Goal: Task Accomplishment & Management: Complete application form

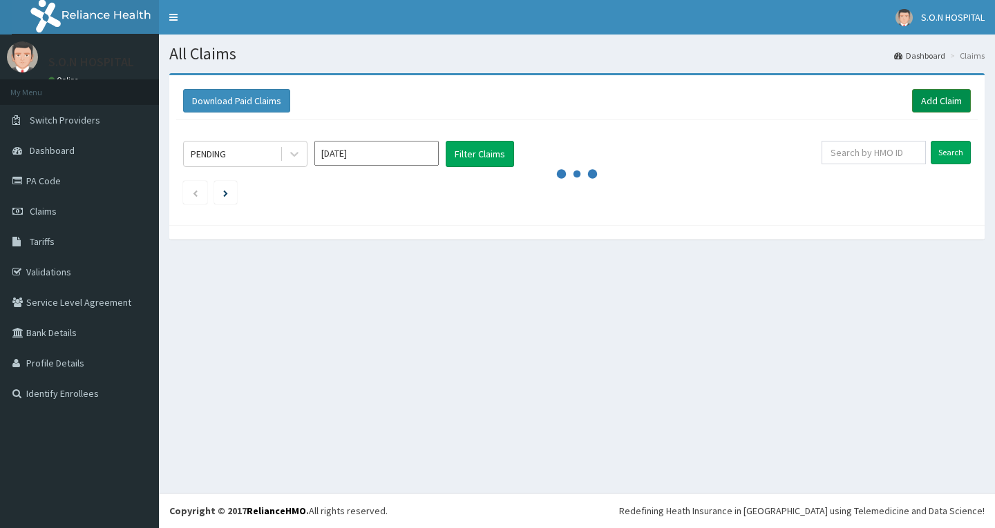
click at [949, 102] on link "Add Claim" at bounding box center [941, 100] width 59 height 23
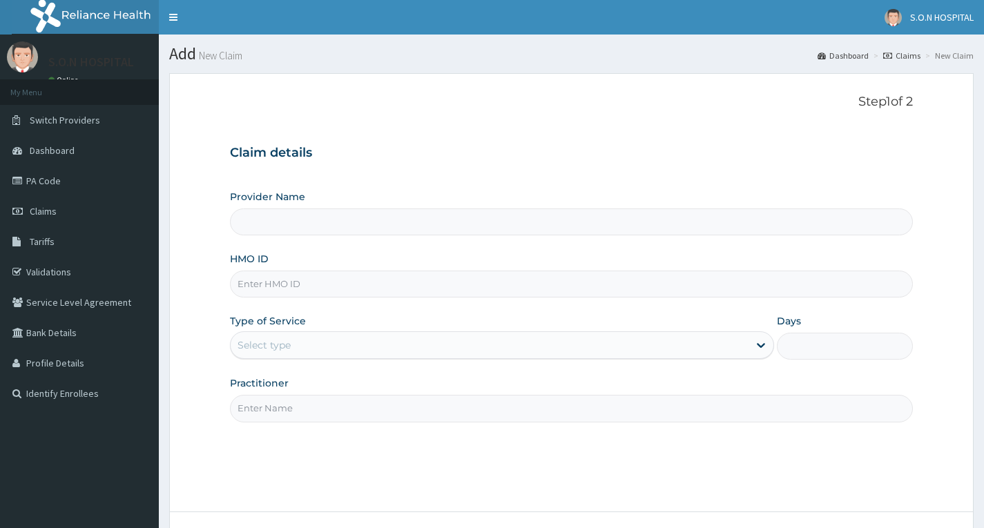
click at [453, 277] on input "HMO ID" at bounding box center [571, 284] width 683 height 27
type input "SISTERS OF NATIVITY HOSPITAL"
type input "SCP/101/55/A"
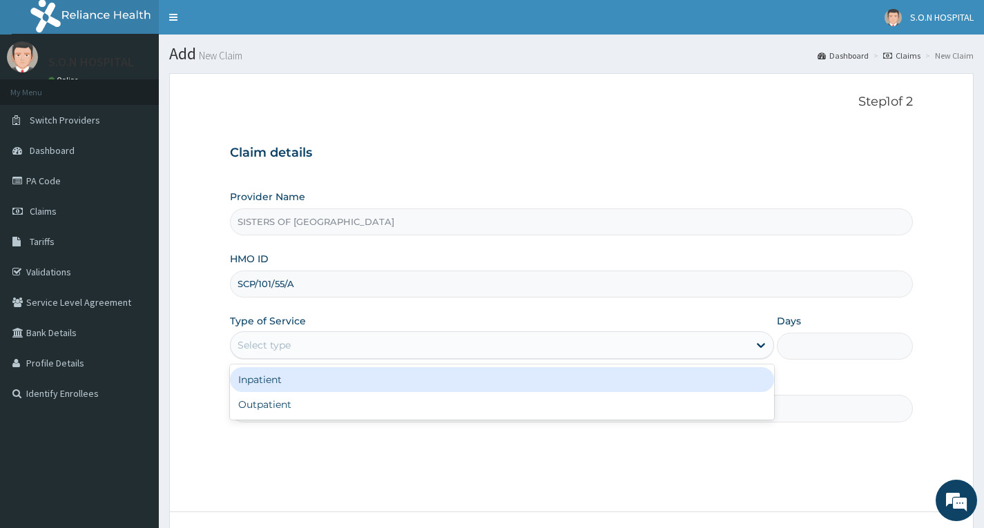
click at [452, 341] on div "Select type" at bounding box center [490, 345] width 518 height 22
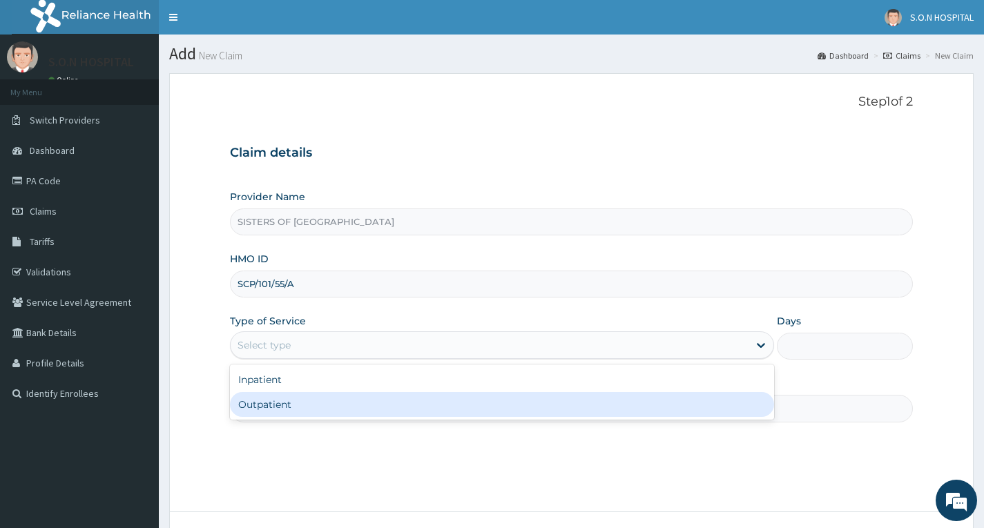
click at [448, 394] on div "Outpatient" at bounding box center [502, 404] width 544 height 25
type input "1"
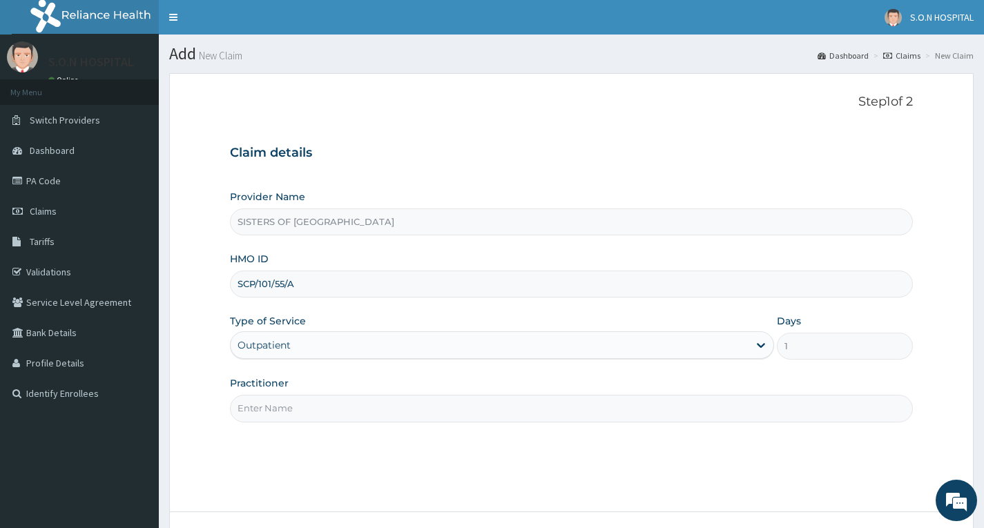
click at [448, 394] on div "Practitioner" at bounding box center [571, 400] width 683 height 46
click at [445, 410] on input "Practitioner" at bounding box center [571, 408] width 683 height 27
type input "Dr. Ugwu"
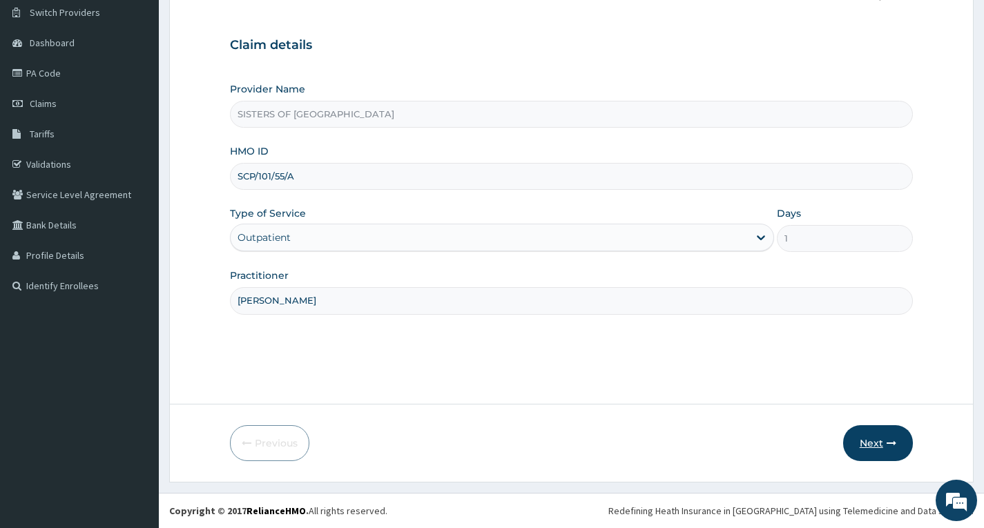
click at [877, 438] on button "Next" at bounding box center [879, 444] width 70 height 36
click at [273, 178] on input "SCP/101/55/A" at bounding box center [571, 176] width 683 height 27
type input "SCP/10155/A"
click at [878, 435] on button "Next" at bounding box center [879, 444] width 70 height 36
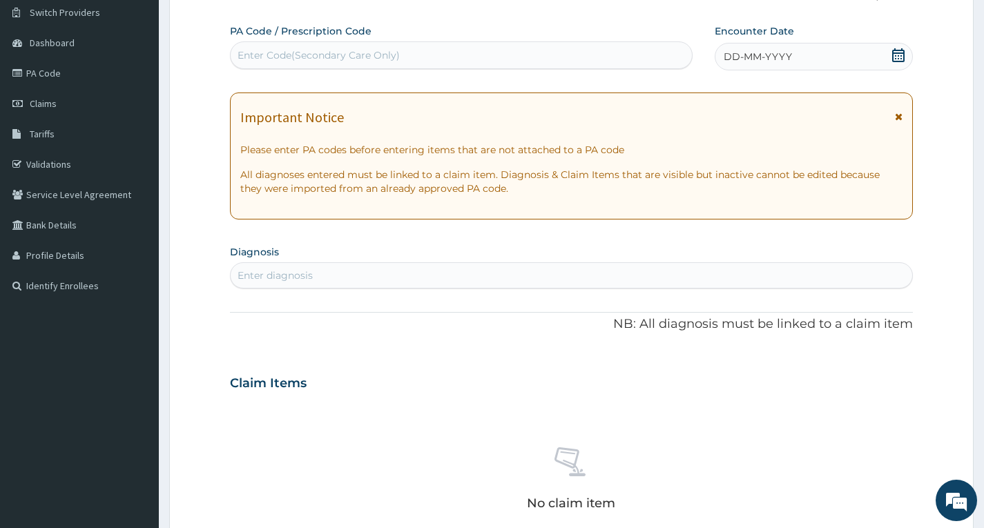
click at [538, 58] on div "Enter Code(Secondary Care Only)" at bounding box center [461, 55] width 461 height 22
type input "PA/D378AC"
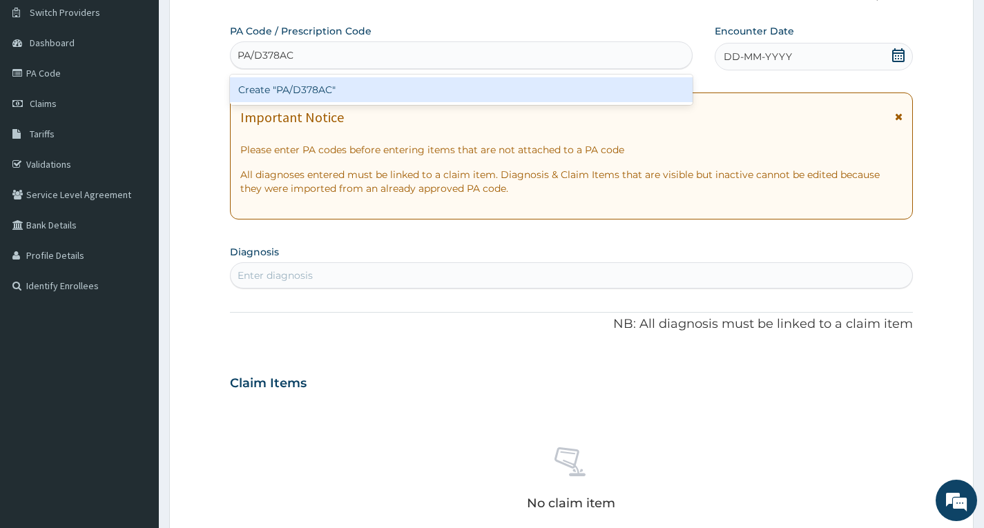
click at [531, 95] on div "Create "PA/D378AC"" at bounding box center [461, 89] width 463 height 25
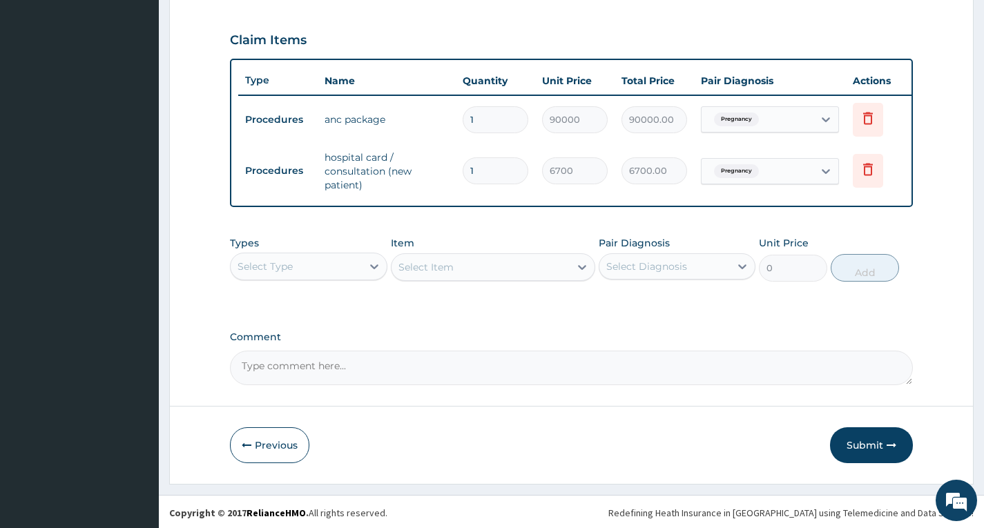
scroll to position [457, 0]
click at [870, 452] on button "Submit" at bounding box center [871, 444] width 83 height 36
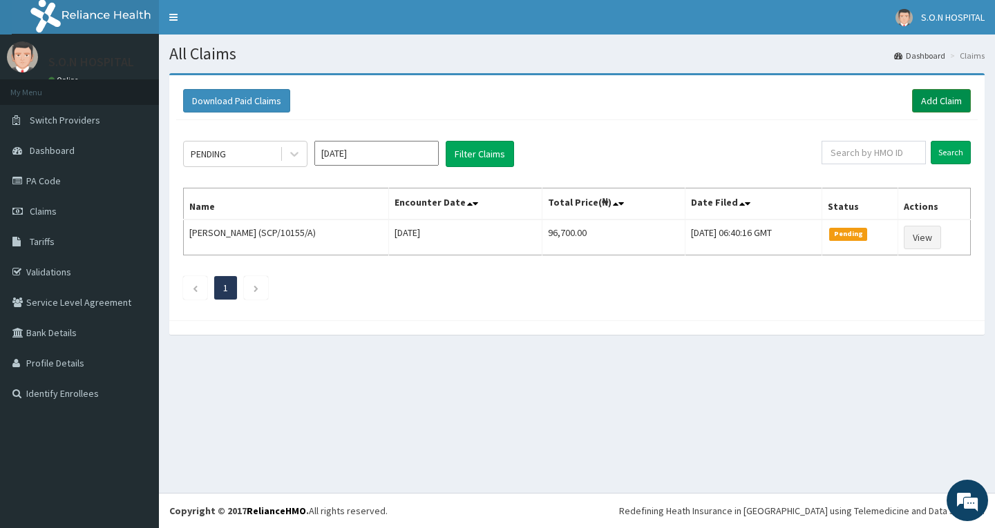
click at [937, 95] on link "Add Claim" at bounding box center [941, 100] width 59 height 23
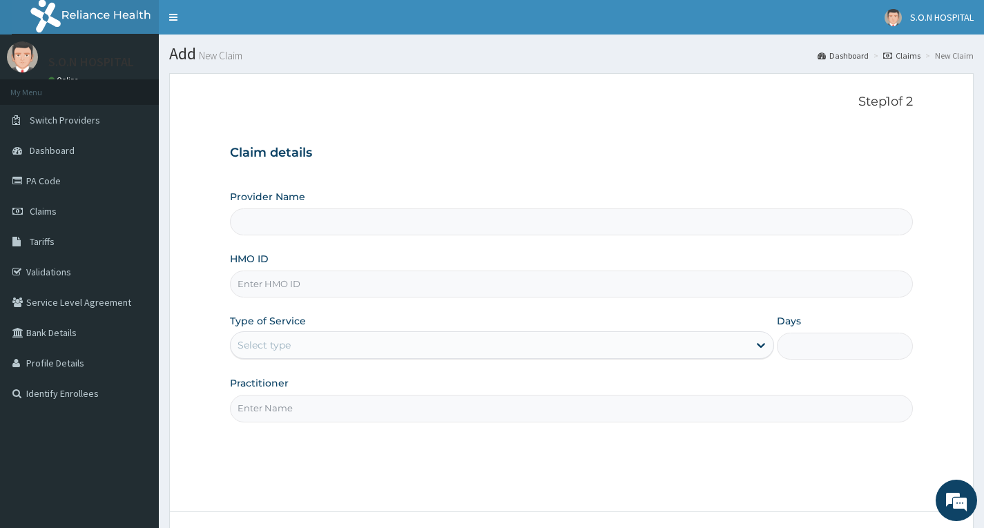
type input "SISTERS OF [GEOGRAPHIC_DATA]"
click at [353, 279] on input "HMO ID" at bounding box center [571, 284] width 683 height 27
type input "GVL/10053/A"
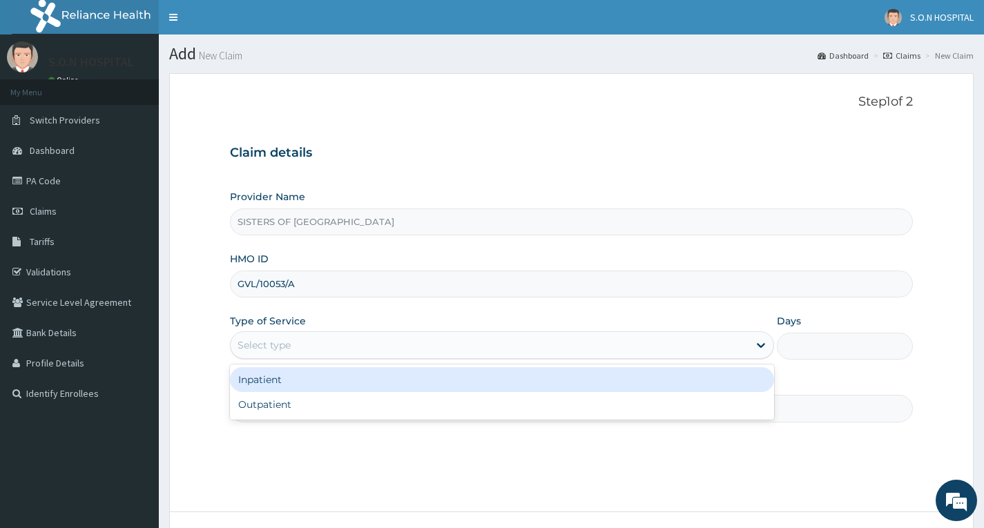
click at [361, 342] on div "Select type" at bounding box center [490, 345] width 518 height 22
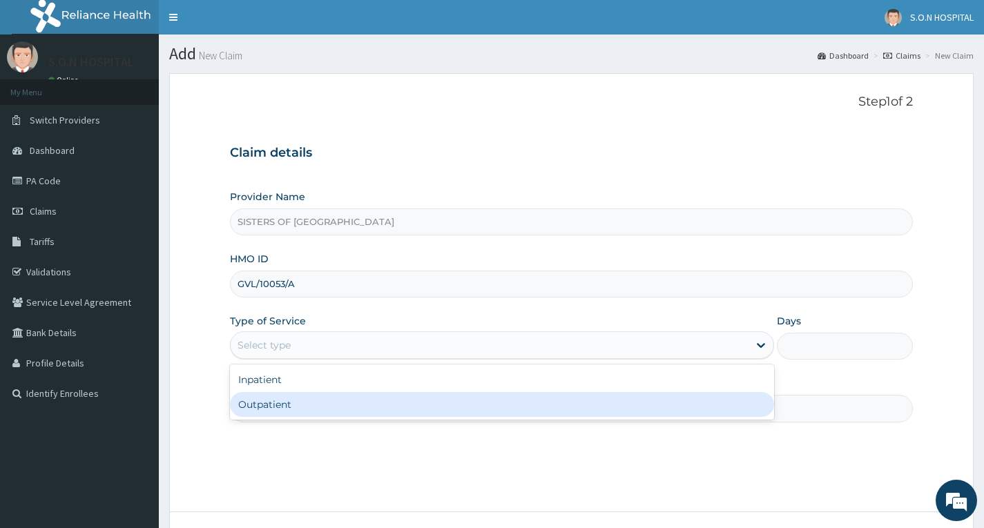
click at [372, 412] on div "Outpatient" at bounding box center [502, 404] width 544 height 25
type input "1"
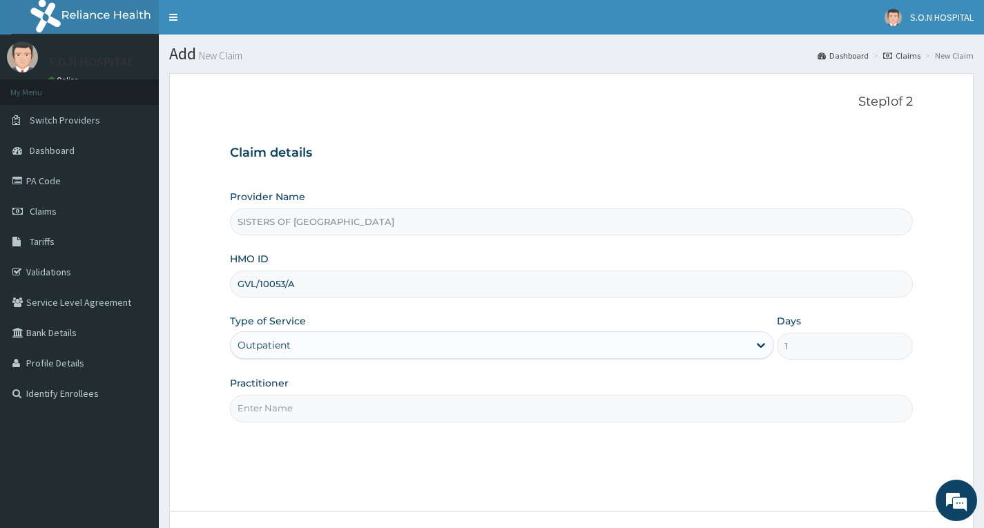
click at [431, 399] on input "Practitioner" at bounding box center [571, 408] width 683 height 27
type input "Dr. Edwina"
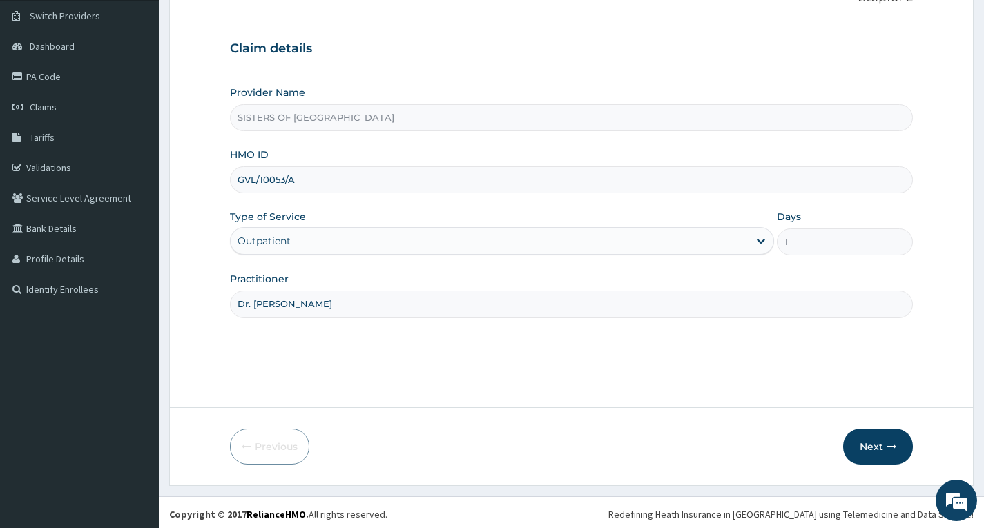
scroll to position [108, 0]
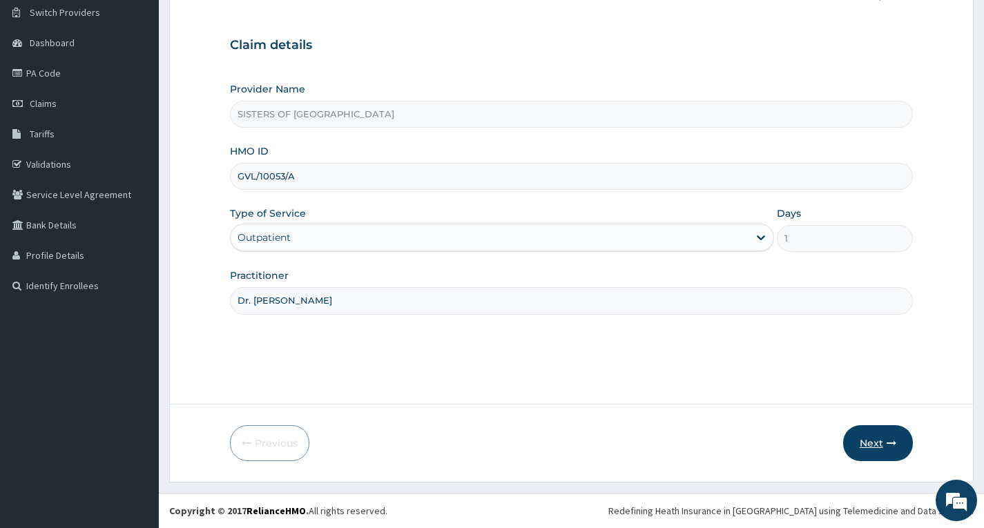
click at [868, 449] on button "Next" at bounding box center [879, 444] width 70 height 36
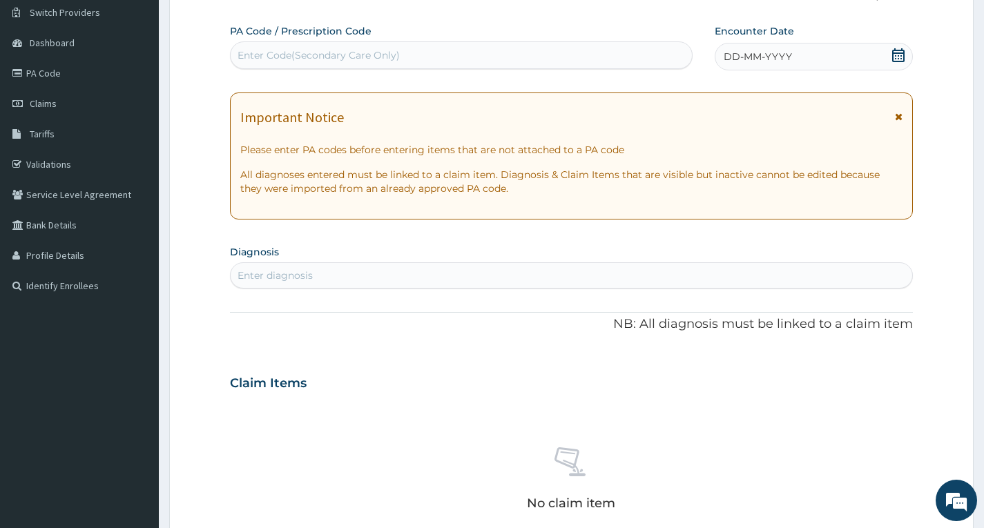
click at [542, 47] on div "Enter Code(Secondary Care Only)" at bounding box center [461, 55] width 461 height 22
type input "PA/173ADD"
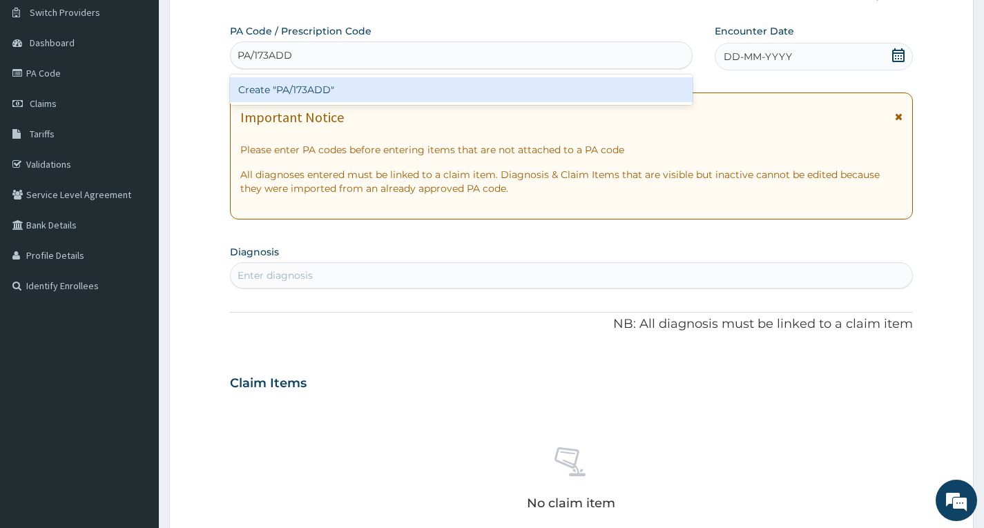
click at [390, 90] on div "Create "PA/173ADD"" at bounding box center [461, 89] width 463 height 25
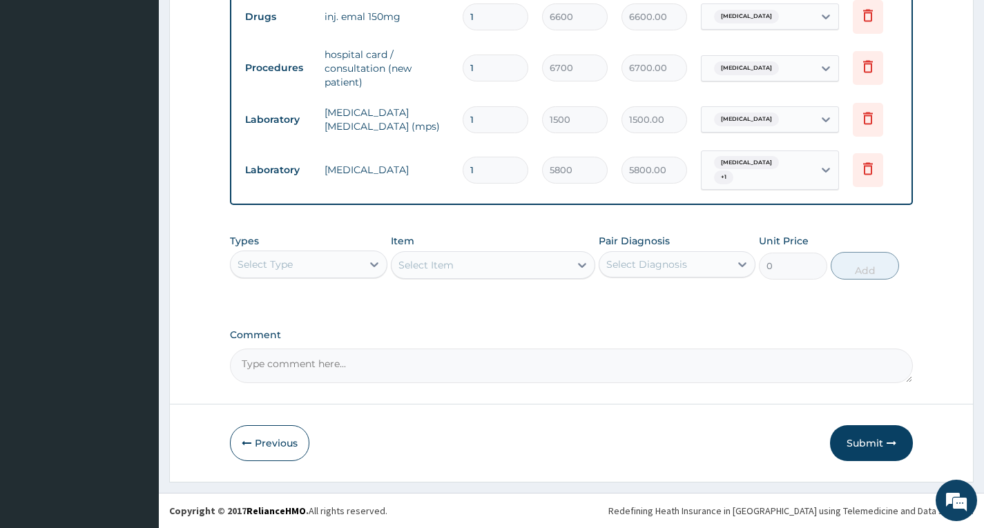
scroll to position [569, 0]
click at [868, 449] on button "Submit" at bounding box center [871, 444] width 83 height 36
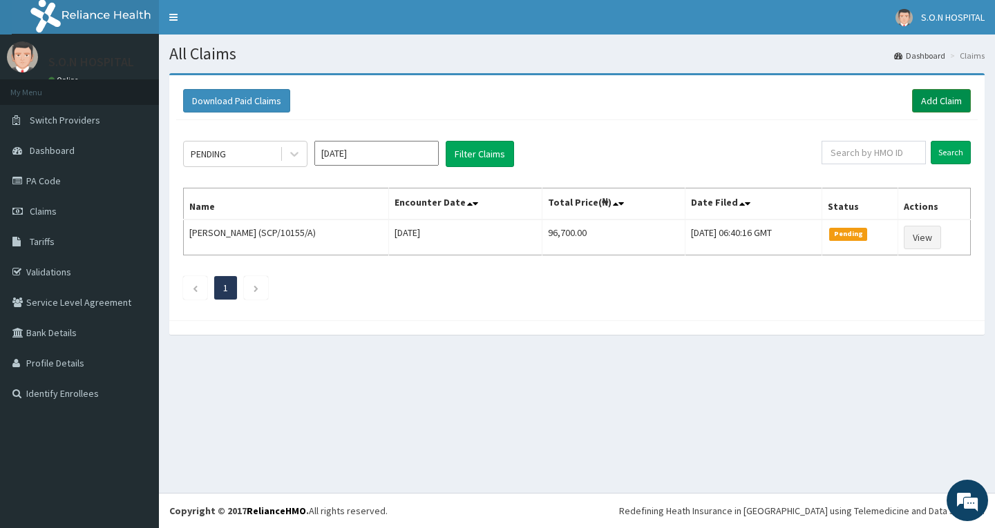
click at [946, 102] on link "Add Claim" at bounding box center [941, 100] width 59 height 23
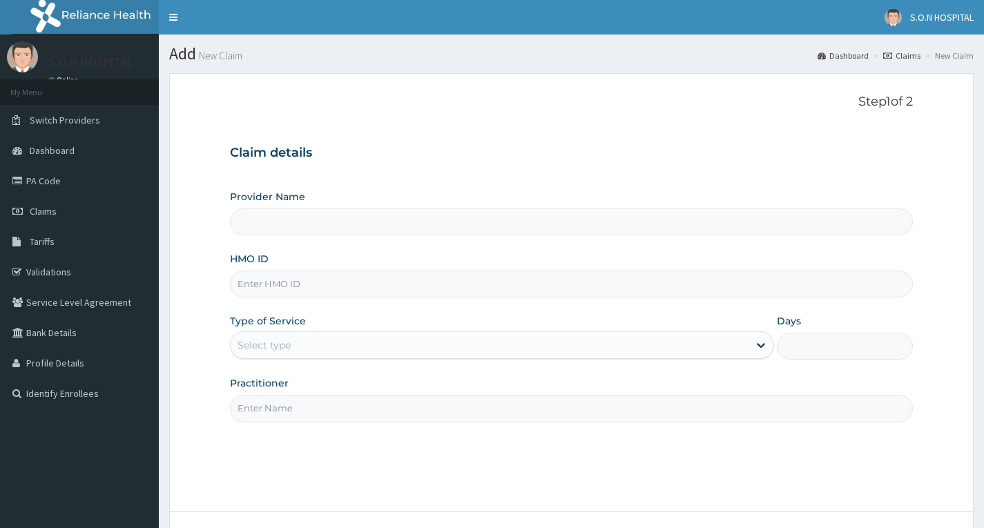
type input "SISTERS OF NATIVITY HOSPITAL"
click at [410, 280] on input "HMO ID" at bounding box center [571, 284] width 683 height 27
drag, startPoint x: 238, startPoint y: 283, endPoint x: 321, endPoint y: 287, distance: 83.7
click at [321, 287] on input "CYU/10427/F" at bounding box center [571, 284] width 683 height 27
type input "CYU/10427/F"
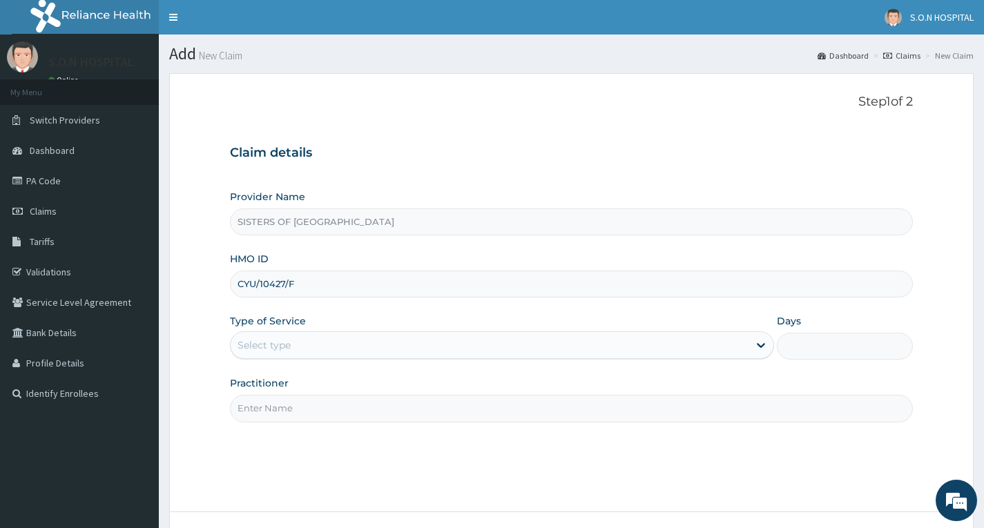
click at [292, 346] on div "Select type" at bounding box center [490, 345] width 518 height 22
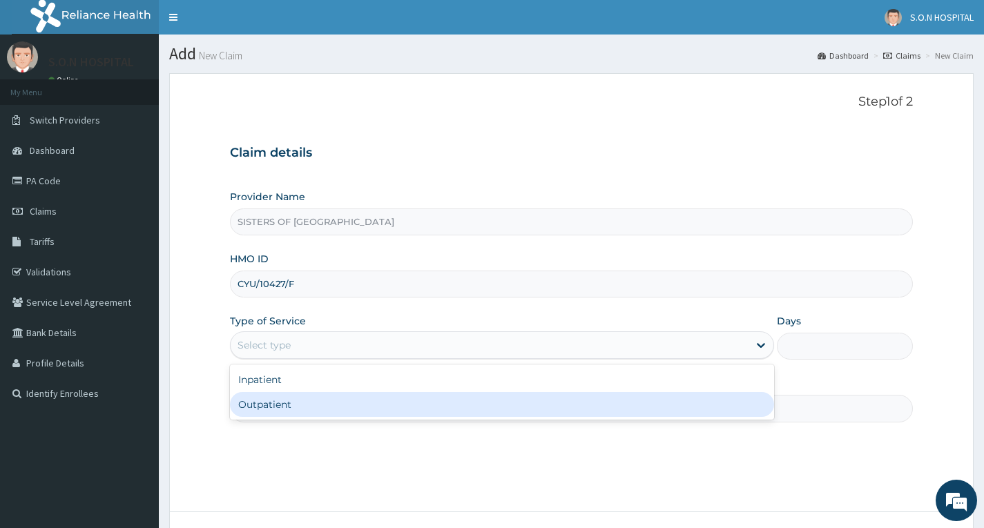
click at [303, 403] on div "Outpatient" at bounding box center [502, 404] width 544 height 25
type input "1"
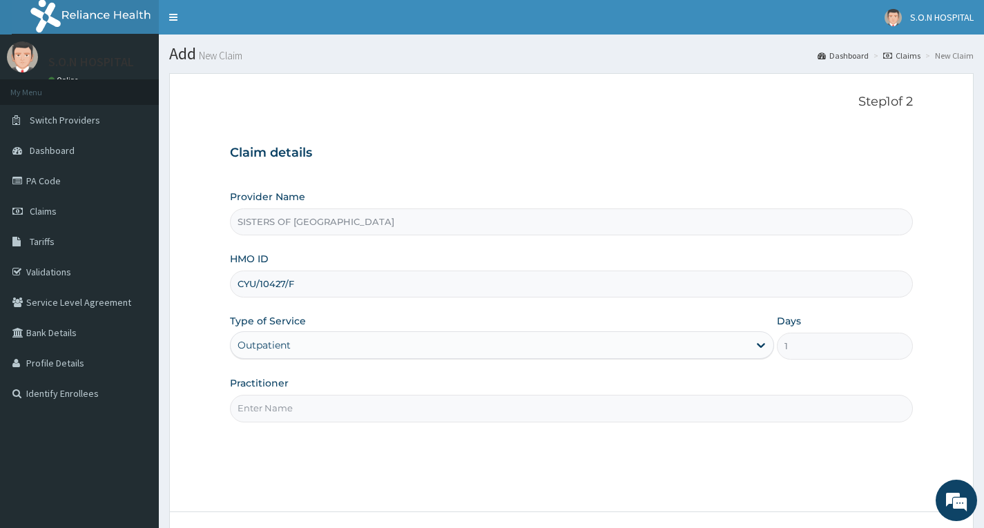
click at [303, 416] on input "Practitioner" at bounding box center [571, 408] width 683 height 27
type input "Dr. Uzo"
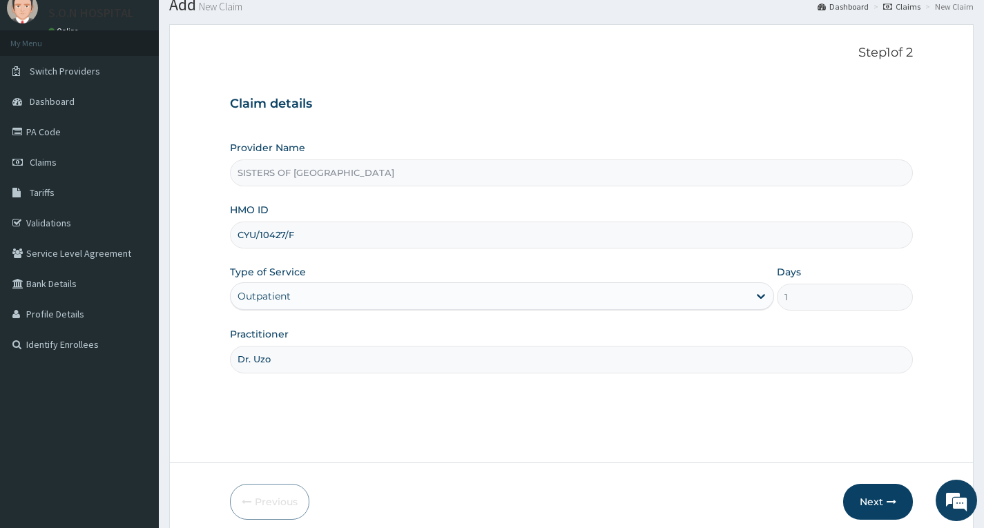
scroll to position [108, 0]
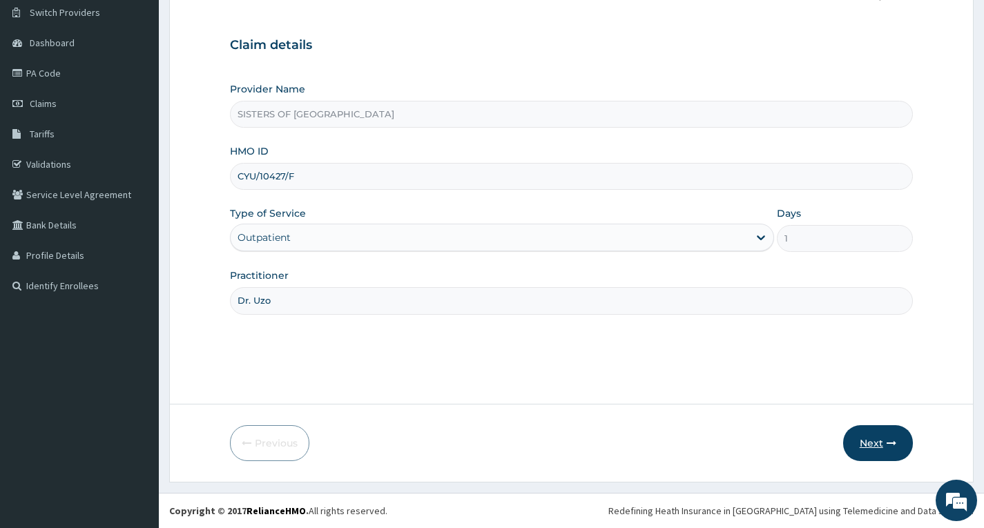
click at [861, 449] on button "Next" at bounding box center [879, 444] width 70 height 36
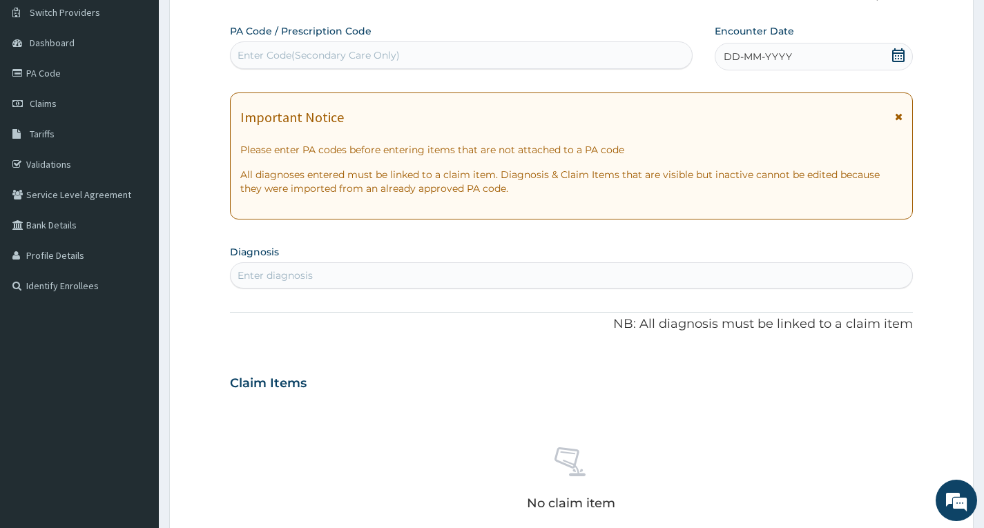
click at [444, 53] on div "Enter Code(Secondary Care Only)" at bounding box center [461, 55] width 461 height 22
type input "PA/8308B7"
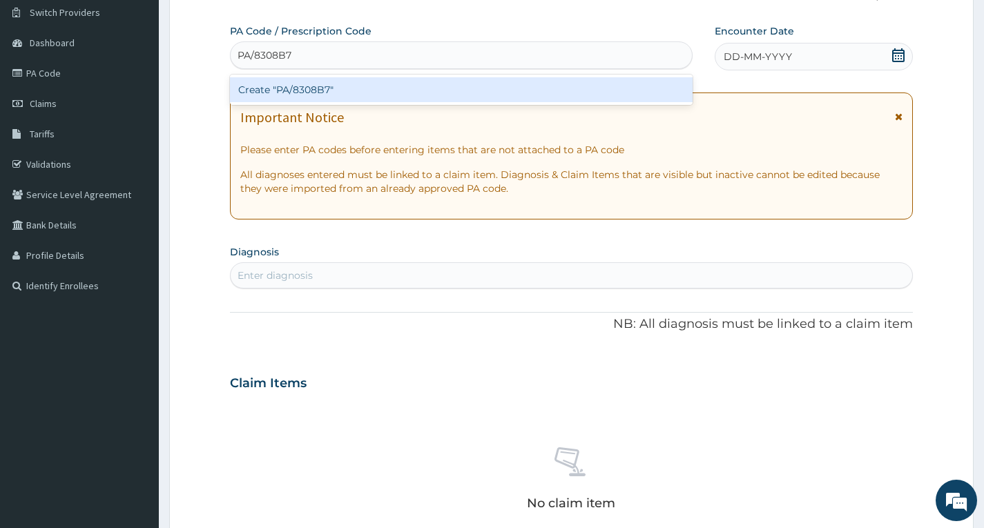
click at [473, 84] on div "Create "PA/8308B7"" at bounding box center [461, 89] width 463 height 25
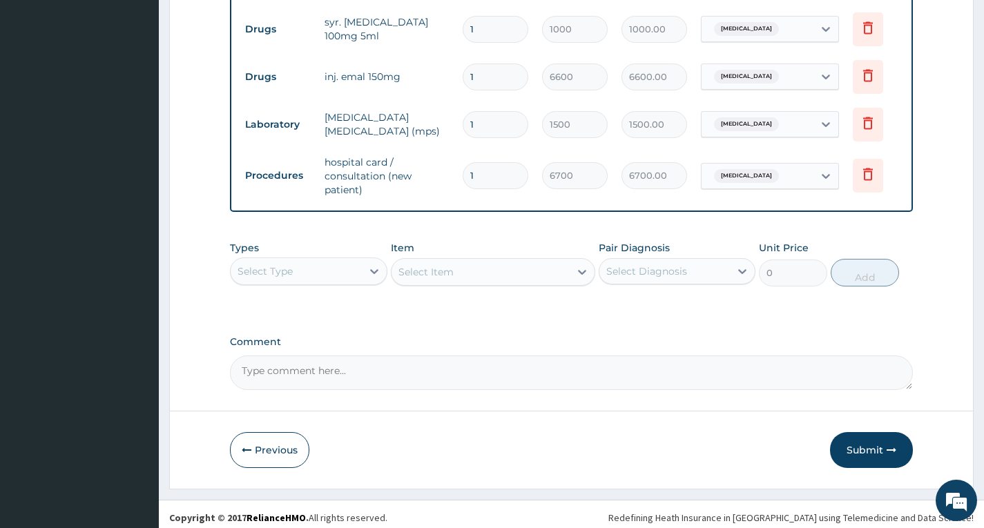
scroll to position [611, 0]
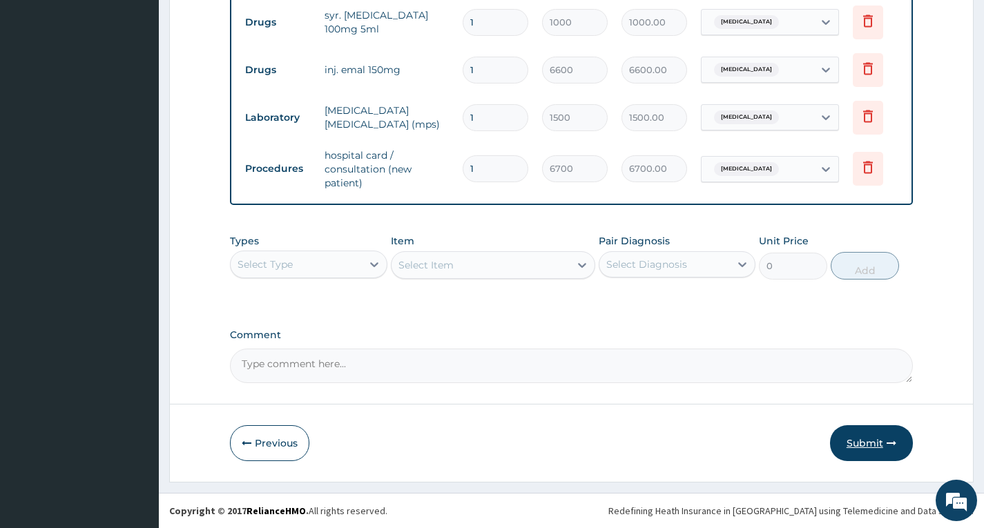
click at [888, 449] on button "Submit" at bounding box center [871, 444] width 83 height 36
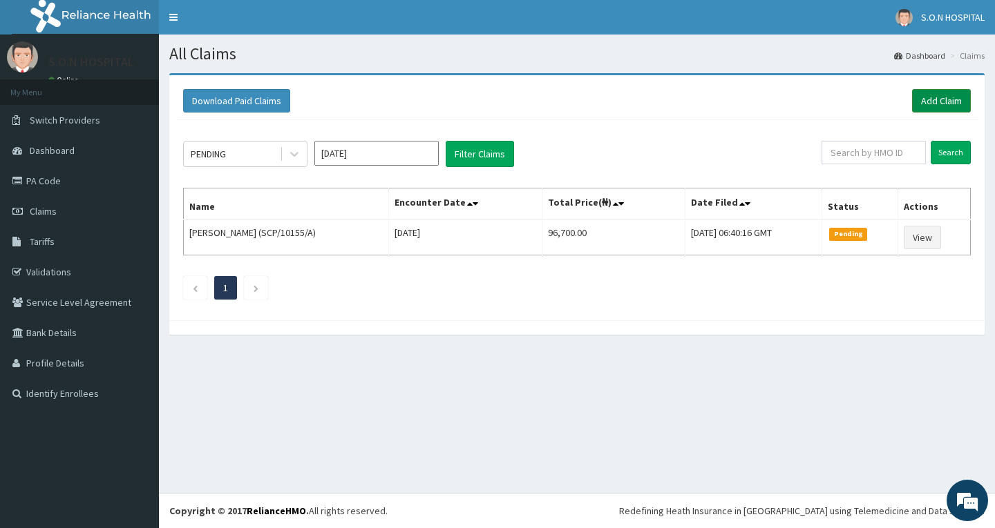
click at [953, 107] on link "Add Claim" at bounding box center [941, 100] width 59 height 23
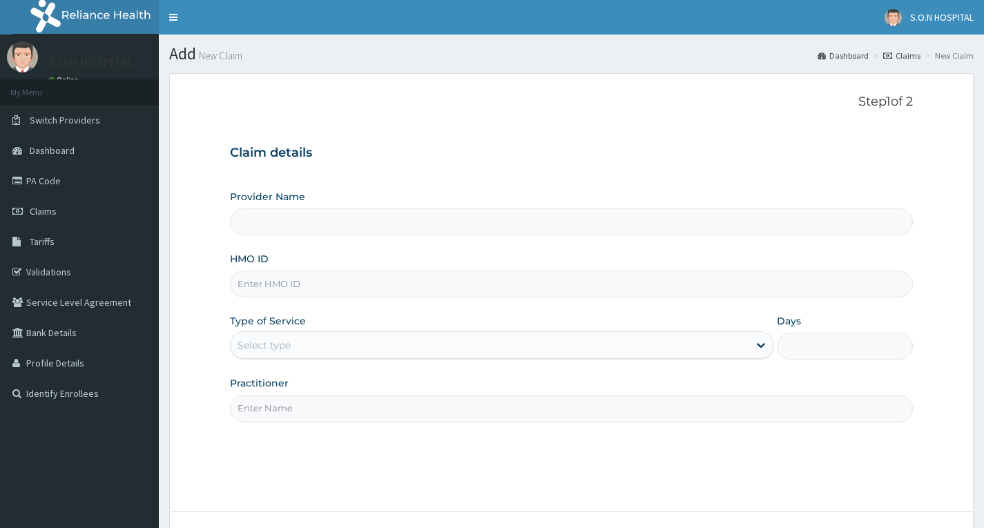
click at [345, 288] on input "HMO ID" at bounding box center [571, 284] width 683 height 27
type input "SISTERS OF [GEOGRAPHIC_DATA]"
paste input "CYU/10427/F"
type input "CYU/10427/E"
click at [331, 343] on div "Select type" at bounding box center [490, 345] width 518 height 22
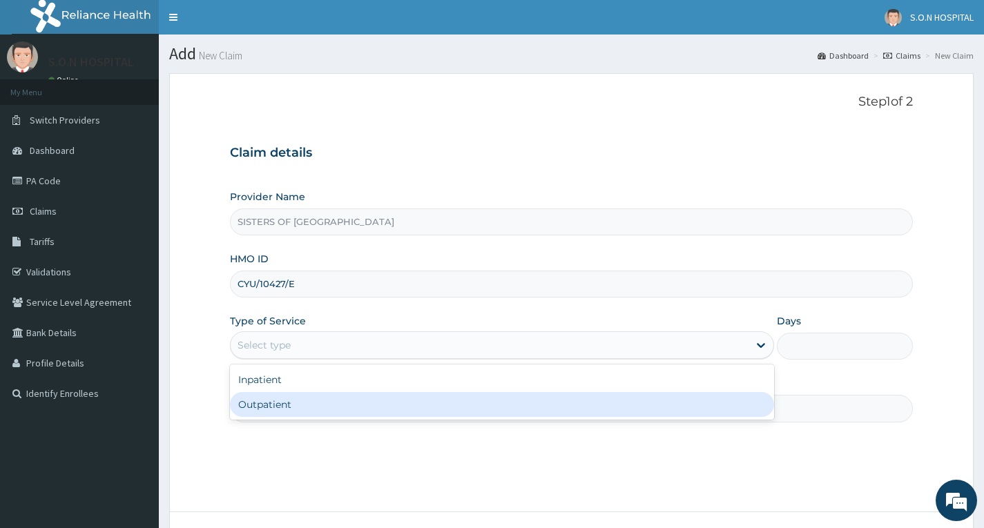
click at [325, 401] on div "Outpatient" at bounding box center [502, 404] width 544 height 25
type input "1"
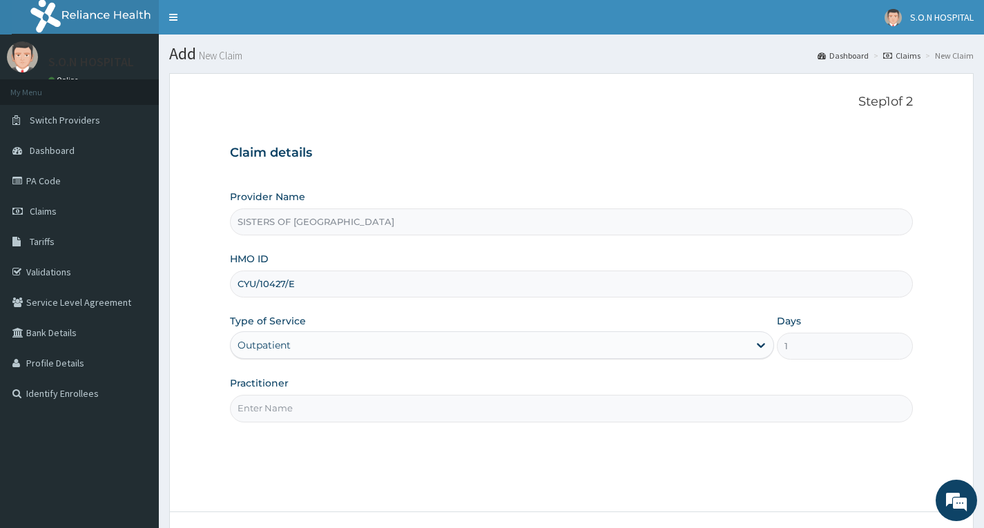
click at [325, 401] on input "Practitioner" at bounding box center [571, 408] width 683 height 27
type input "Dr. Uzo"
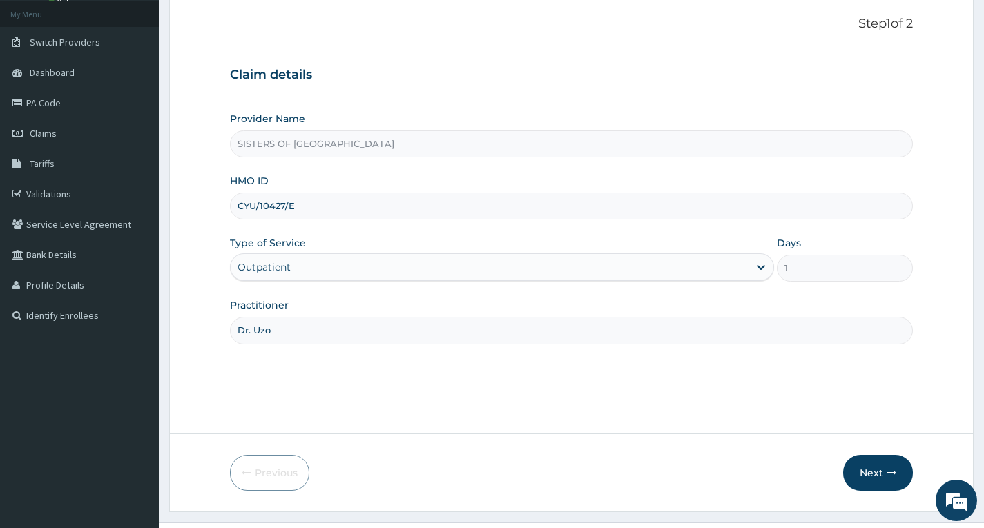
scroll to position [108, 0]
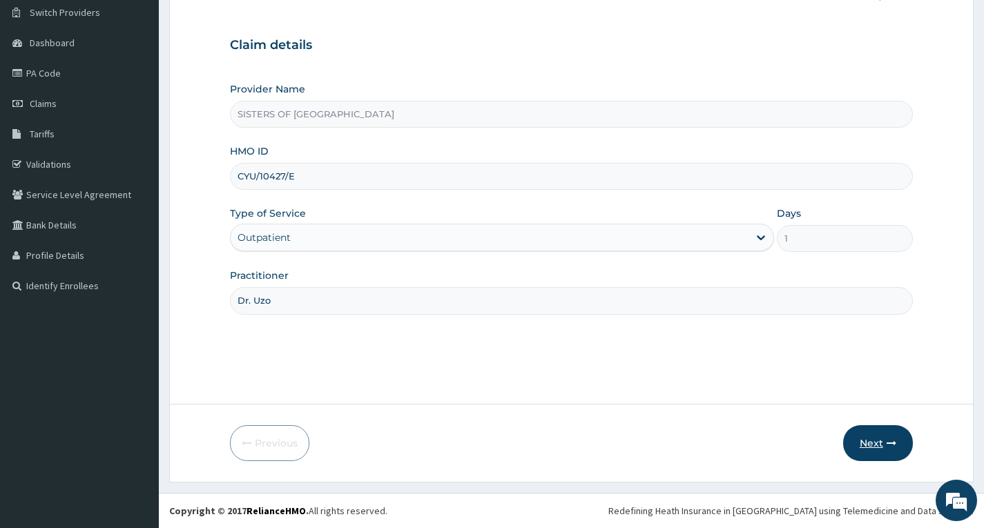
click at [878, 444] on button "Next" at bounding box center [879, 444] width 70 height 36
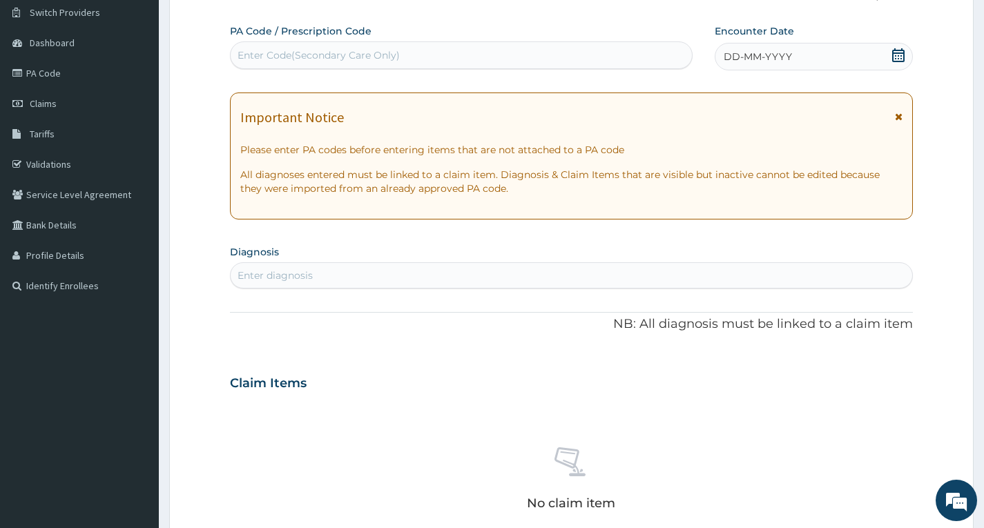
click at [523, 49] on div "Enter Code(Secondary Care Only)" at bounding box center [461, 55] width 461 height 22
type input "PA/95A15F"
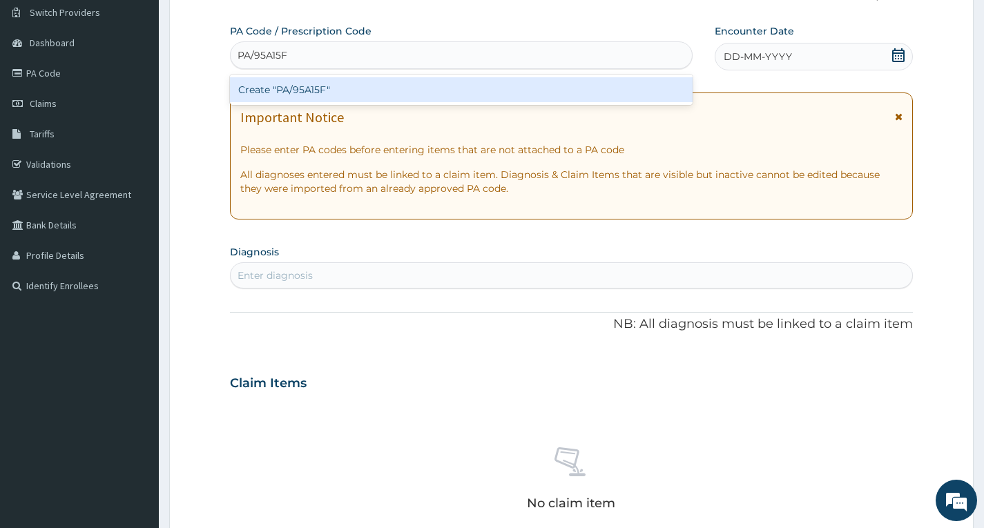
click at [383, 93] on div "Create "PA/95A15F"" at bounding box center [461, 89] width 463 height 25
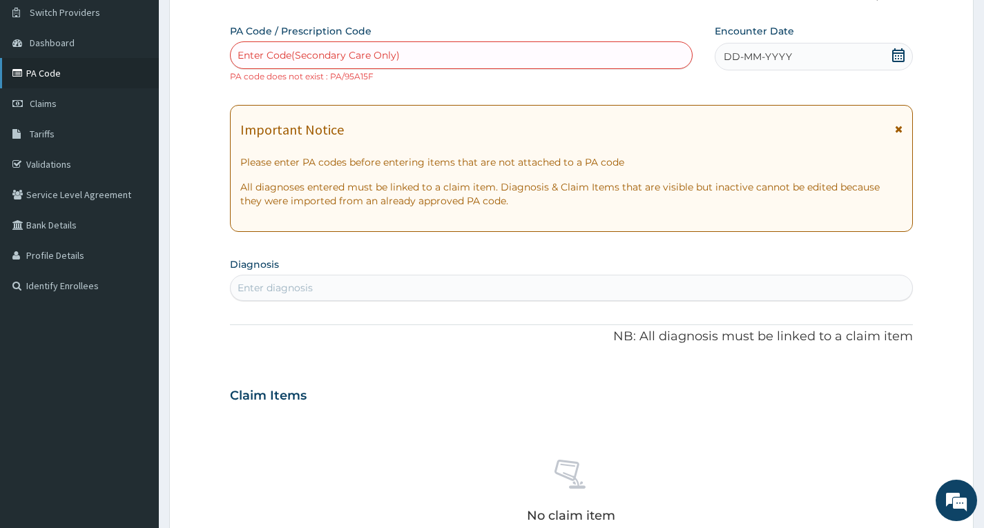
click at [75, 72] on link "PA Code" at bounding box center [79, 73] width 159 height 30
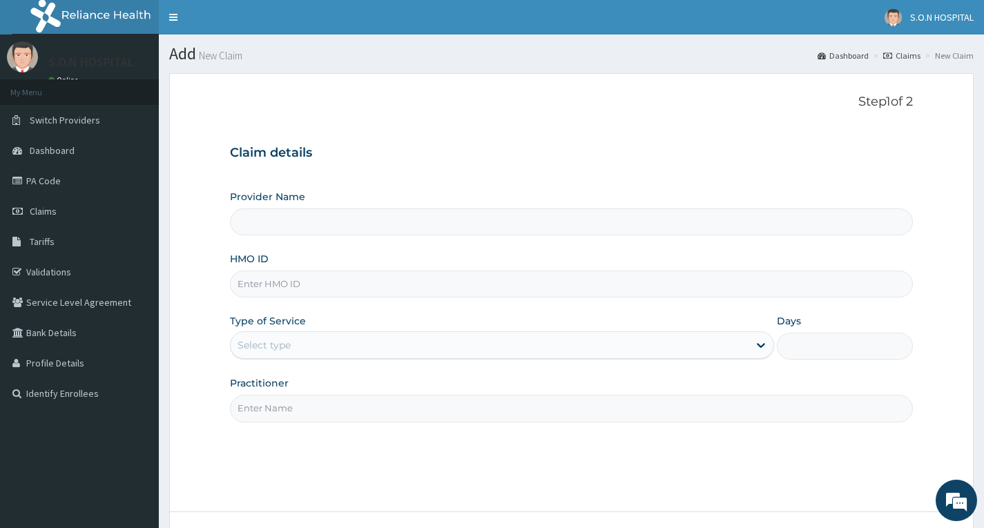
type input "CYU/10427/F"
type input "SISTERS OF NATIVITY HOSPITAL"
type input "CYU/10427/E"
click at [358, 348] on div "Select type" at bounding box center [490, 345] width 518 height 22
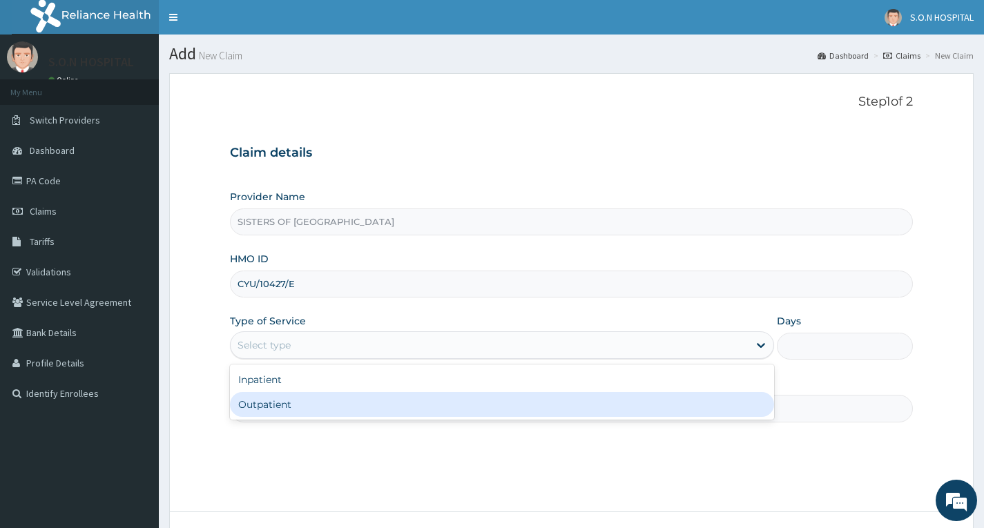
click at [339, 405] on div "Outpatient" at bounding box center [502, 404] width 544 height 25
type input "1"
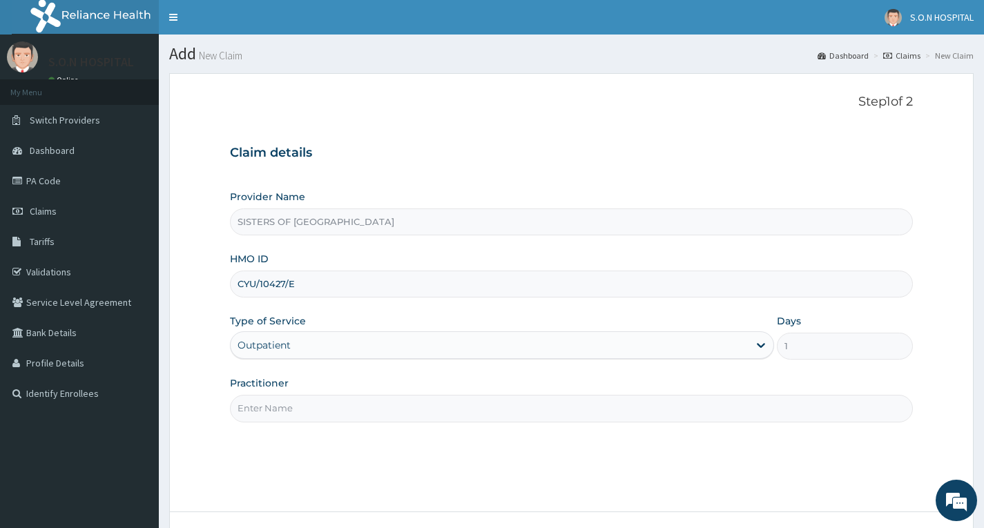
click at [339, 405] on input "Practitioner" at bounding box center [571, 408] width 683 height 27
type input "Dr. Chukwu"
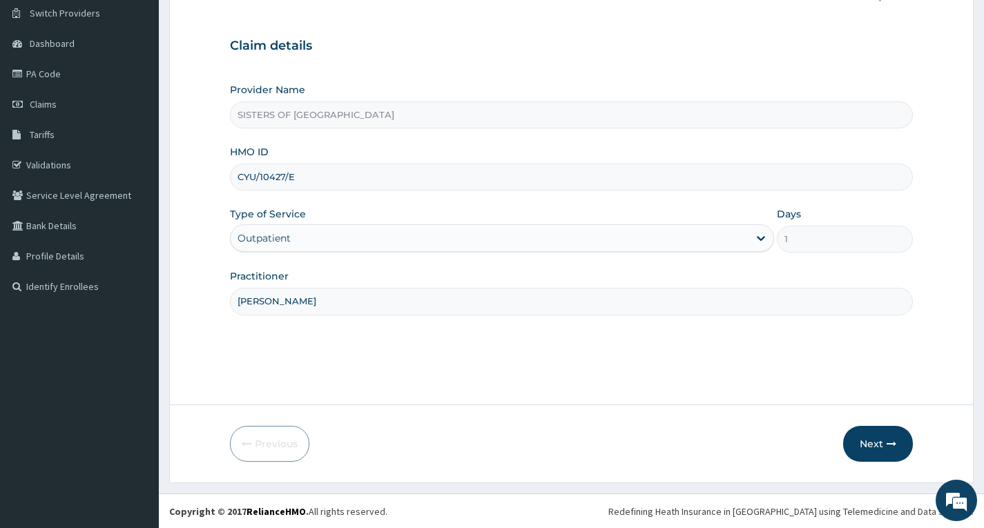
scroll to position [108, 0]
click at [887, 444] on icon "button" at bounding box center [892, 444] width 10 height 10
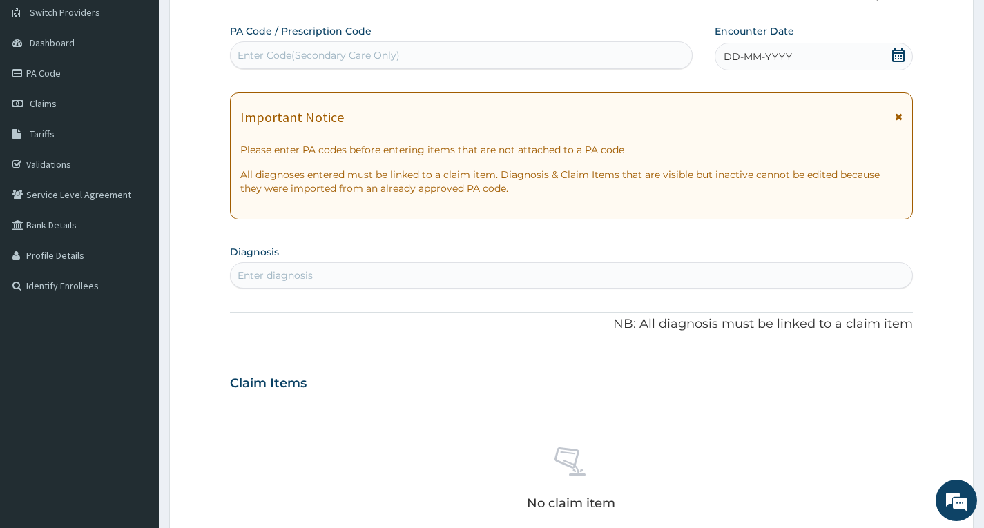
click at [435, 58] on div "Enter Code(Secondary Care Only)" at bounding box center [461, 55] width 461 height 22
type input "PA/59A15F"
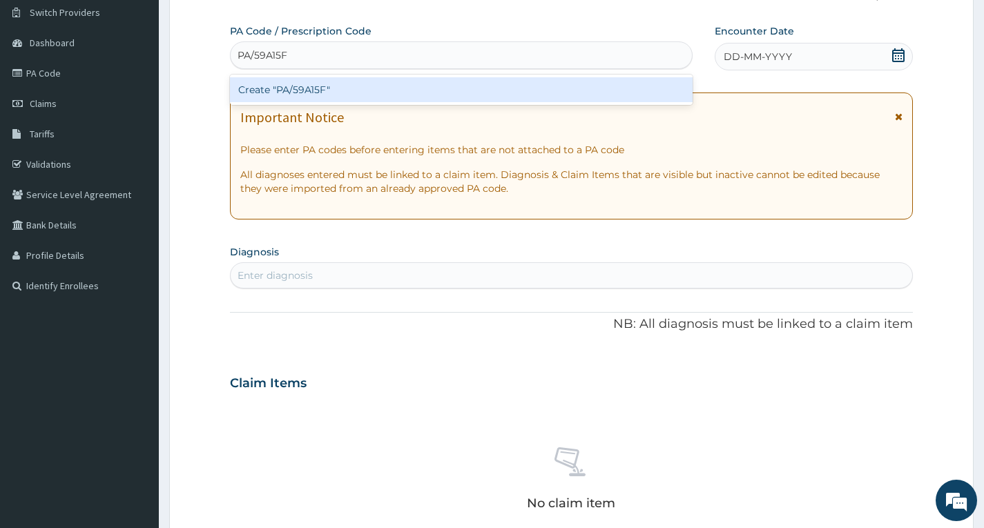
click at [443, 79] on div "Create "PA/59A15F"" at bounding box center [461, 89] width 463 height 25
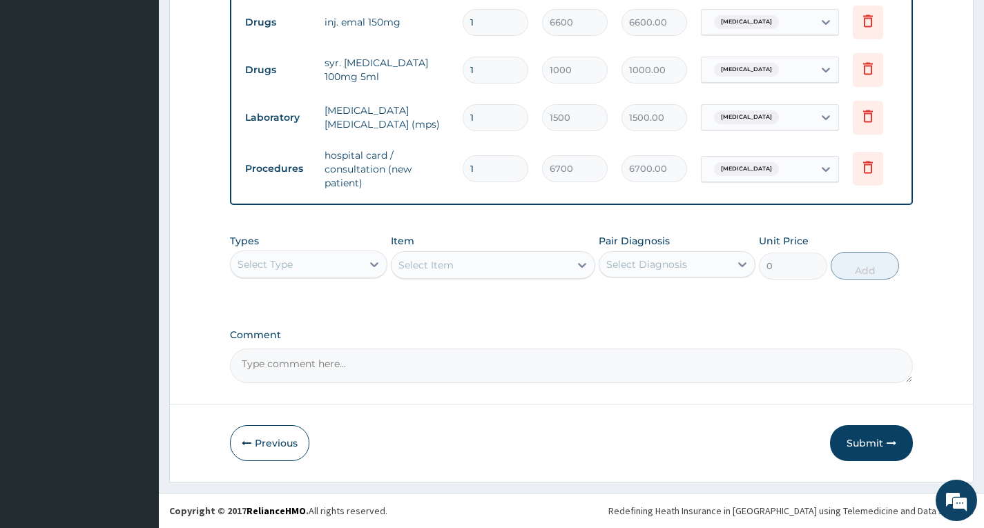
scroll to position [611, 0]
drag, startPoint x: 874, startPoint y: 441, endPoint x: 875, endPoint y: 429, distance: 11.8
click at [876, 441] on button "Submit" at bounding box center [871, 444] width 83 height 36
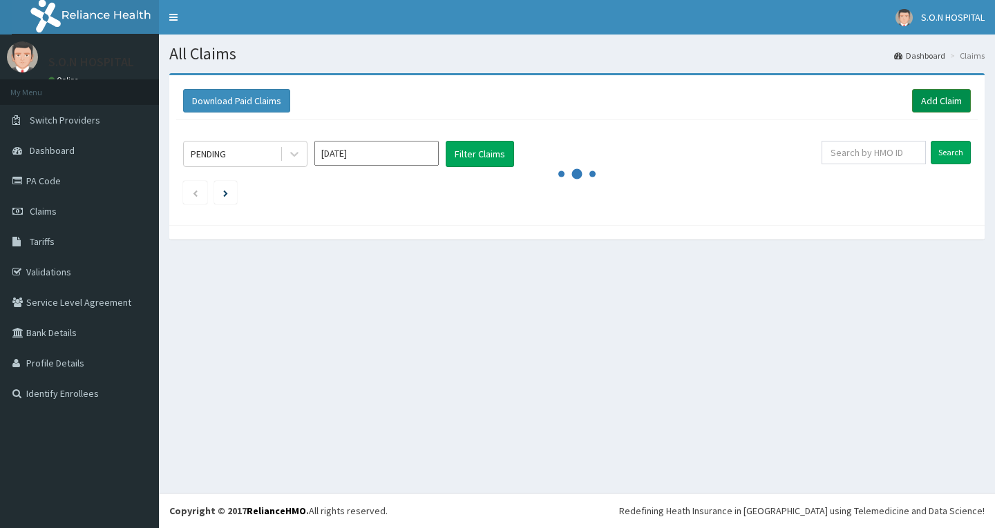
click at [947, 99] on link "Add Claim" at bounding box center [941, 100] width 59 height 23
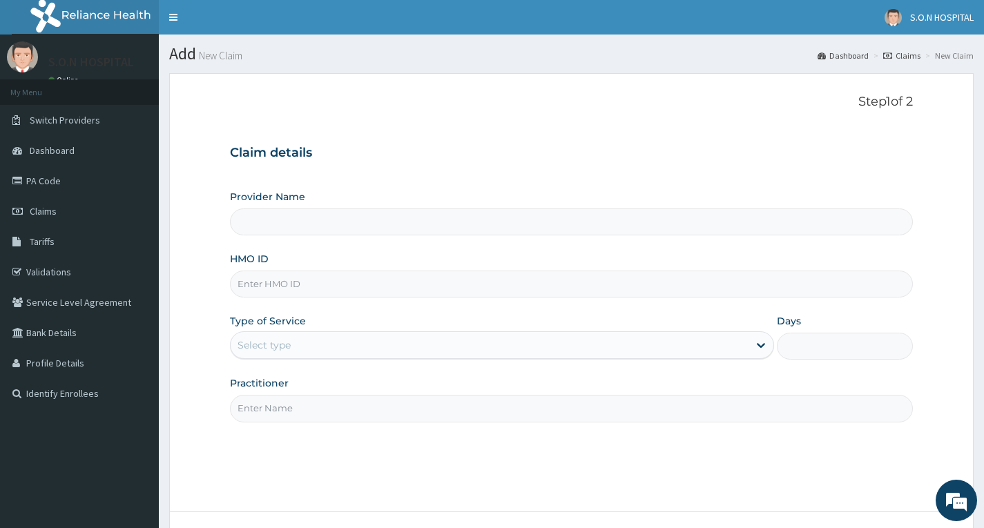
type input "SISTERS OF NATIVITY HOSPITAL"
click at [312, 285] on input "HMO ID" at bounding box center [571, 284] width 683 height 27
paste input "CYU/10427/F"
type input "CYU/10427/D"
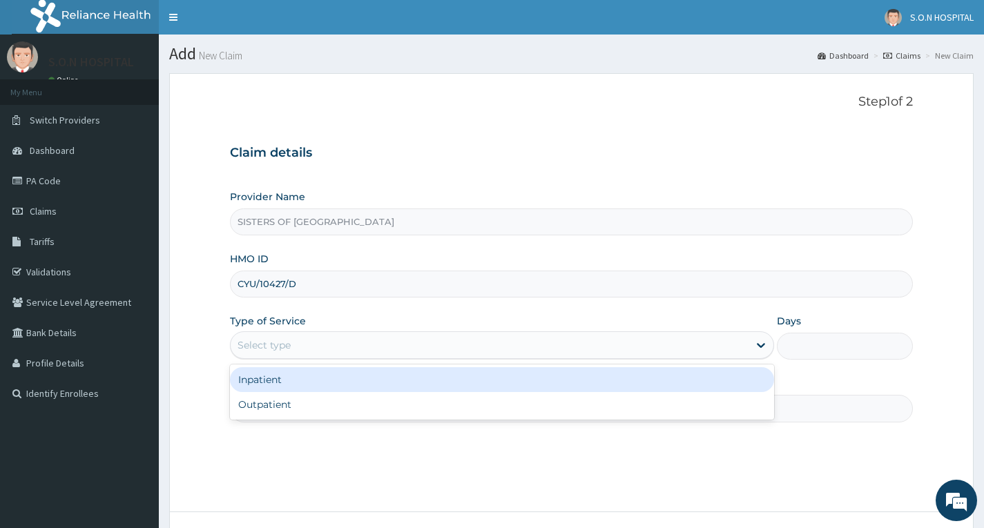
click at [374, 347] on div "Select type" at bounding box center [490, 345] width 518 height 22
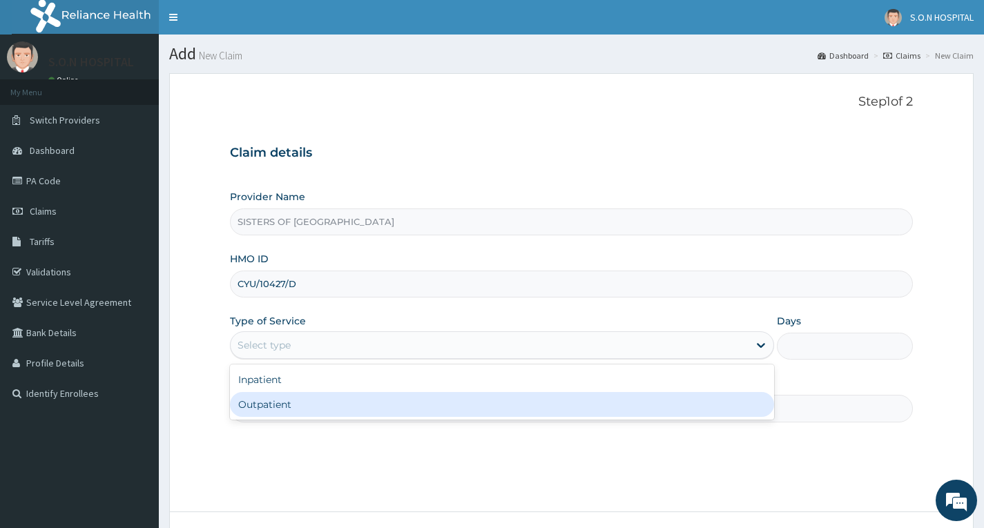
click at [359, 402] on div "Outpatient" at bounding box center [502, 404] width 544 height 25
type input "1"
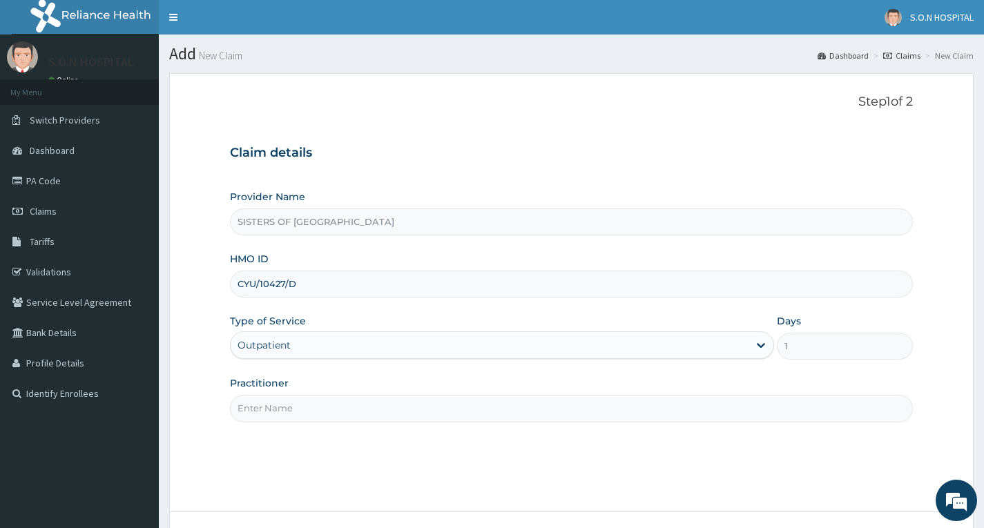
click at [352, 413] on input "Practitioner" at bounding box center [571, 408] width 683 height 27
type input "Dr. Edwina"
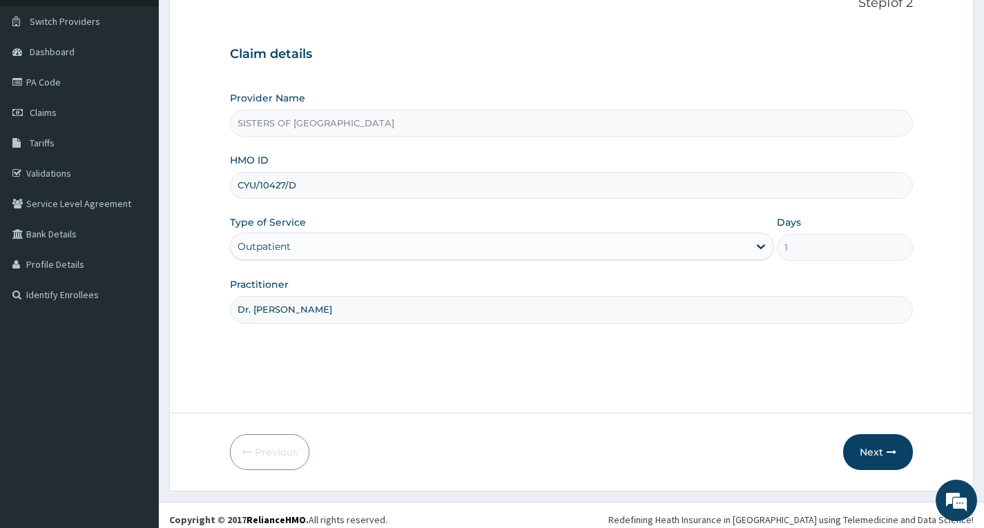
scroll to position [108, 0]
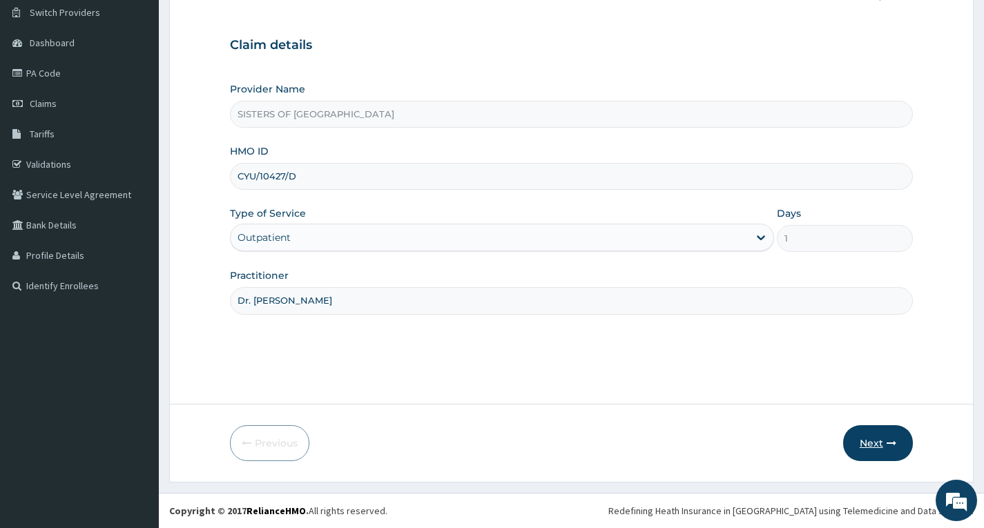
click at [889, 444] on icon "button" at bounding box center [892, 444] width 10 height 10
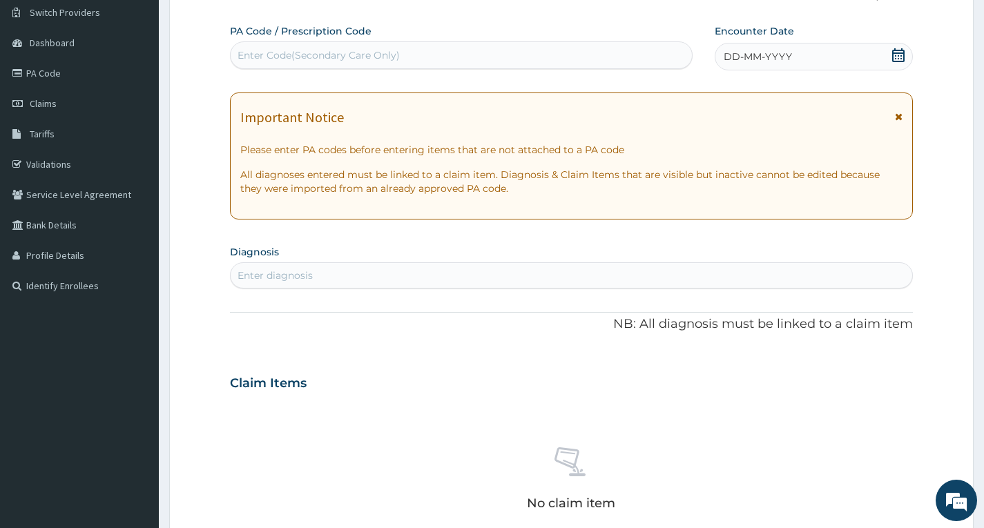
click at [440, 61] on div "Enter Code(Secondary Care Only)" at bounding box center [461, 55] width 461 height 22
type input "PA/B398C1"
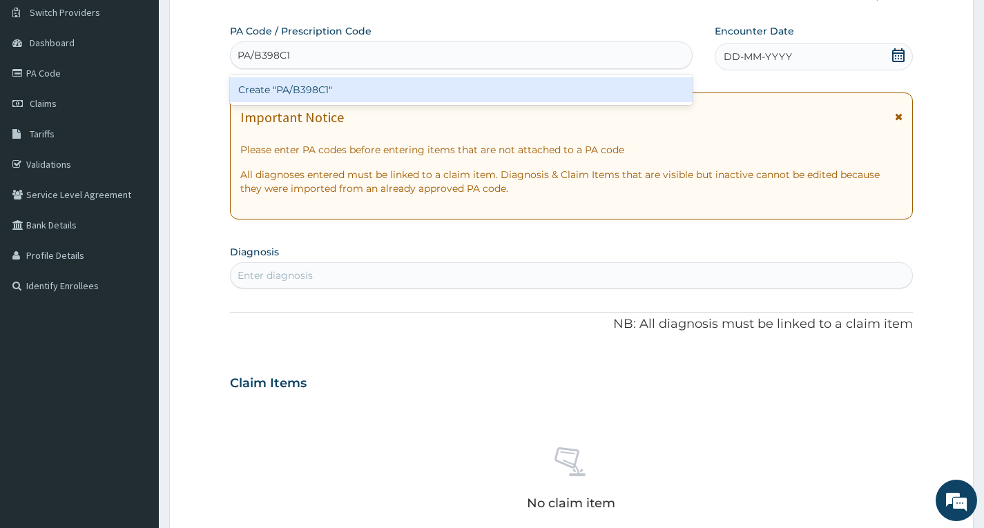
click at [450, 94] on div "Create "PA/B398C1"" at bounding box center [461, 89] width 463 height 25
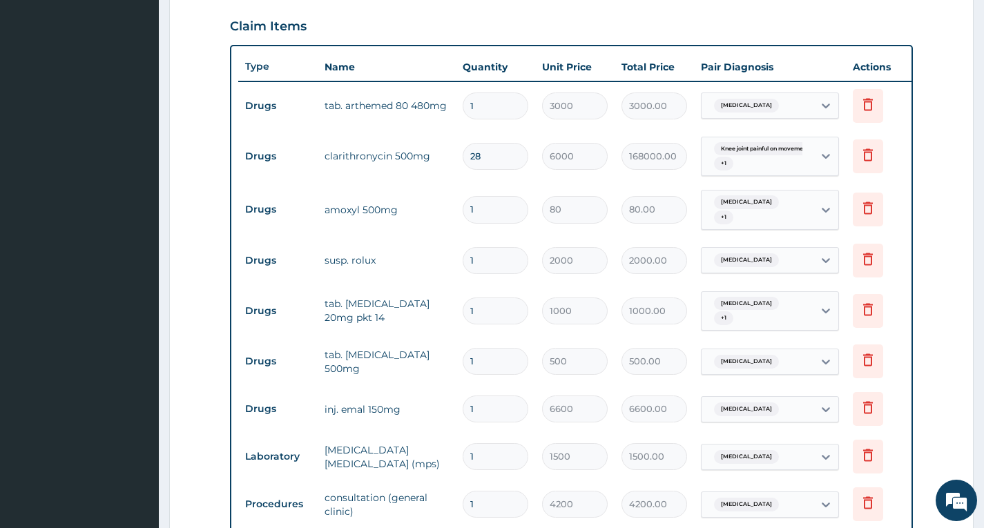
scroll to position [538, 0]
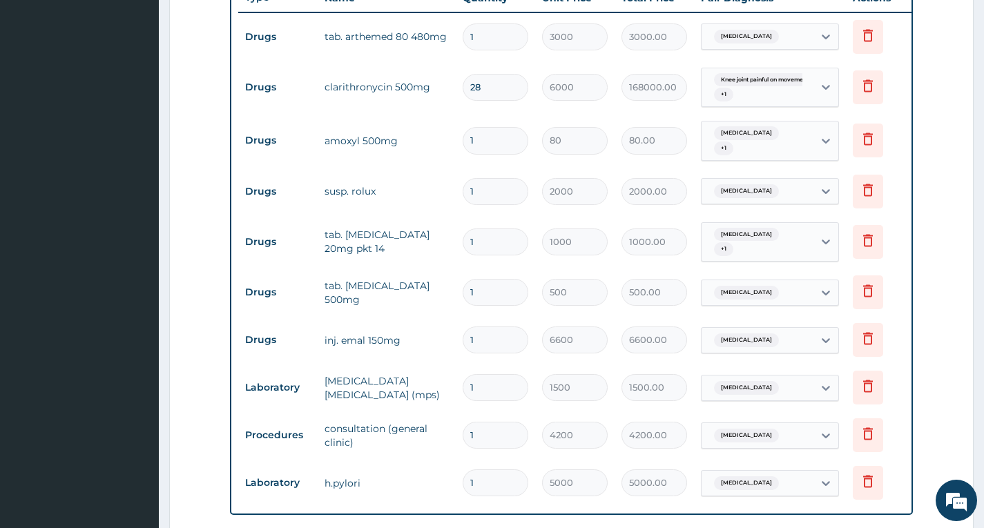
click at [491, 140] on input "1" at bounding box center [496, 140] width 66 height 27
type input "0.00"
type input "2"
type input "160.00"
type input "20"
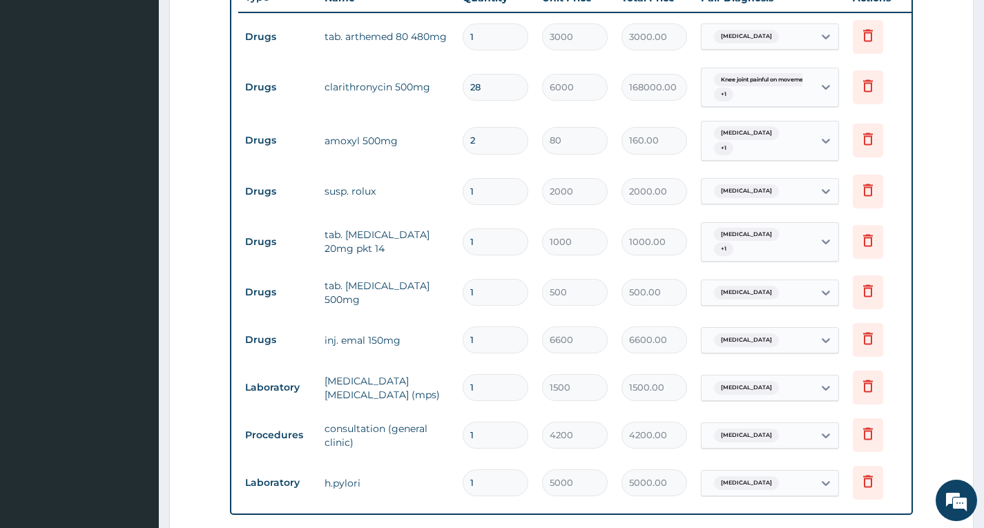
type input "1600.00"
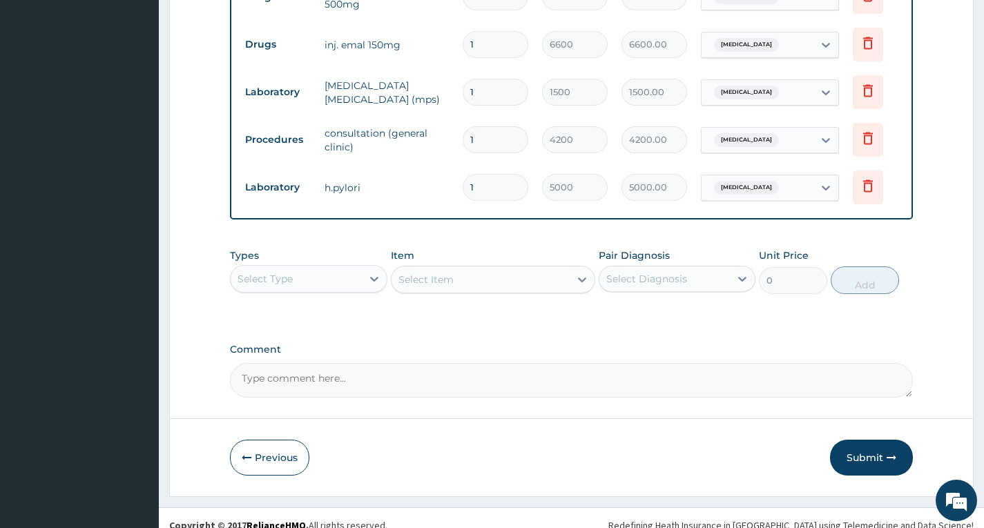
scroll to position [847, 0]
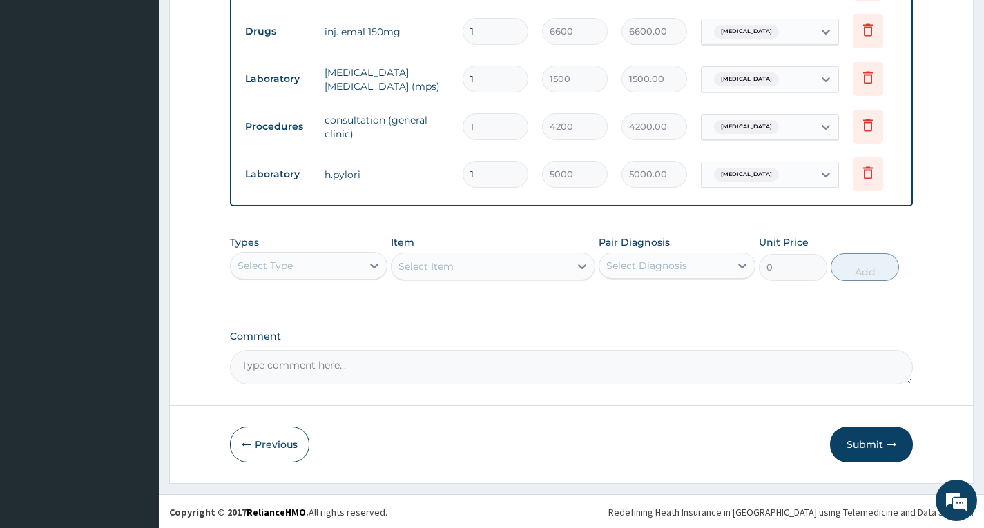
type input "20"
click at [865, 435] on button "Submit" at bounding box center [871, 445] width 83 height 36
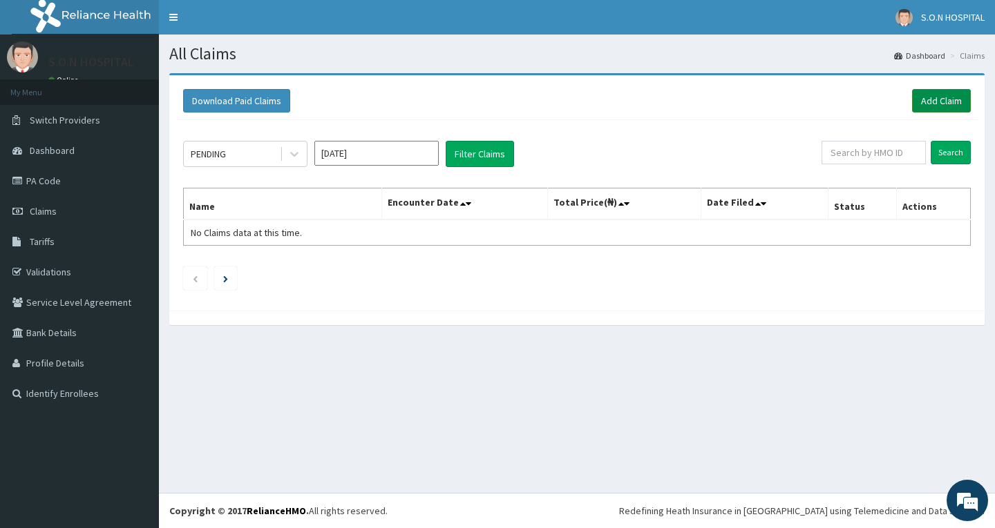
click at [937, 99] on link "Add Claim" at bounding box center [941, 100] width 59 height 23
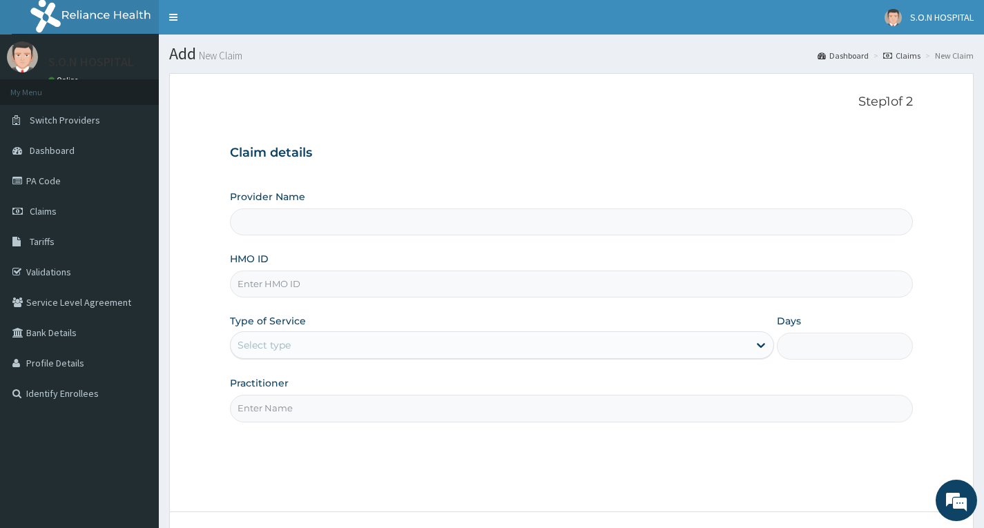
type input "SISTERS OF NATIVITY HOSPITAL"
click at [370, 283] on input "HMO ID" at bounding box center [571, 284] width 683 height 27
type input "SUT/10234/A"
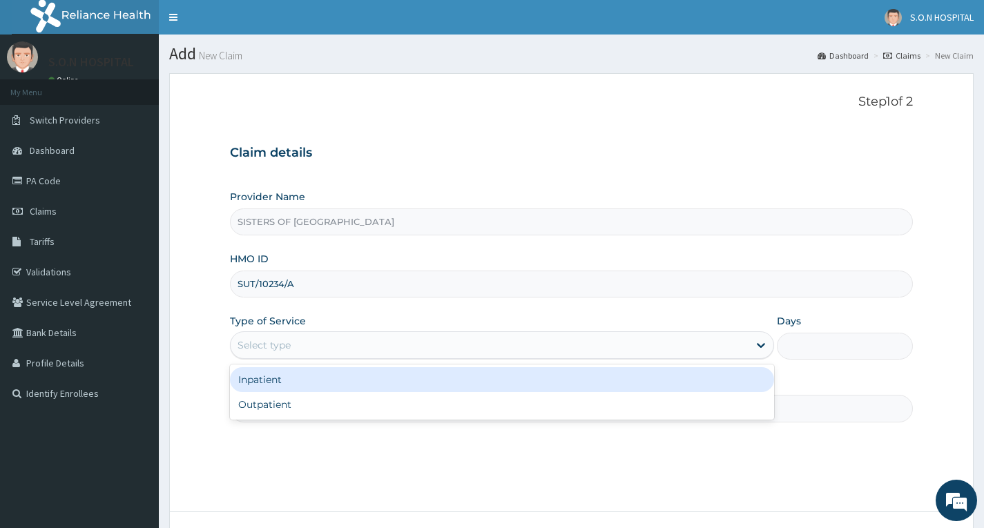
click at [376, 336] on div "Select type" at bounding box center [490, 345] width 518 height 22
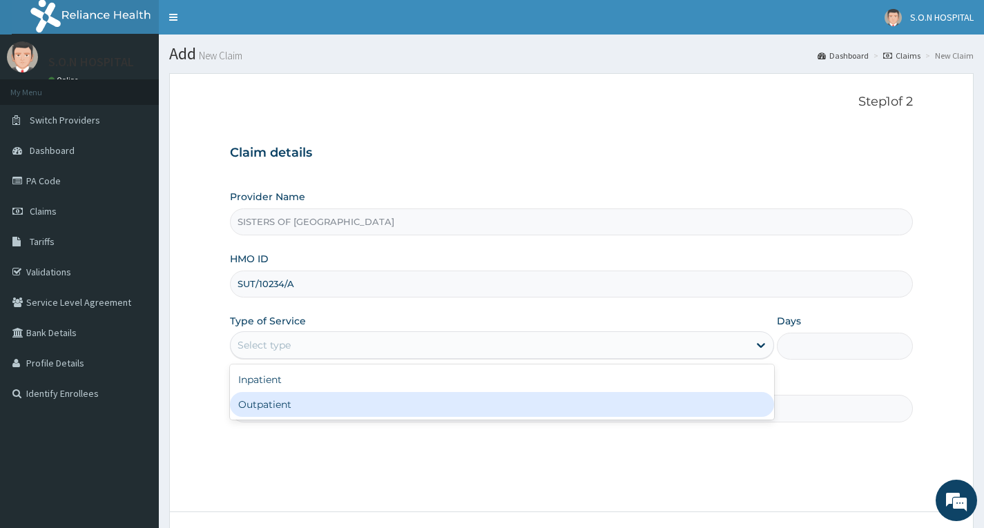
click at [385, 395] on div "Outpatient" at bounding box center [502, 404] width 544 height 25
type input "1"
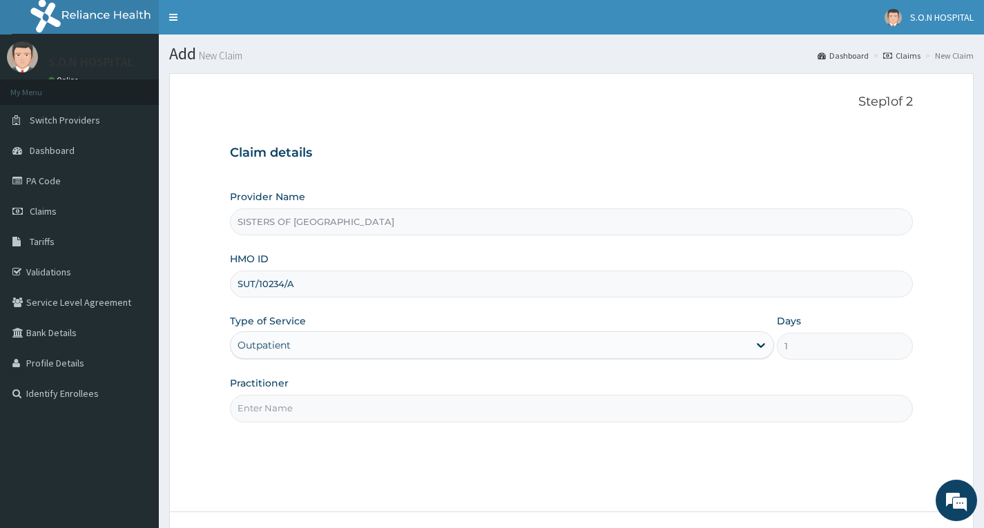
click at [336, 410] on input "Practitioner" at bounding box center [571, 408] width 683 height 27
type input "Dr. Edwina"
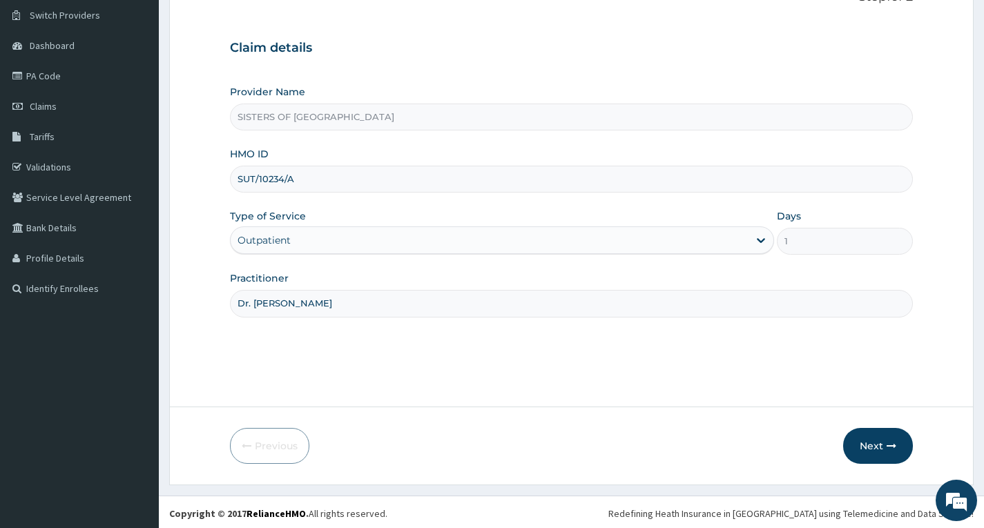
scroll to position [108, 0]
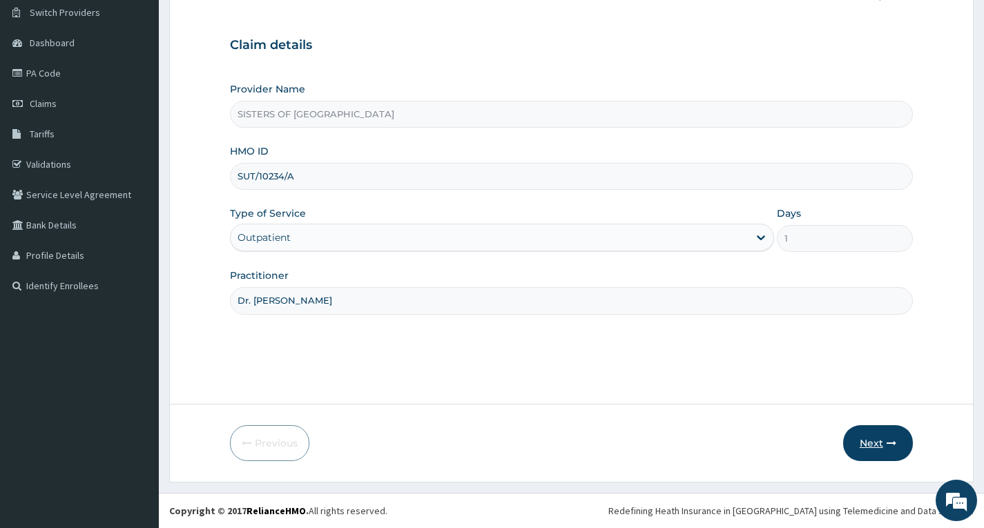
click at [884, 446] on button "Next" at bounding box center [879, 444] width 70 height 36
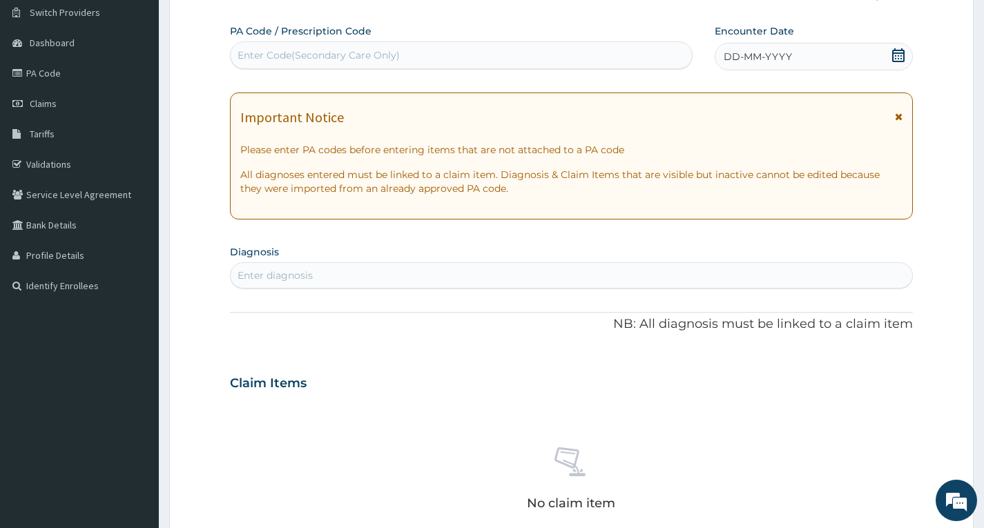
click at [479, 48] on div "Enter Code(Secondary Care Only)" at bounding box center [461, 55] width 461 height 22
type input "PA/F7BE49"
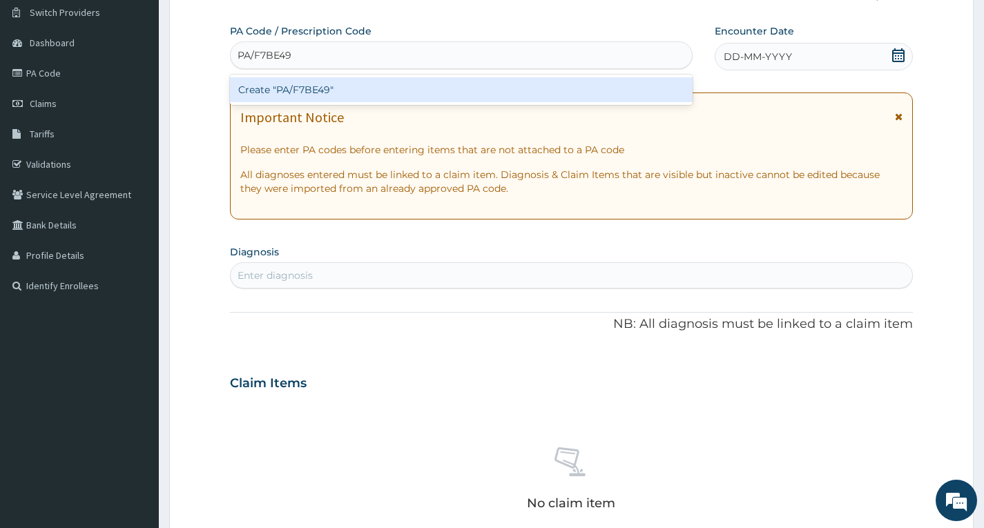
click at [497, 83] on div "Create "PA/F7BE49"" at bounding box center [461, 89] width 463 height 25
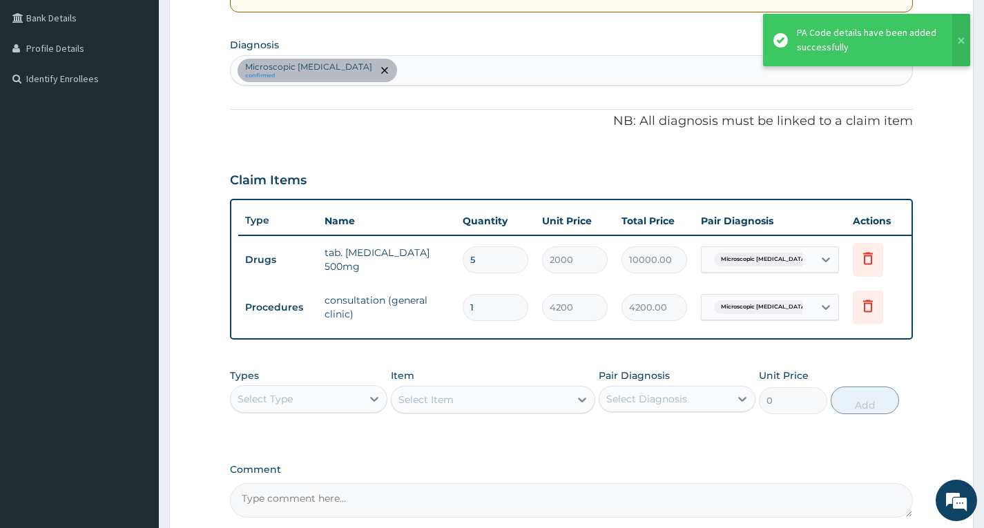
scroll to position [453, 0]
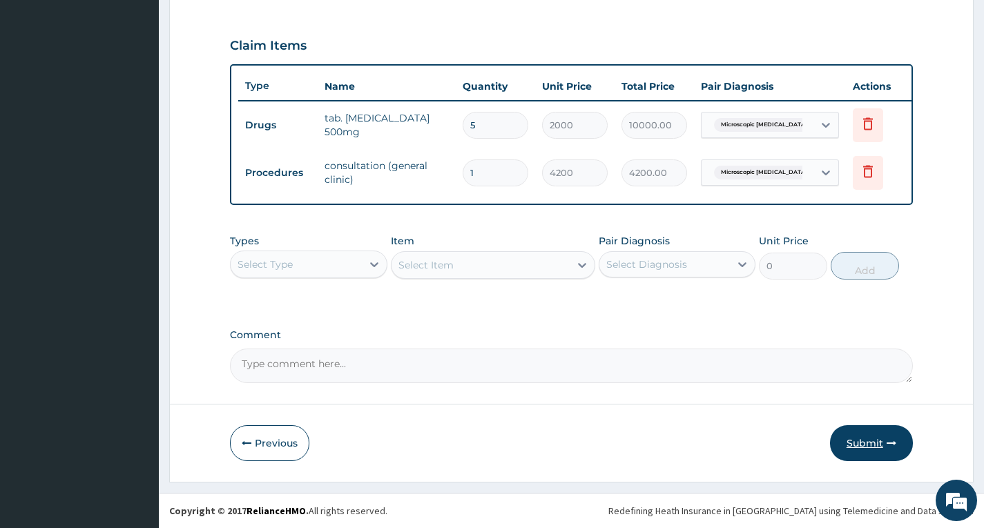
click at [889, 448] on icon "button" at bounding box center [892, 444] width 10 height 10
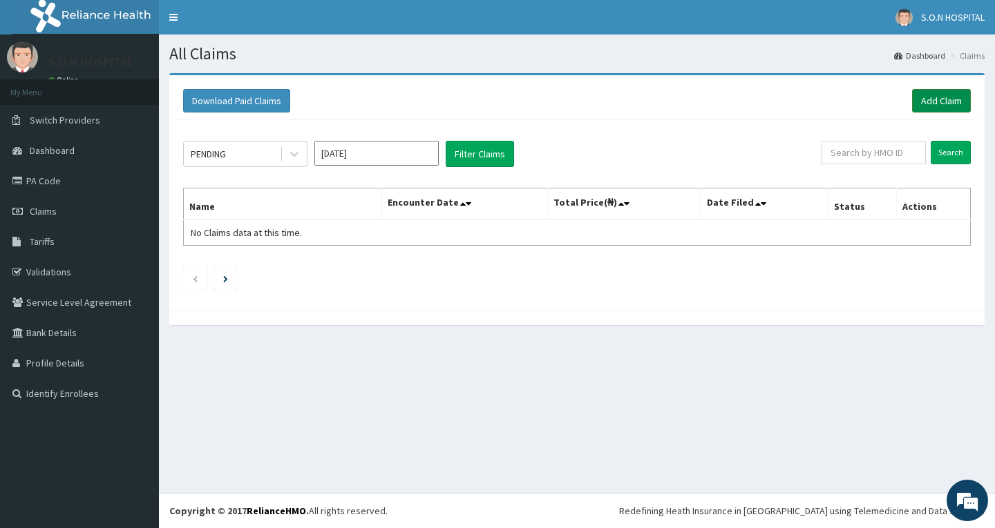
click at [928, 98] on link "Add Claim" at bounding box center [941, 100] width 59 height 23
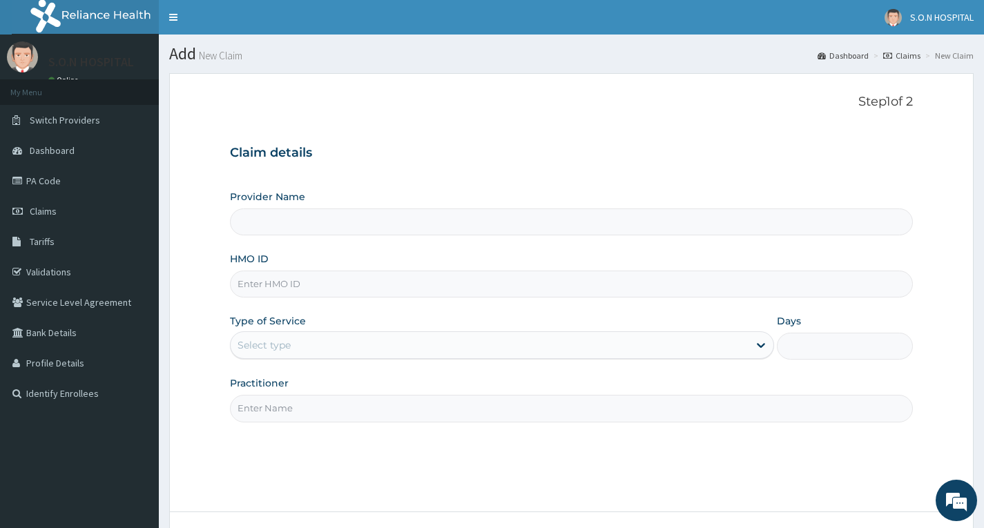
click at [340, 286] on input "HMO ID" at bounding box center [571, 284] width 683 height 27
type input "SISTERS OF [GEOGRAPHIC_DATA]"
type input "SBG/11258/A"
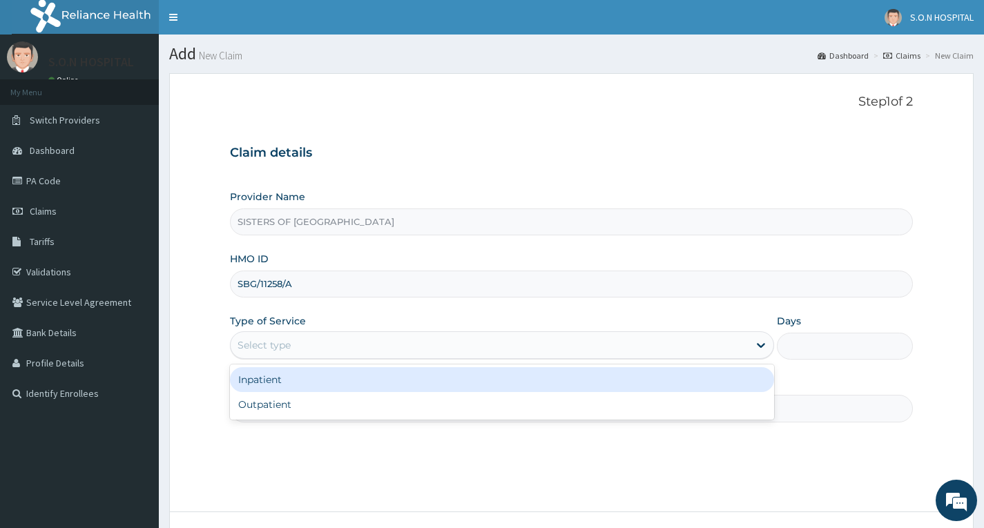
click at [348, 350] on div "Select type" at bounding box center [490, 345] width 518 height 22
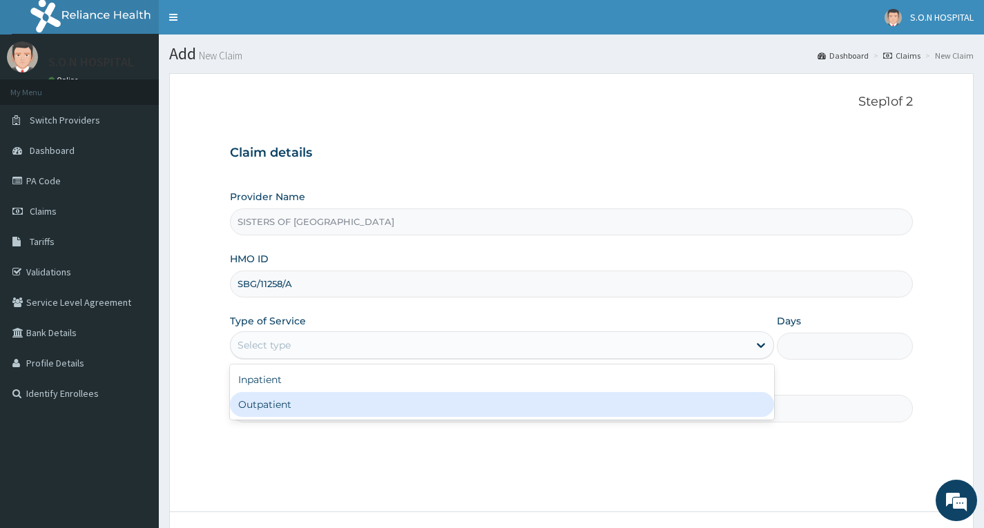
click at [348, 405] on div "Outpatient" at bounding box center [502, 404] width 544 height 25
type input "1"
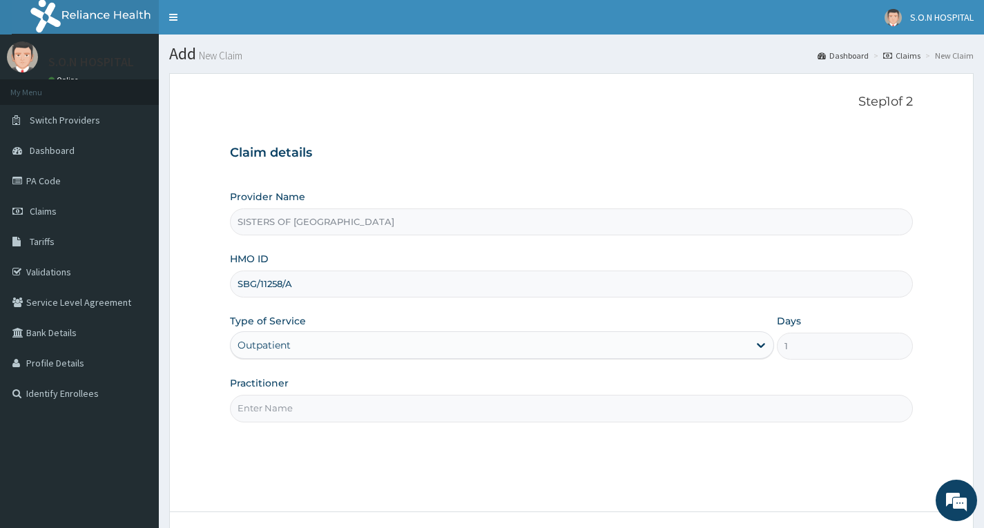
click at [348, 405] on input "Practitioner" at bounding box center [571, 408] width 683 height 27
type input "Dr. Edwina"
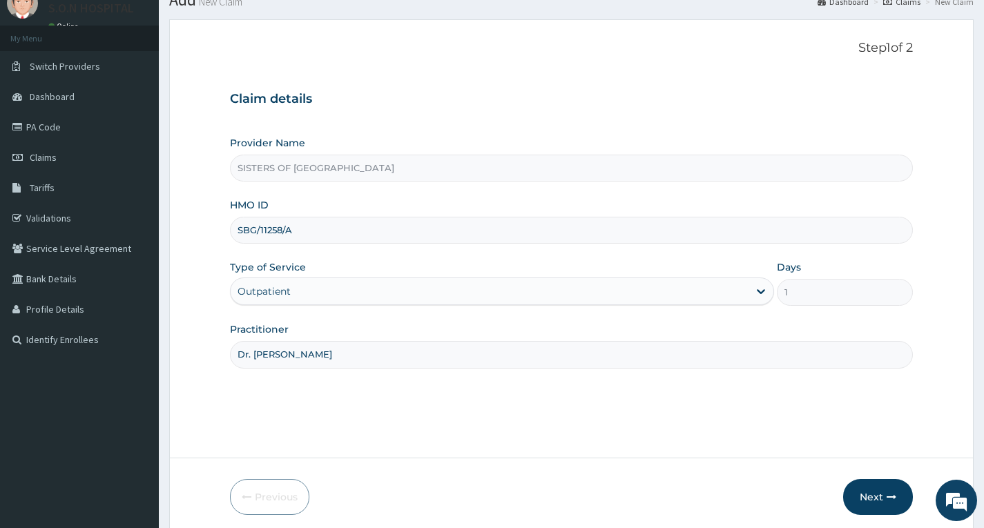
scroll to position [108, 0]
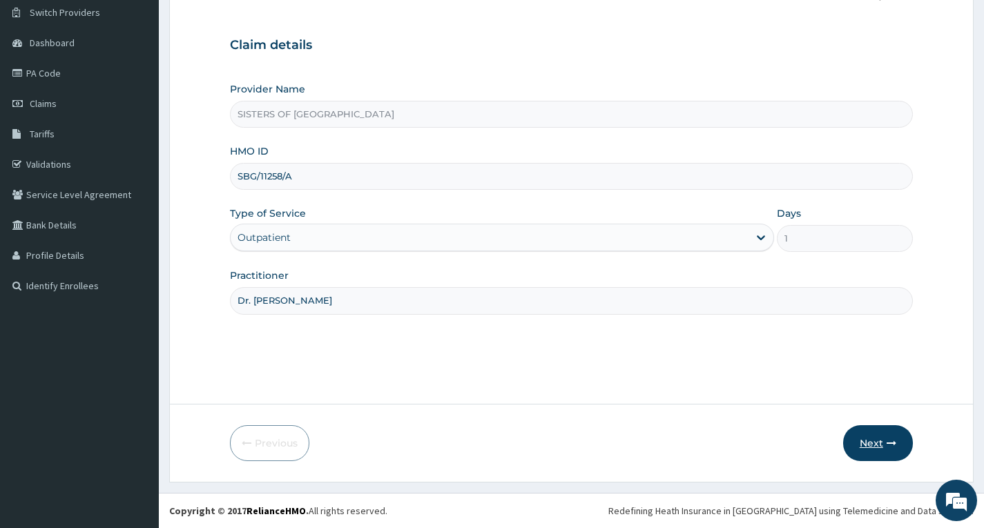
click at [870, 449] on button "Next" at bounding box center [879, 444] width 70 height 36
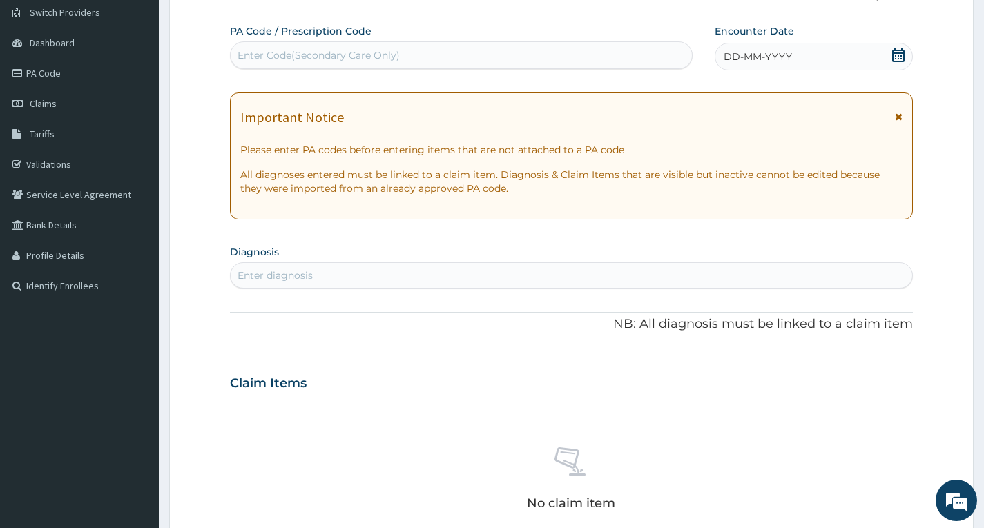
click at [435, 56] on div "Enter Code(Secondary Care Only)" at bounding box center [461, 55] width 461 height 22
type input "PA/D93B06"
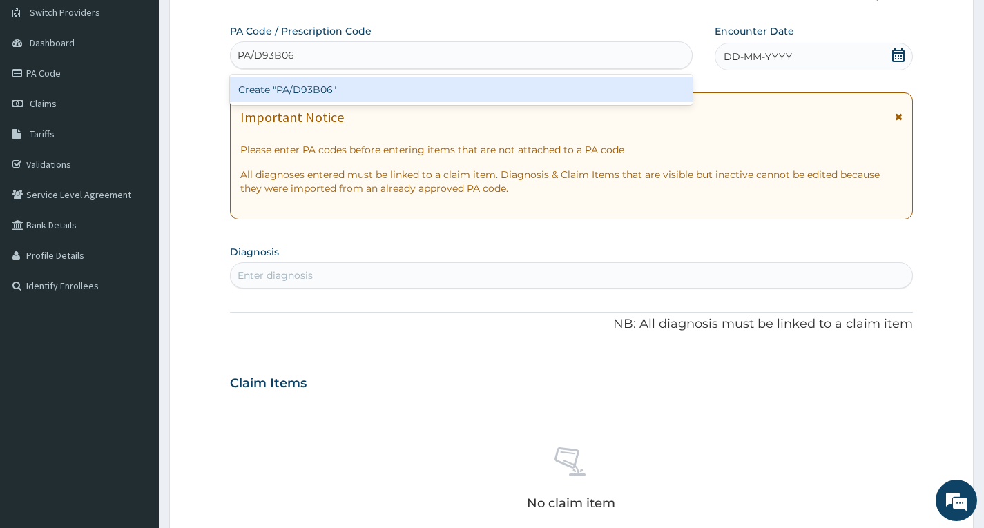
click at [421, 94] on div "Create "PA/D93B06"" at bounding box center [461, 89] width 463 height 25
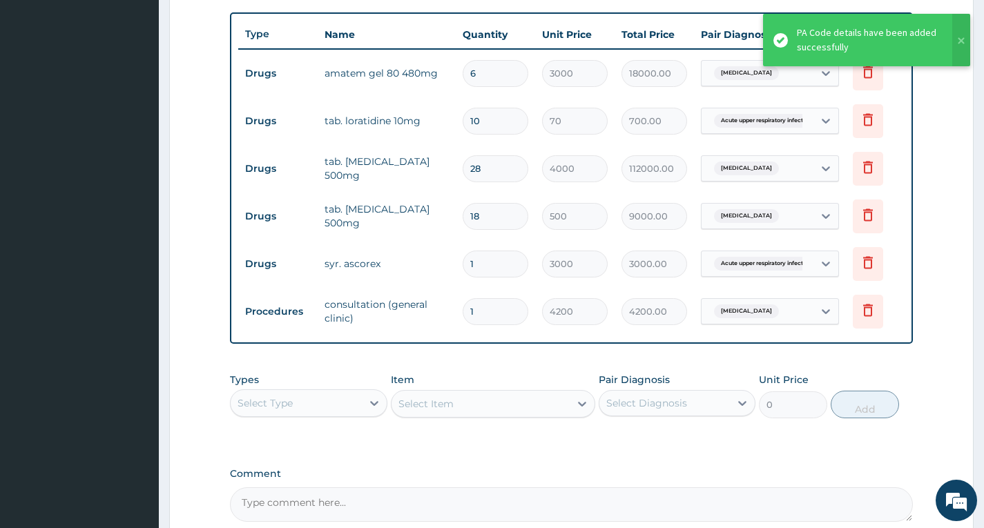
scroll to position [480, 0]
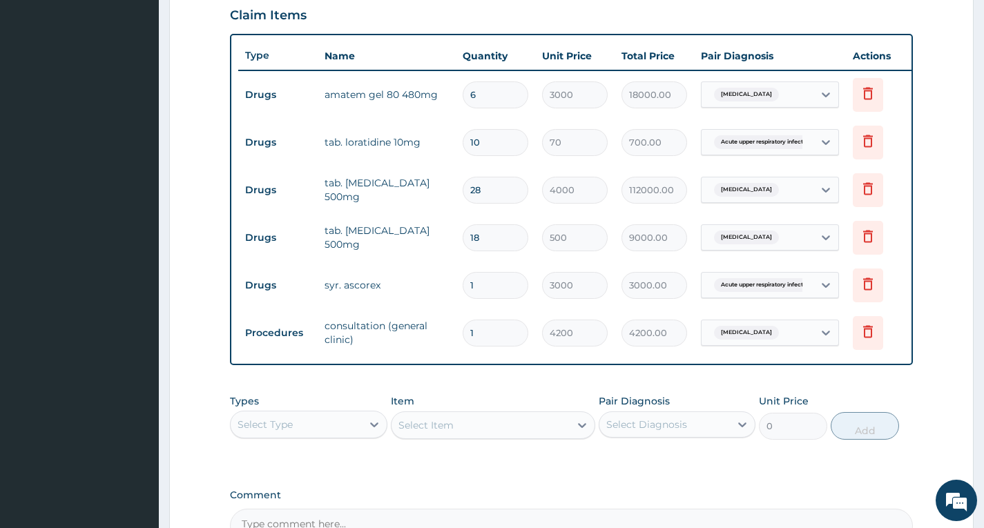
click at [512, 98] on input "6" at bounding box center [496, 95] width 66 height 27
type input "0.00"
type input "1"
type input "3000.00"
type input "1"
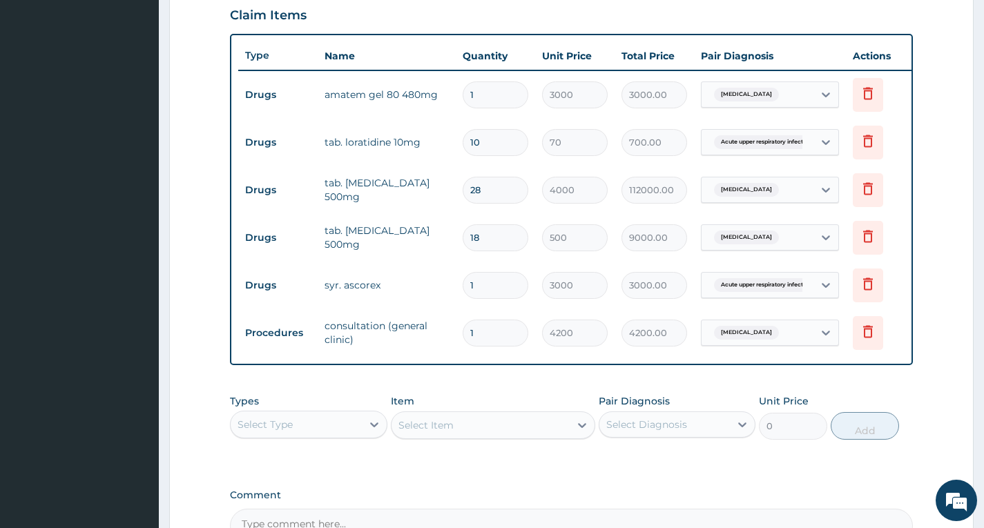
click at [497, 140] on input "10" at bounding box center [496, 142] width 66 height 27
click at [504, 228] on input "18" at bounding box center [496, 238] width 66 height 27
type input "1"
type input "500.00"
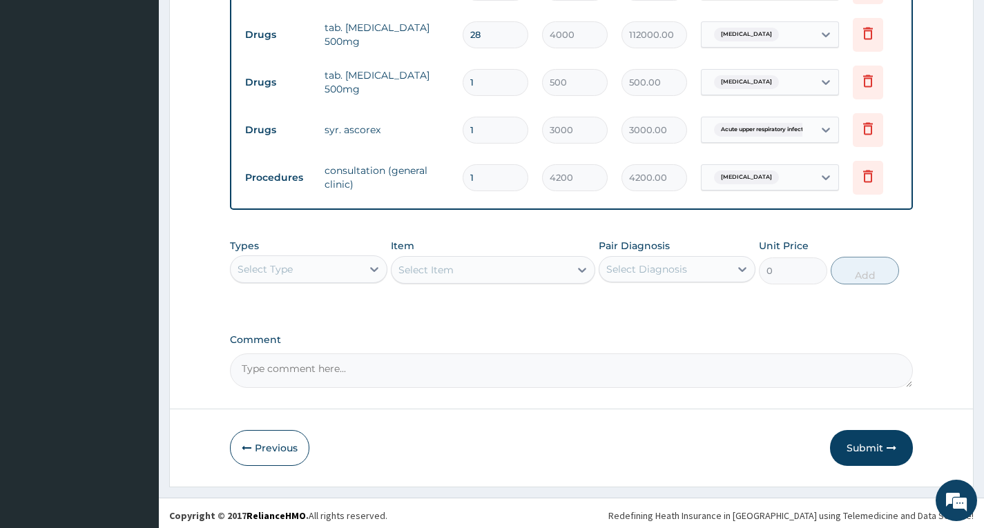
scroll to position [651, 0]
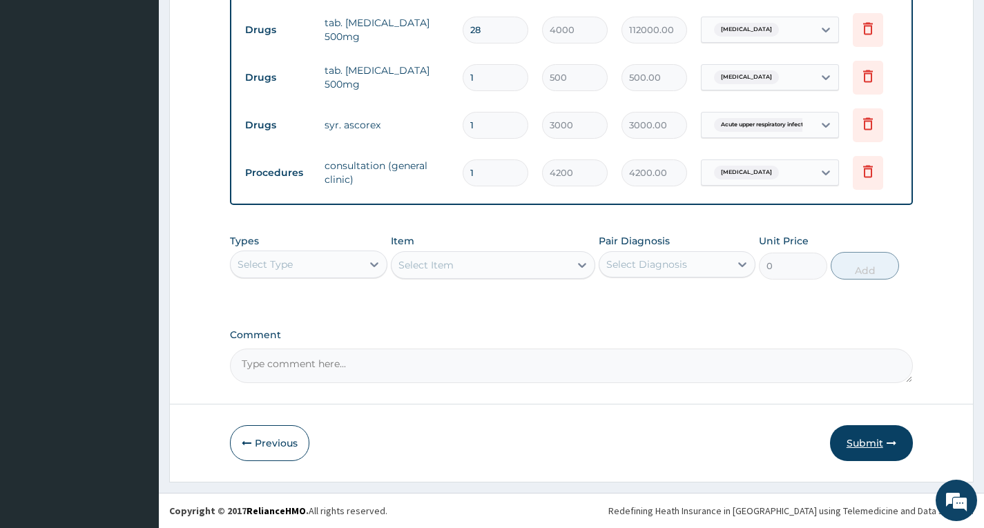
type input "1"
click at [854, 443] on button "Submit" at bounding box center [871, 444] width 83 height 36
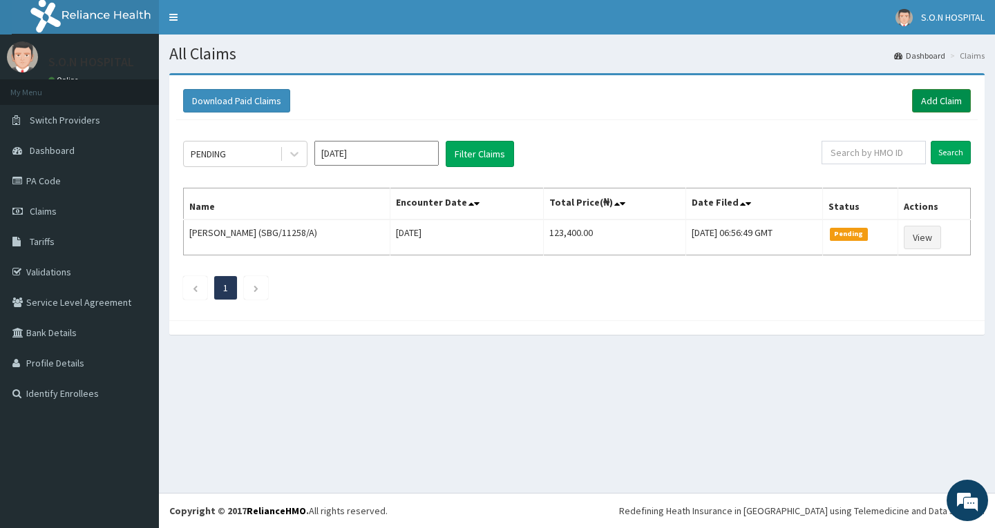
click at [947, 104] on link "Add Claim" at bounding box center [941, 100] width 59 height 23
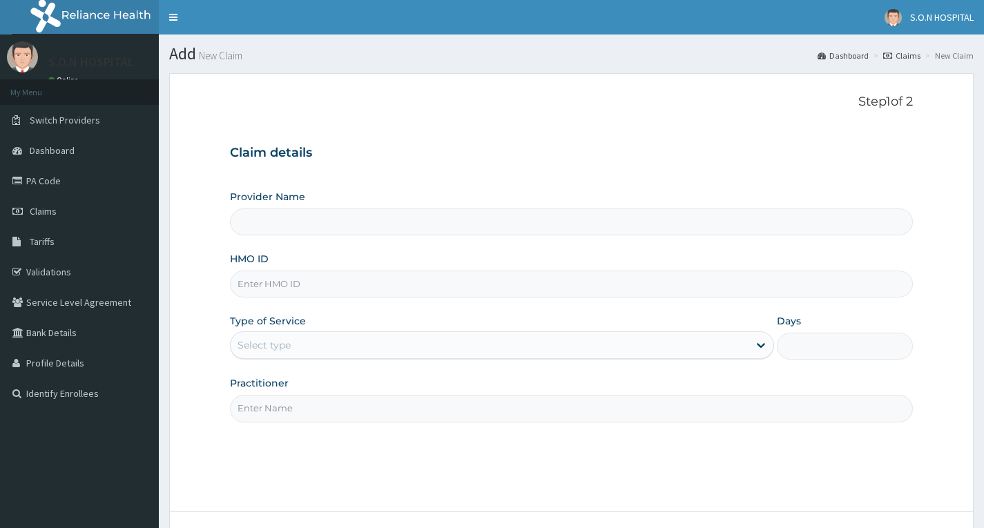
click at [363, 285] on input "HMO ID" at bounding box center [571, 284] width 683 height 27
type input "SISTERS OF [GEOGRAPHIC_DATA]"
type input "BRF/10042/A"
click at [351, 349] on div "Select type" at bounding box center [490, 345] width 518 height 22
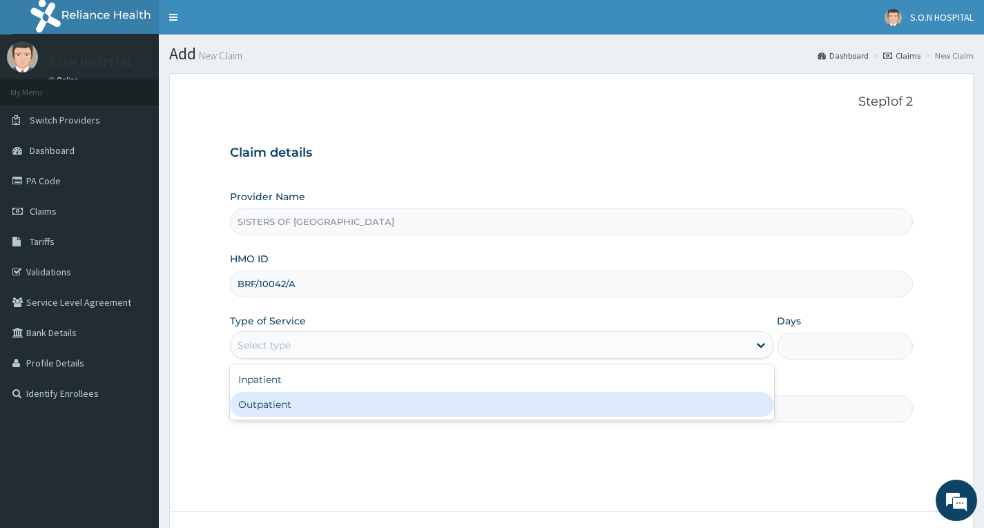
click at [343, 406] on div "Outpatient" at bounding box center [502, 404] width 544 height 25
type input "1"
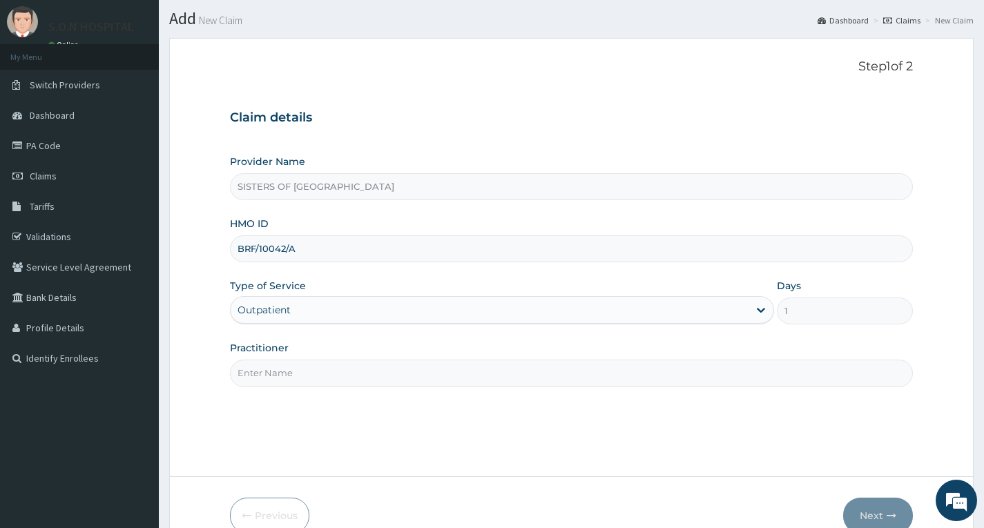
scroll to position [69, 0]
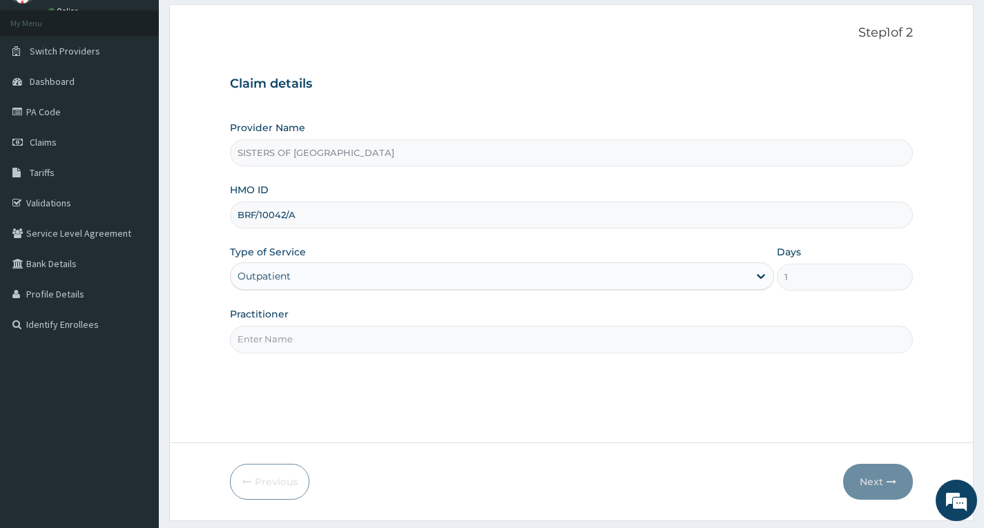
click at [393, 347] on input "Practitioner" at bounding box center [571, 339] width 683 height 27
type input "Dr. Ugwu"
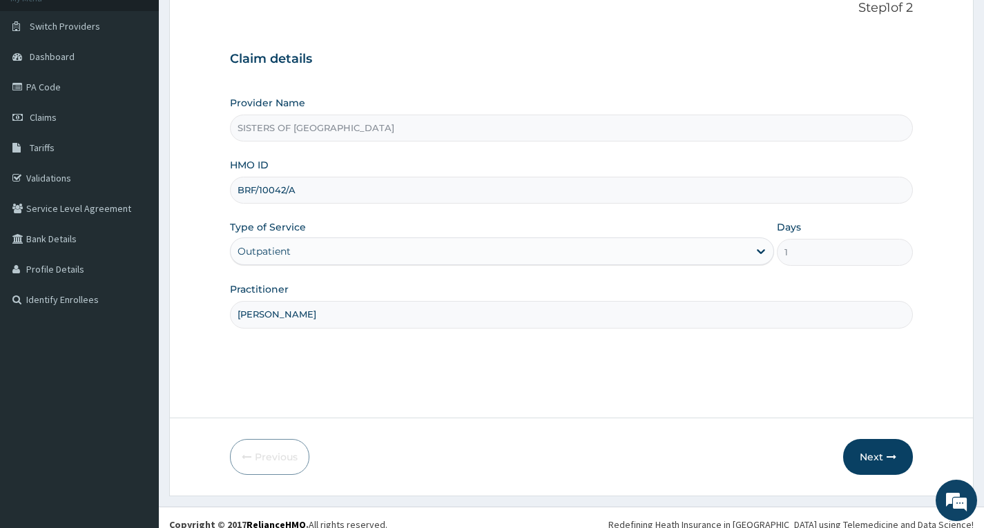
scroll to position [108, 0]
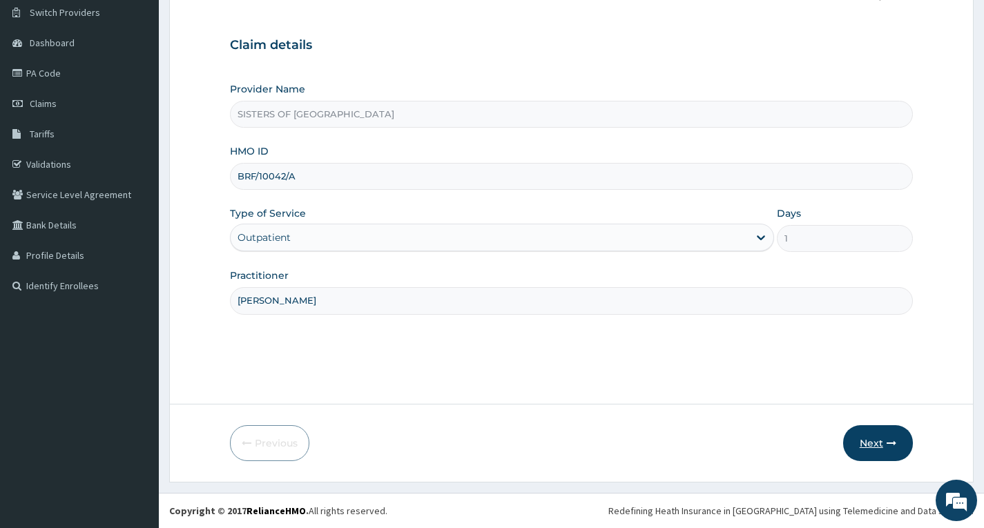
click at [866, 445] on button "Next" at bounding box center [879, 444] width 70 height 36
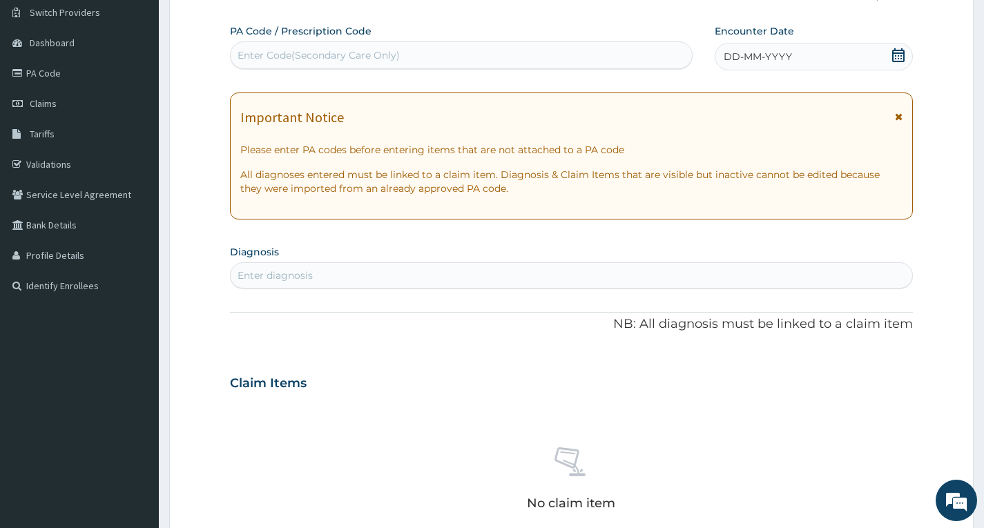
click at [503, 58] on div "Enter Code(Secondary Care Only)" at bounding box center [461, 55] width 461 height 22
type input "PA/96E99E"
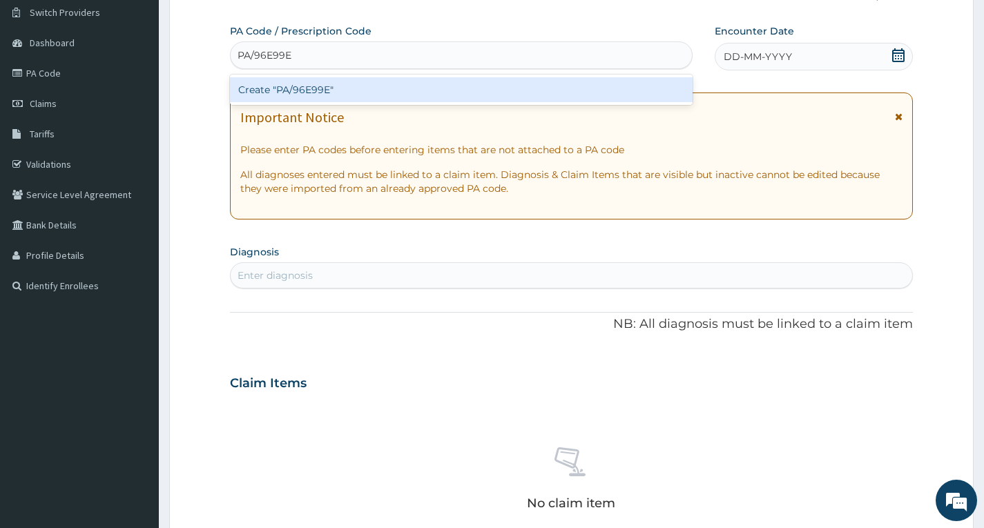
click at [495, 95] on div "Create "PA/96E99E"" at bounding box center [461, 89] width 463 height 25
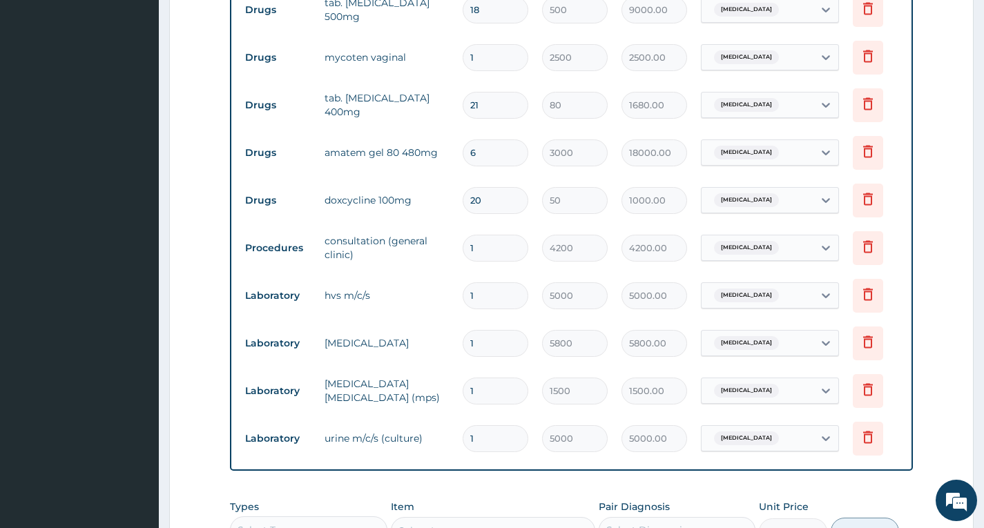
scroll to position [496, 0]
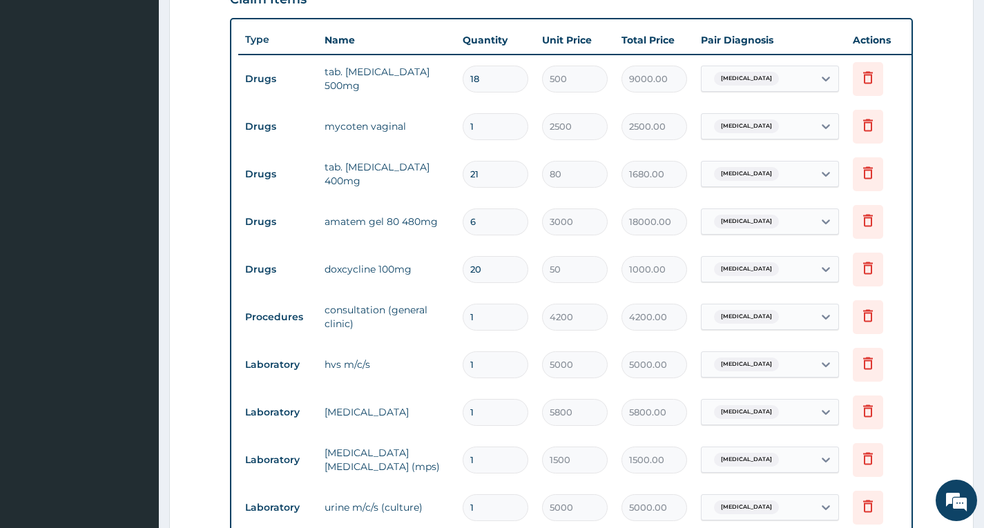
click at [506, 84] on input "18" at bounding box center [496, 79] width 66 height 27
type input "1"
type input "500.00"
type input "1"
click at [502, 183] on input "21" at bounding box center [496, 174] width 66 height 27
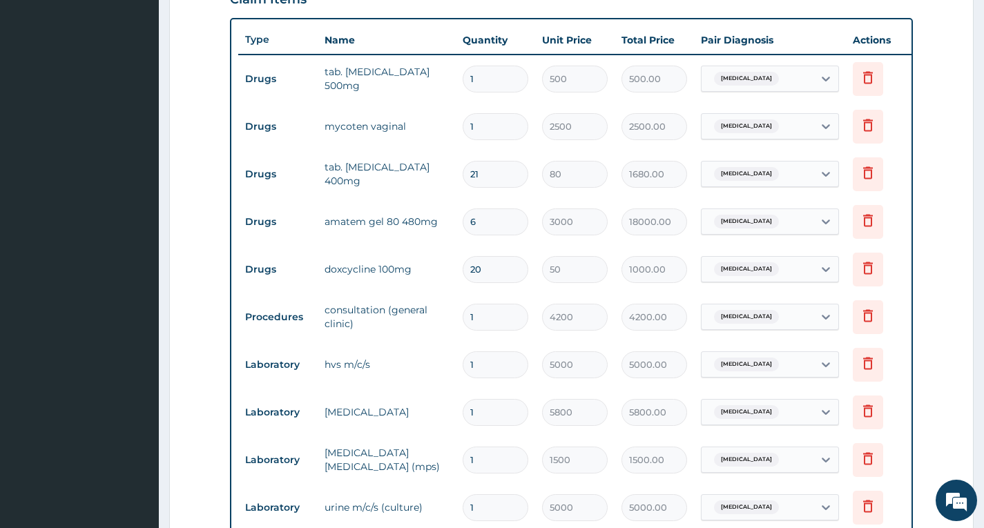
type input "2"
type input "160.00"
type input "20"
type input "1600.00"
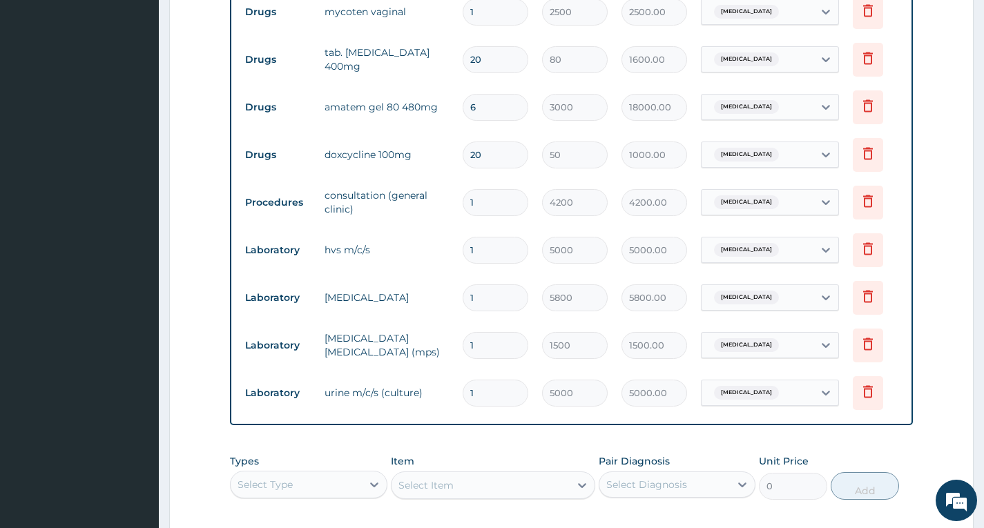
scroll to position [634, 0]
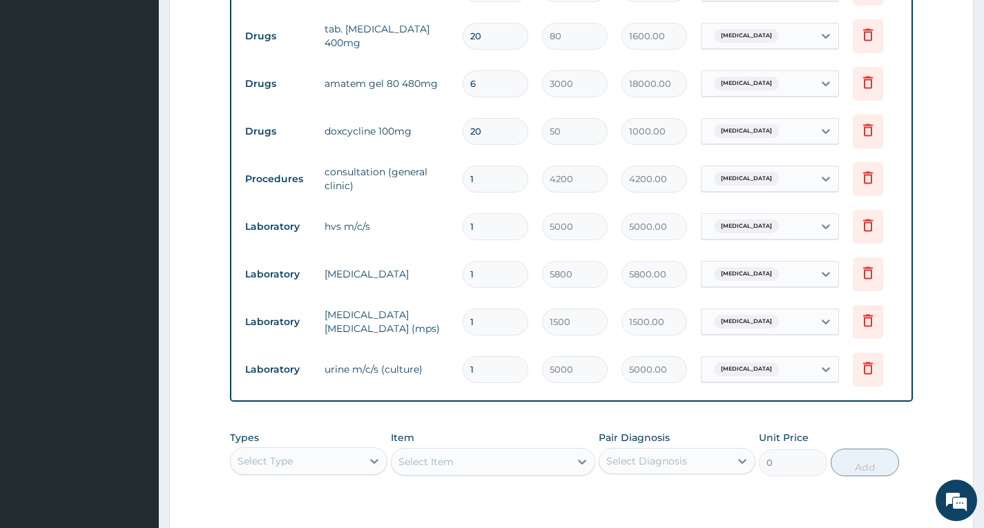
type input "20"
click at [511, 128] on input "20" at bounding box center [496, 131] width 66 height 27
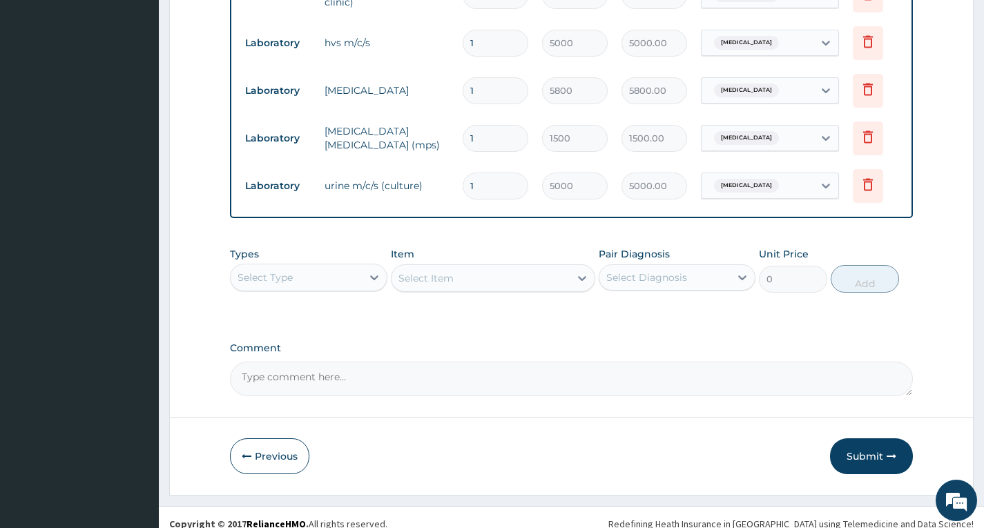
scroll to position [841, 0]
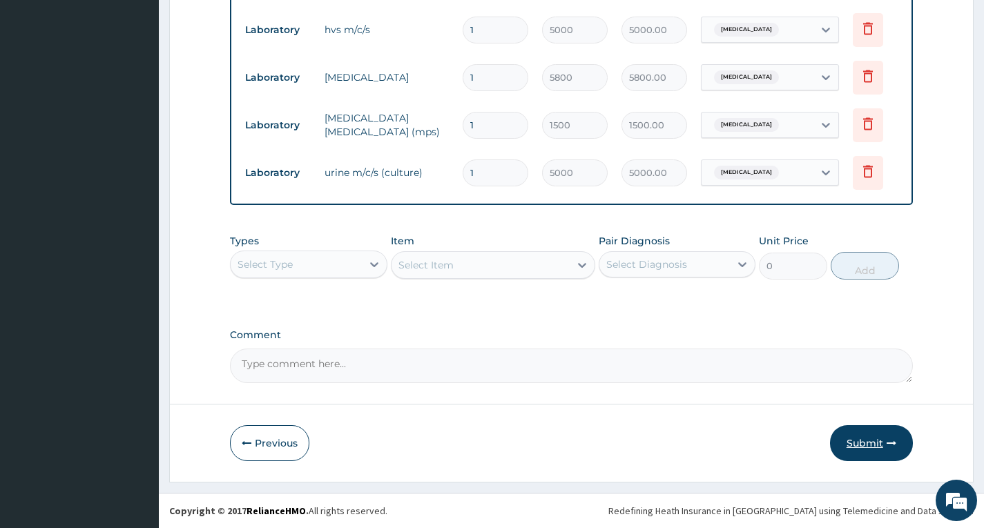
click at [883, 441] on button "Submit" at bounding box center [871, 444] width 83 height 36
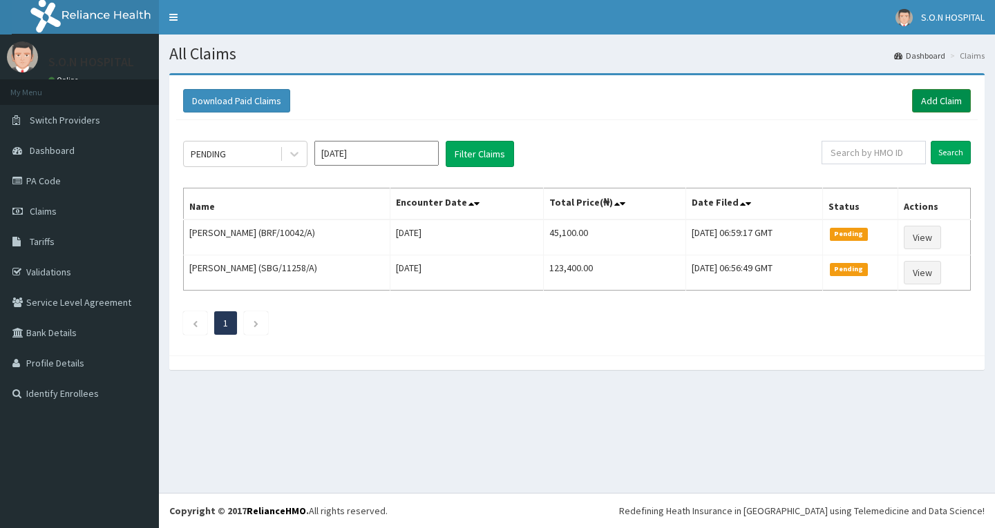
click at [950, 95] on link "Add Claim" at bounding box center [941, 100] width 59 height 23
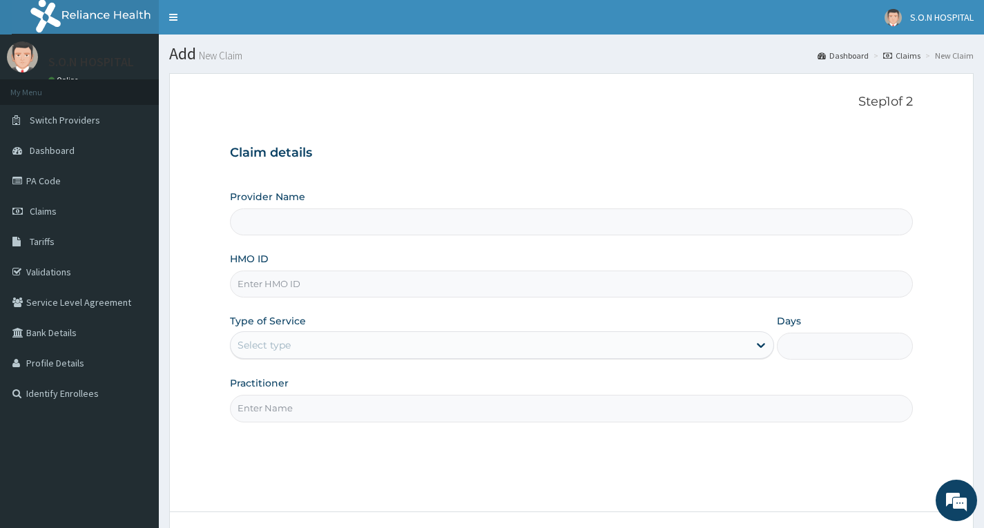
type input "SISTERS OF [GEOGRAPHIC_DATA]"
click at [388, 287] on input "HMO ID" at bounding box center [571, 284] width 683 height 27
type input "ORV/10028/E"
click at [376, 343] on div "Select type" at bounding box center [490, 345] width 518 height 22
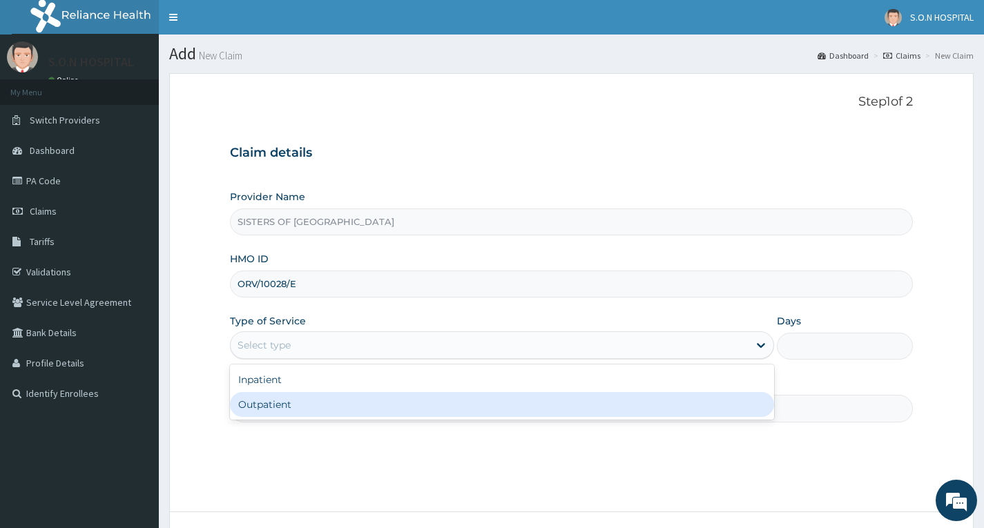
click at [368, 410] on div "Outpatient" at bounding box center [502, 404] width 544 height 25
type input "1"
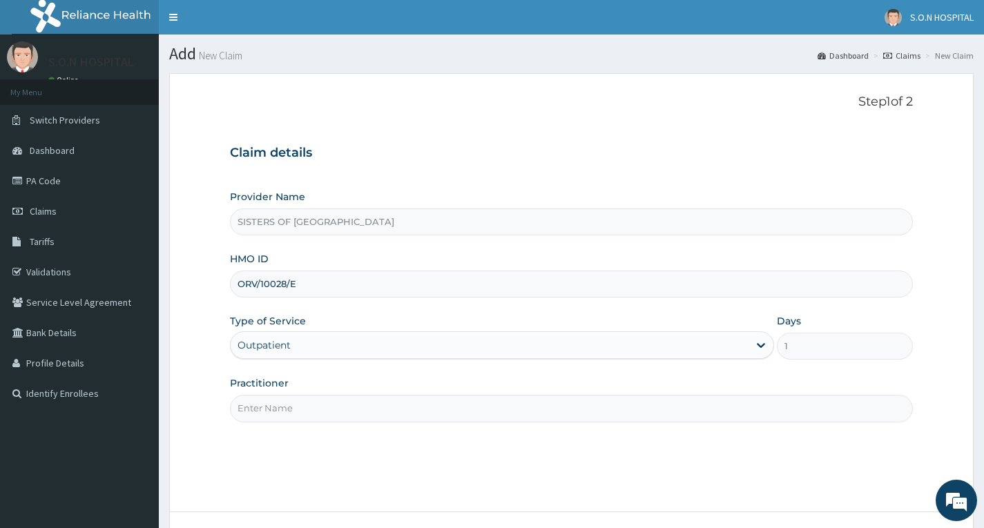
click at [368, 410] on input "Practitioner" at bounding box center [571, 408] width 683 height 27
type input "Dr. Ugwu"
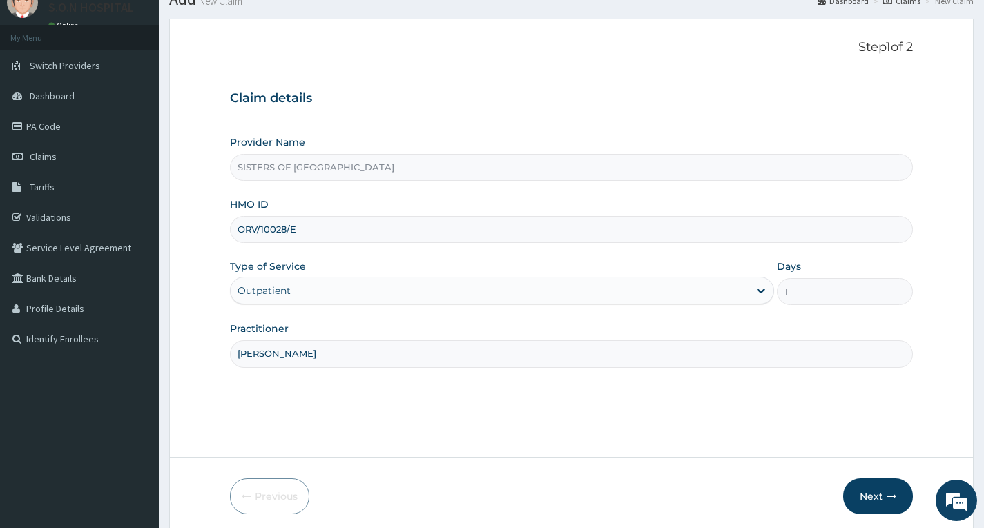
scroll to position [108, 0]
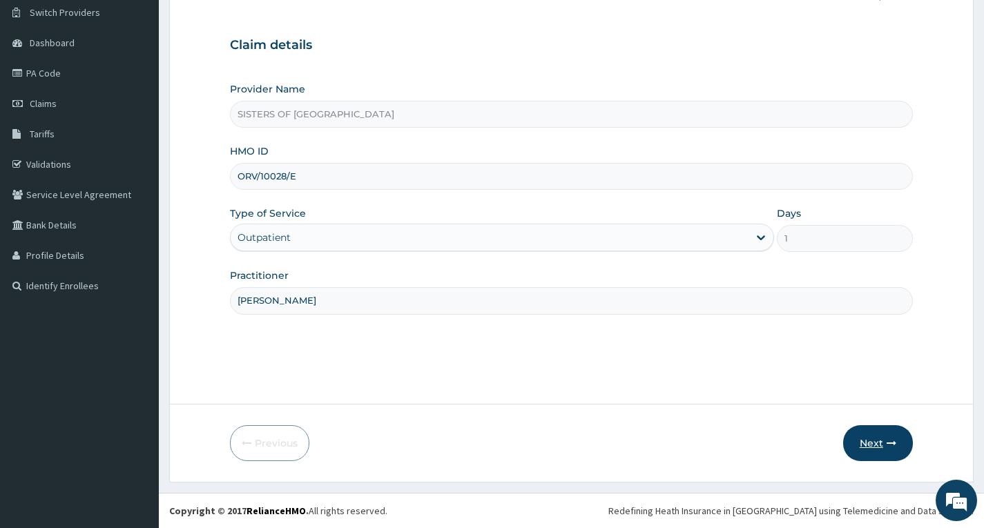
click at [890, 448] on icon "button" at bounding box center [892, 444] width 10 height 10
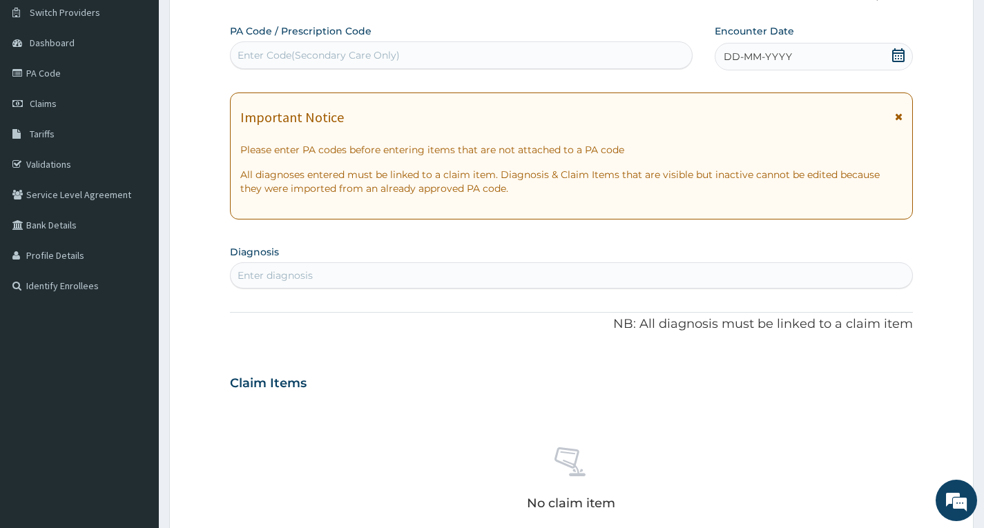
click at [434, 53] on div "Enter Code(Secondary Care Only)" at bounding box center [461, 55] width 461 height 22
type input "PA/80BDB5"
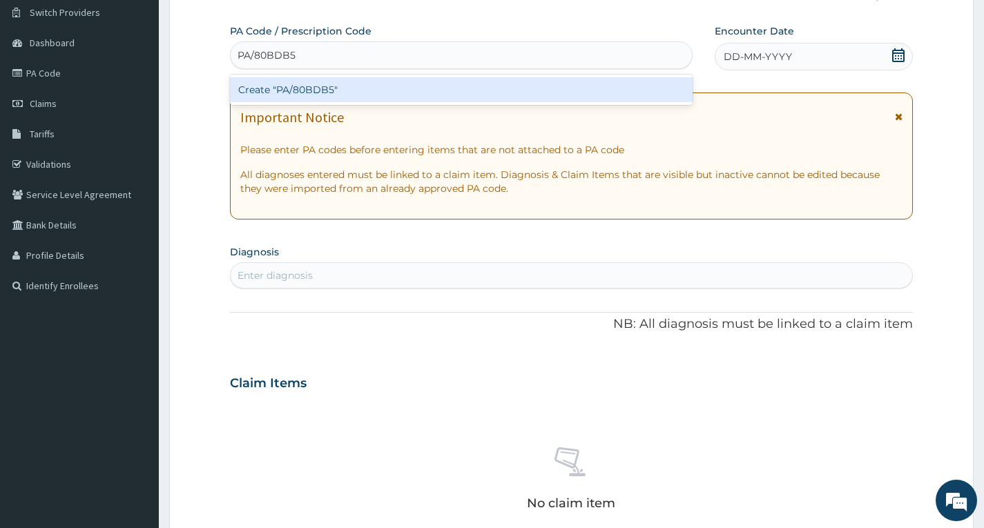
click at [456, 94] on div "Create "PA/80BDB5"" at bounding box center [461, 89] width 463 height 25
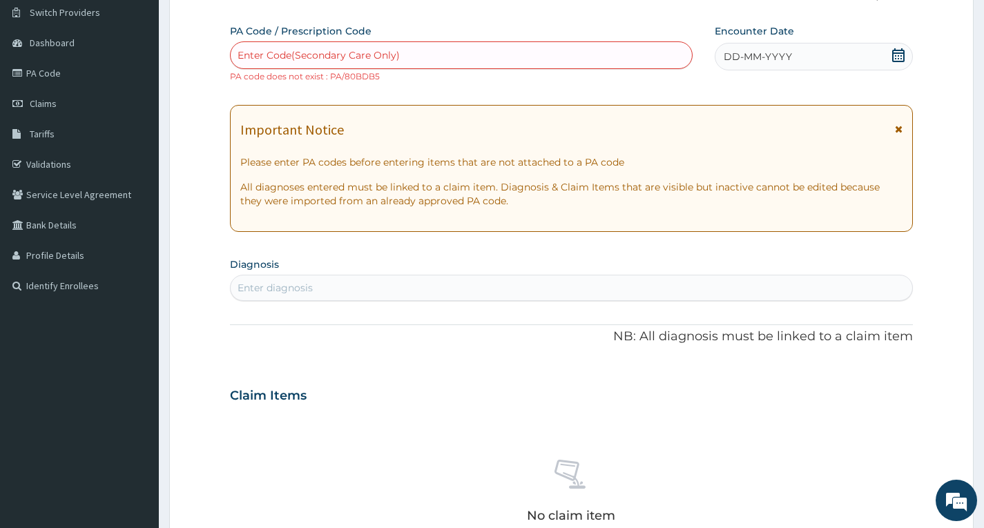
click at [425, 46] on div "Enter Code(Secondary Care Only)" at bounding box center [461, 55] width 461 height 22
type input "PA/8DBD85"
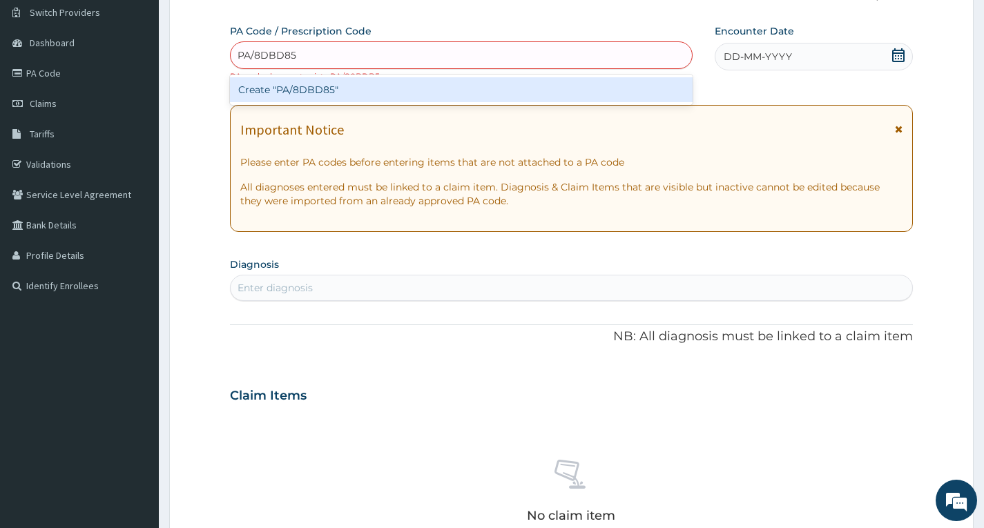
click at [432, 90] on div "Create "PA/8DBD85"" at bounding box center [461, 89] width 463 height 25
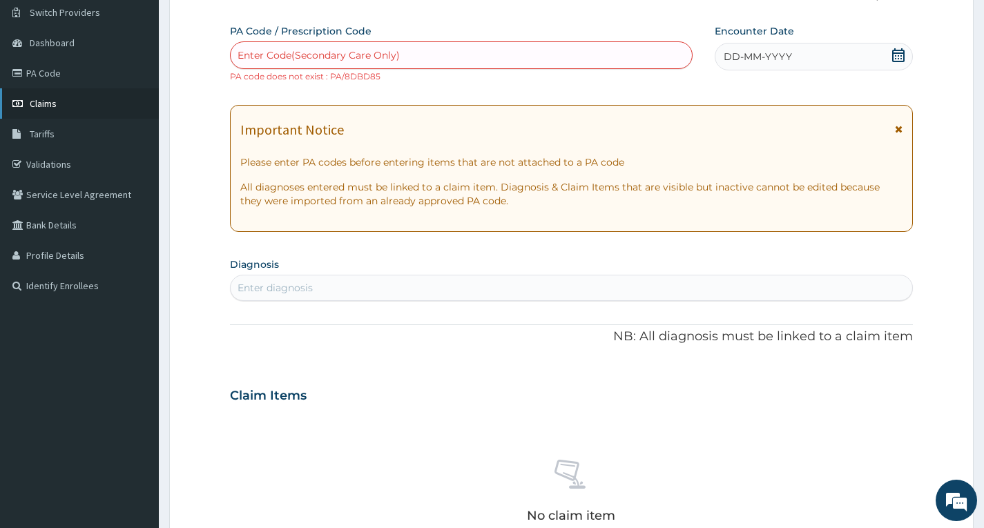
click at [116, 106] on link "Claims" at bounding box center [79, 103] width 159 height 30
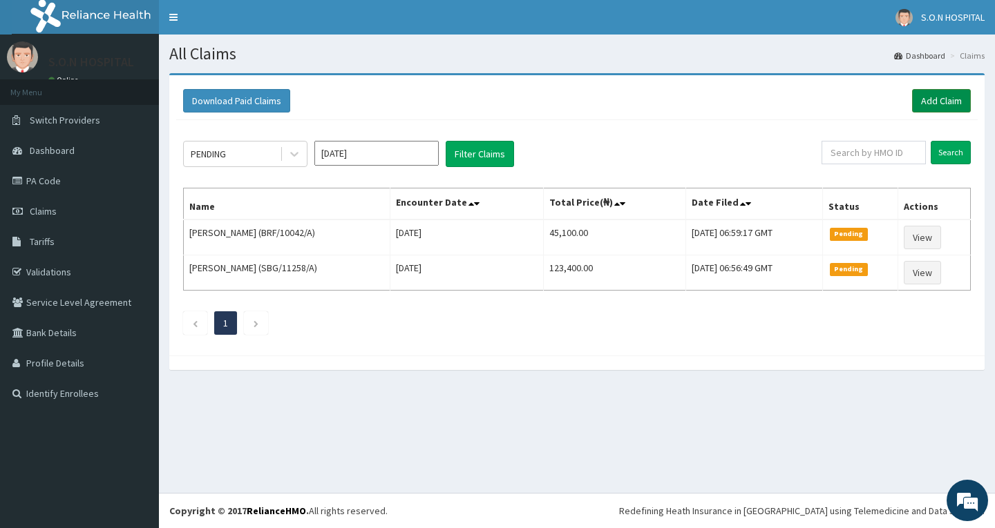
click at [942, 104] on link "Add Claim" at bounding box center [941, 100] width 59 height 23
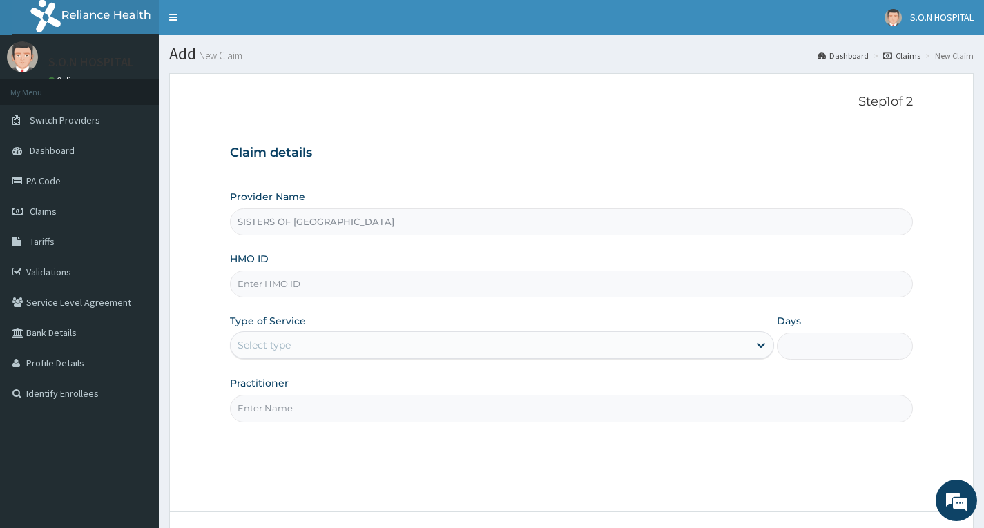
type input "SISTERS OF [GEOGRAPHIC_DATA]"
click at [348, 290] on input "HMO ID" at bounding box center [571, 284] width 683 height 27
type input "PC1/10004/B"
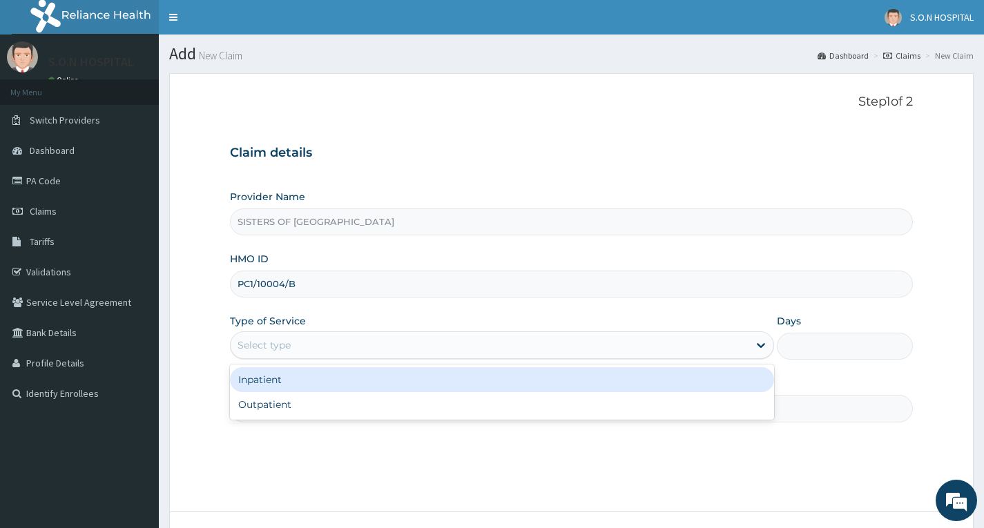
click at [332, 350] on div "Select type" at bounding box center [490, 345] width 518 height 22
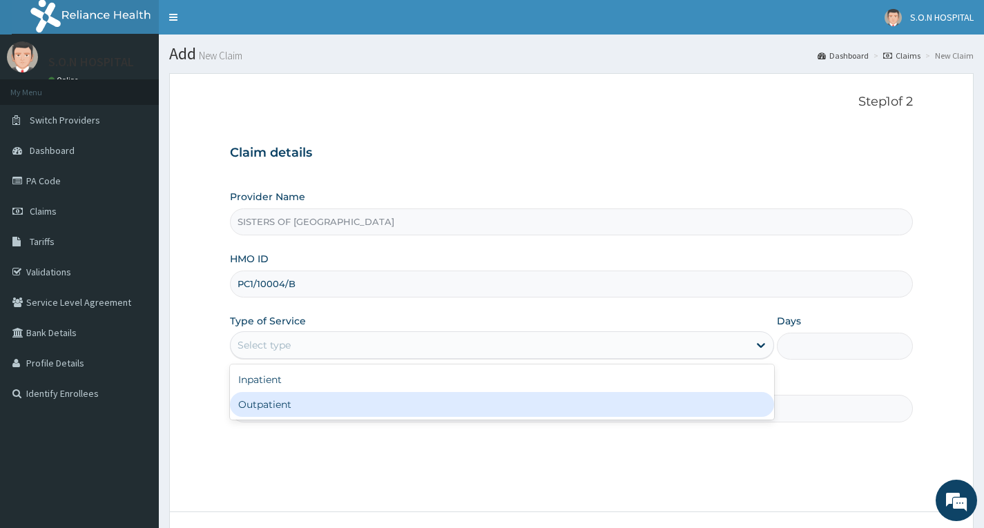
click at [326, 408] on div "Outpatient" at bounding box center [502, 404] width 544 height 25
type input "1"
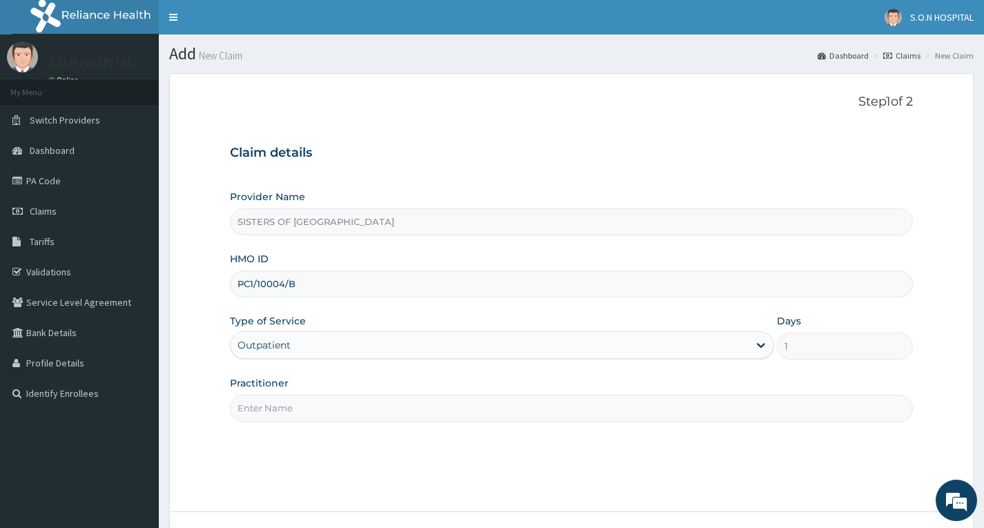
click at [325, 410] on input "Practitioner" at bounding box center [571, 408] width 683 height 27
type input "Dr. Uzo"
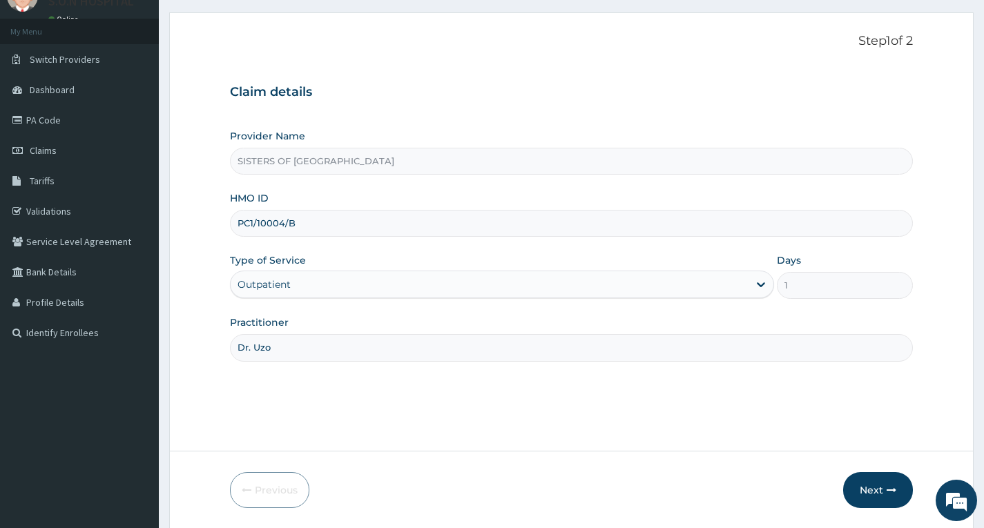
scroll to position [108, 0]
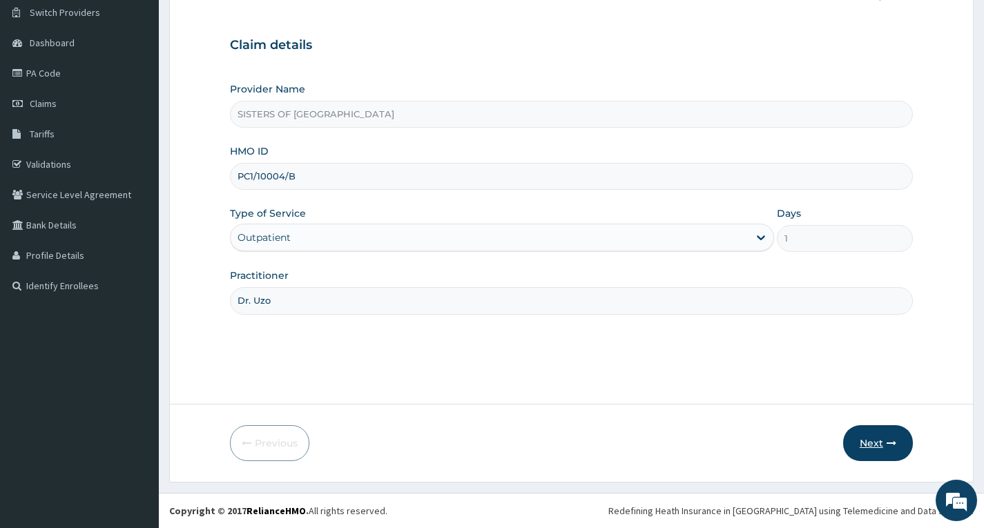
click at [872, 455] on button "Next" at bounding box center [879, 444] width 70 height 36
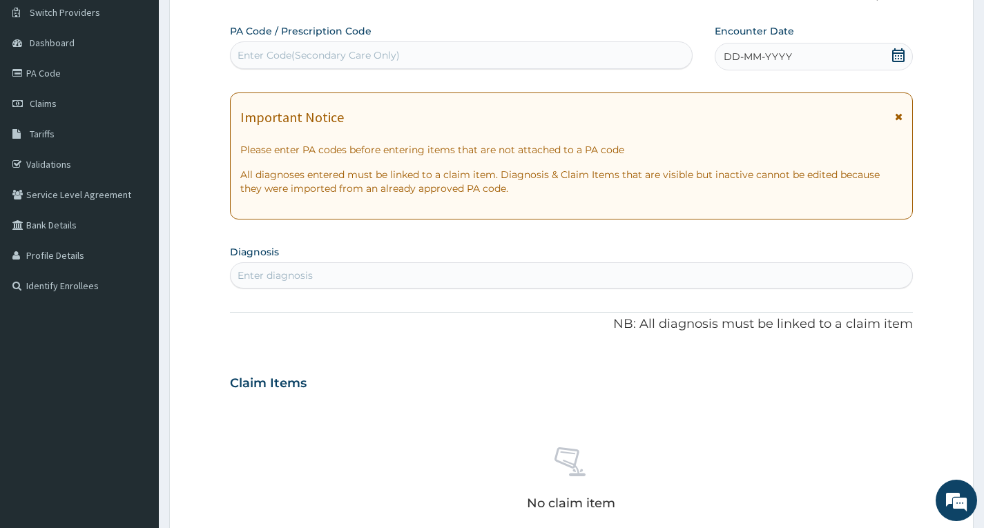
click at [322, 55] on div "Enter Code(Secondary Care Only)" at bounding box center [319, 55] width 162 height 14
type input "PA/BEA115"
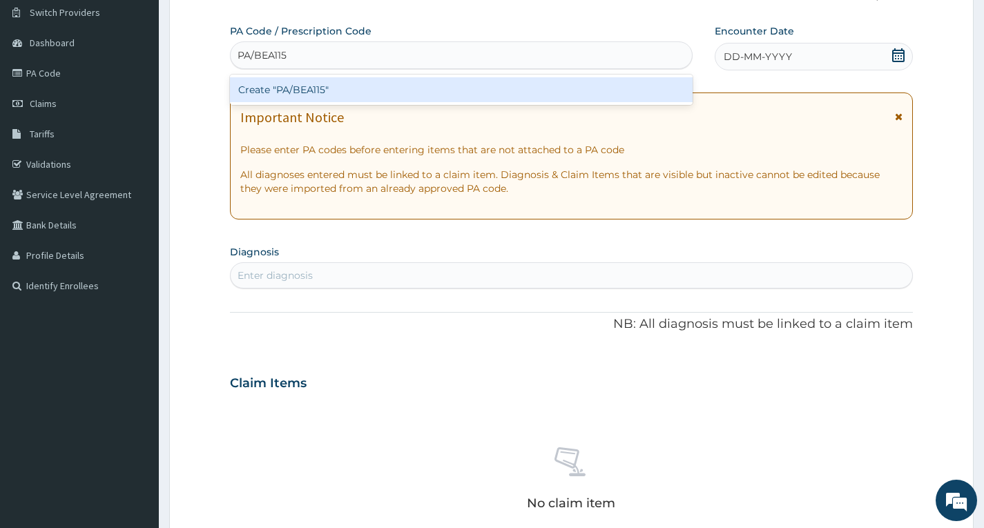
click at [345, 97] on div "Create "PA/BEA115"" at bounding box center [461, 89] width 463 height 25
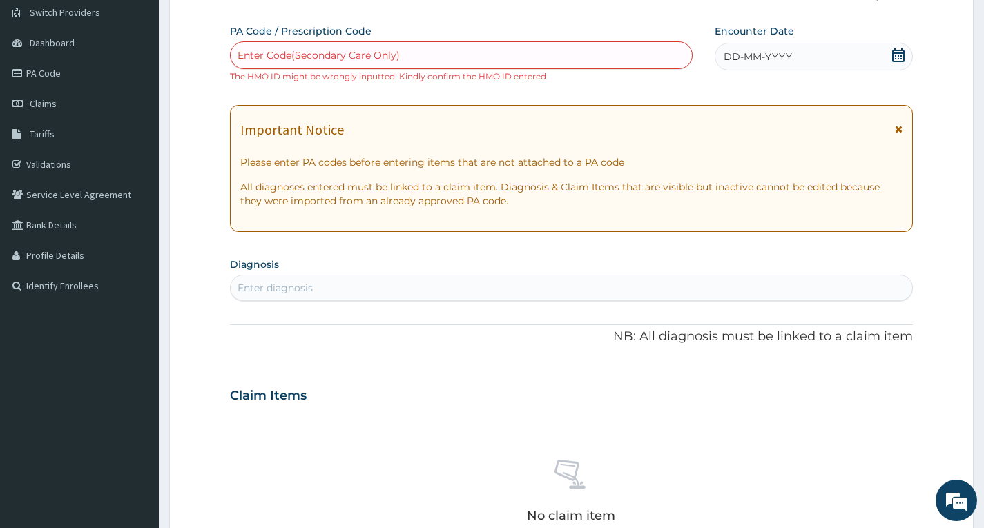
click at [408, 55] on div "Enter Code(Secondary Care Only)" at bounding box center [461, 55] width 461 height 22
type input "PA/BEA115"
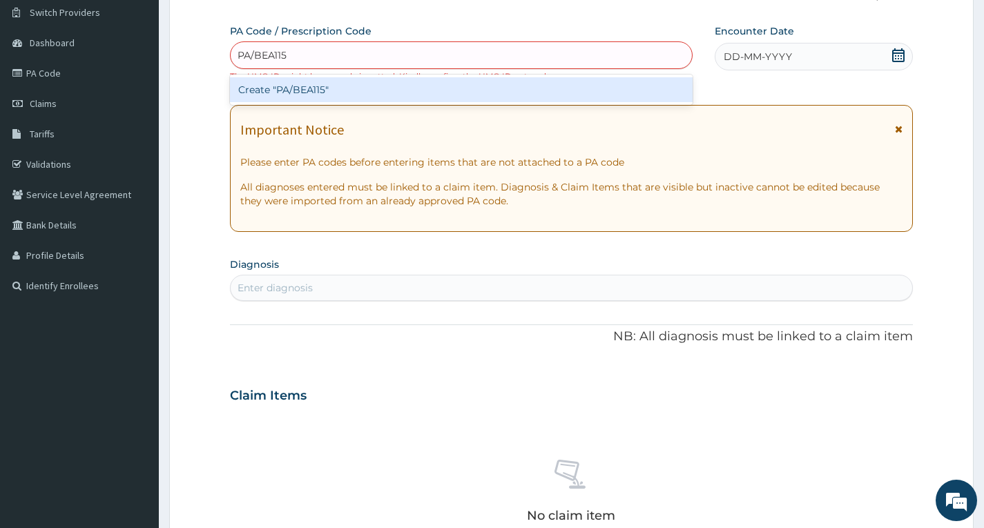
click at [411, 89] on div "Create "PA/BEA115"" at bounding box center [461, 89] width 463 height 25
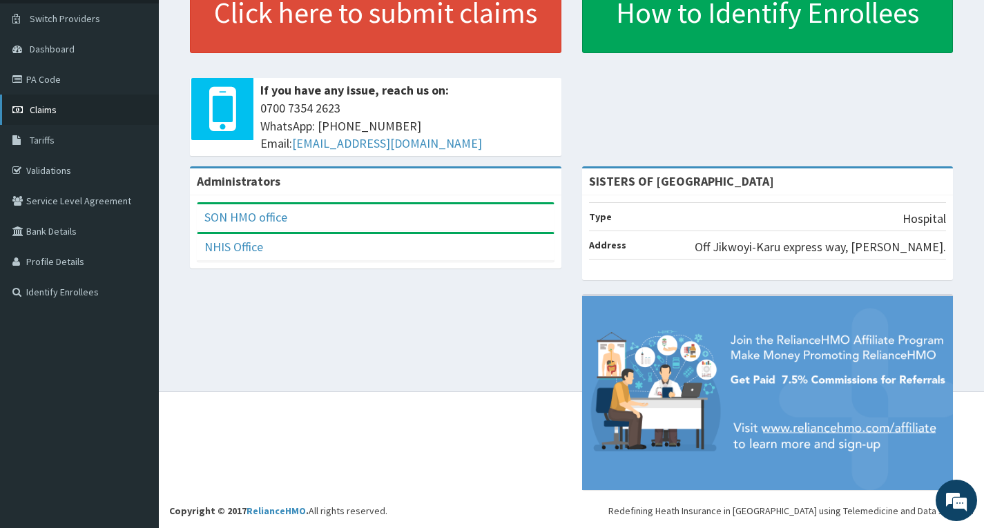
click at [98, 110] on link "Claims" at bounding box center [79, 110] width 159 height 30
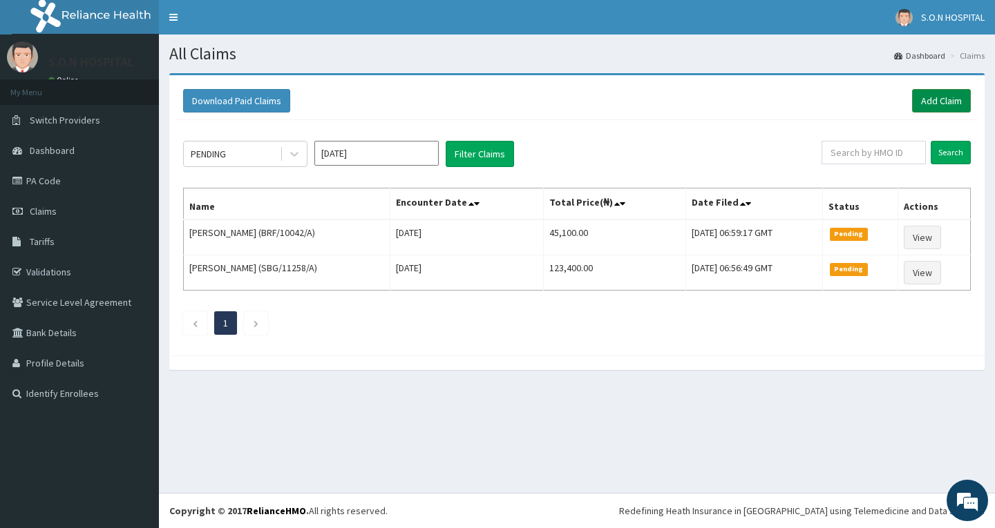
click at [953, 97] on link "Add Claim" at bounding box center [941, 100] width 59 height 23
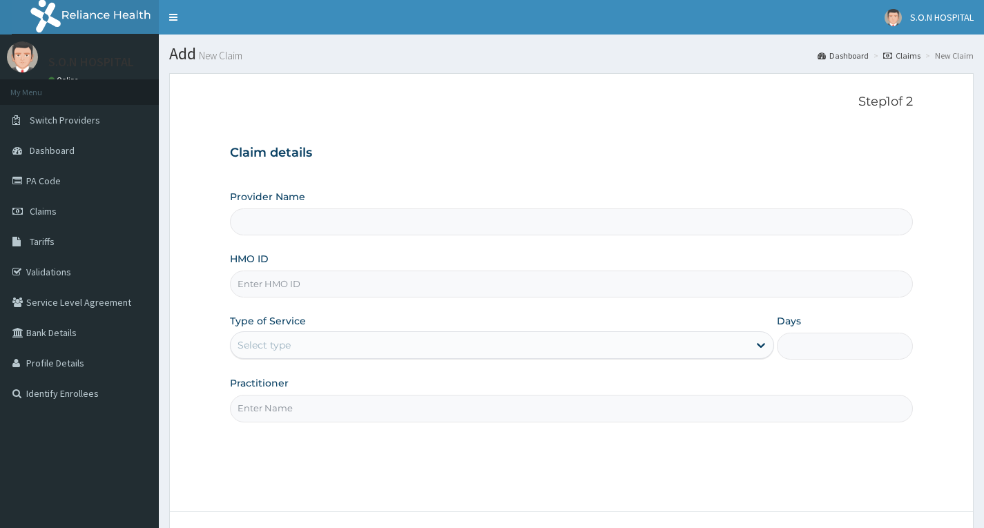
type input "SISTERS OF [GEOGRAPHIC_DATA]"
click at [389, 287] on input "HMO ID" at bounding box center [571, 284] width 683 height 27
type input "PCI/10004/B"
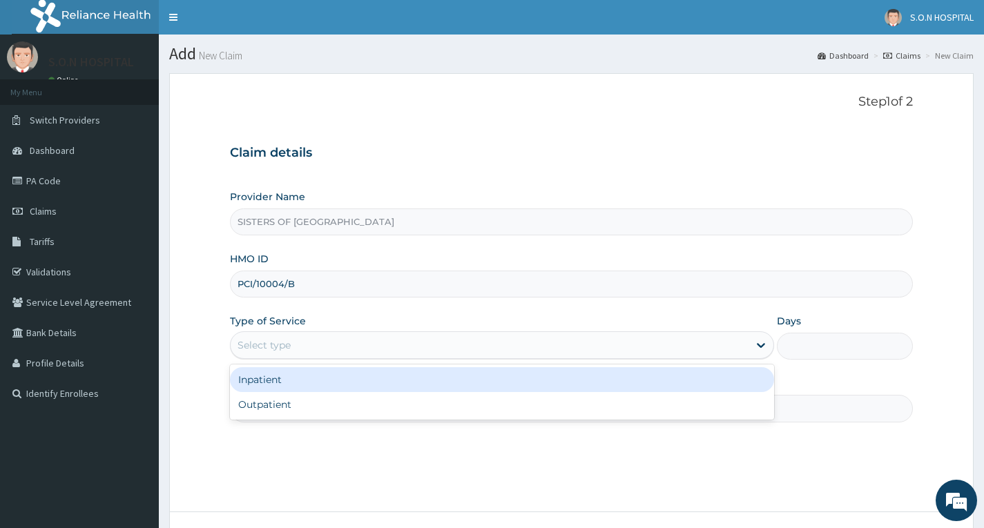
click at [314, 345] on div "Select type" at bounding box center [490, 345] width 518 height 22
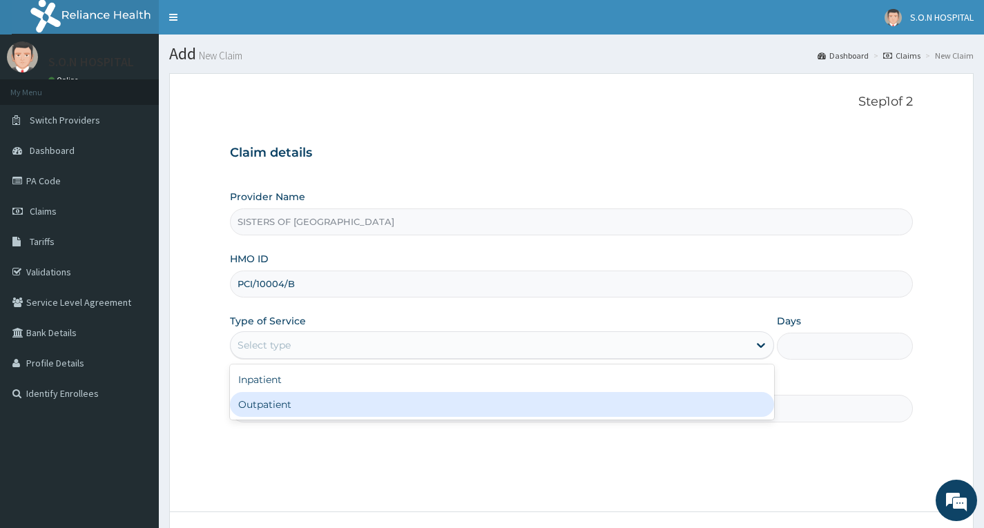
click at [324, 408] on div "Outpatient" at bounding box center [502, 404] width 544 height 25
type input "1"
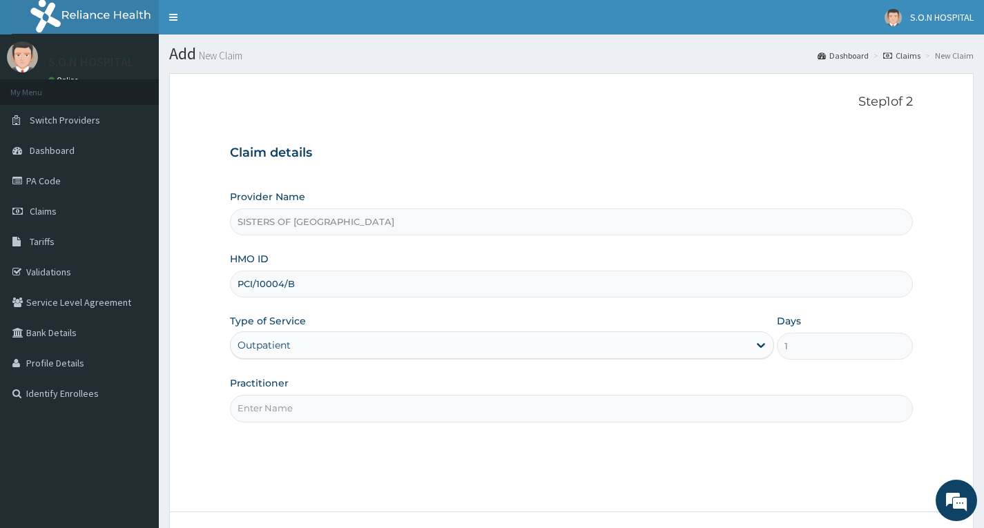
click at [324, 408] on input "Practitioner" at bounding box center [571, 408] width 683 height 27
type input "Dr. [PERSON_NAME]"
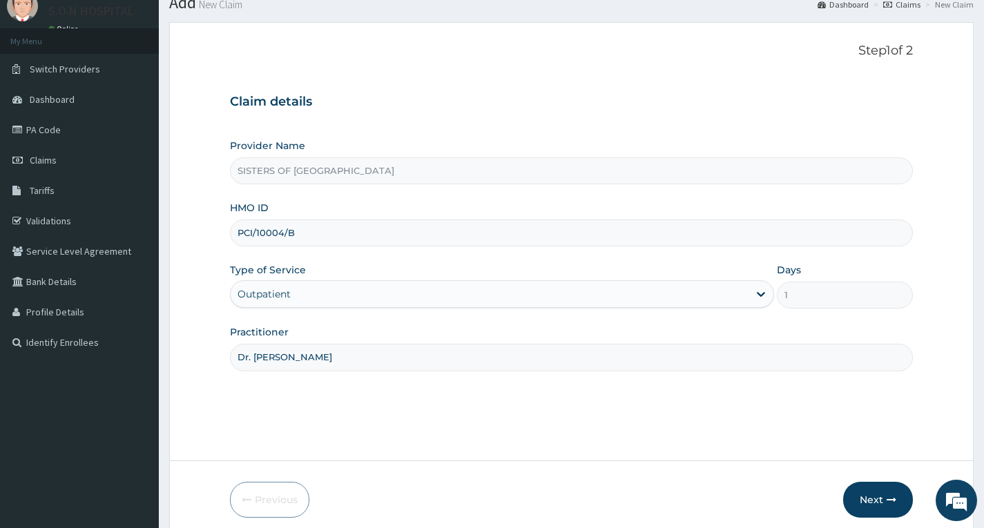
scroll to position [108, 0]
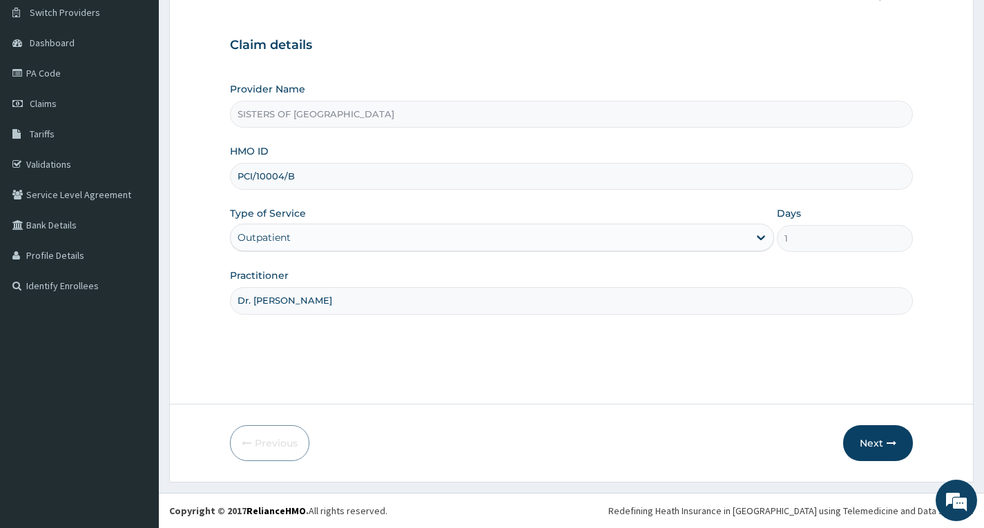
click at [198, 356] on form "Step 1 of 2 Claim details Provider Name SISTERS OF NATIVITY HOSPITAL HMO ID PCI…" at bounding box center [571, 223] width 805 height 517
click at [880, 446] on button "Next" at bounding box center [879, 444] width 70 height 36
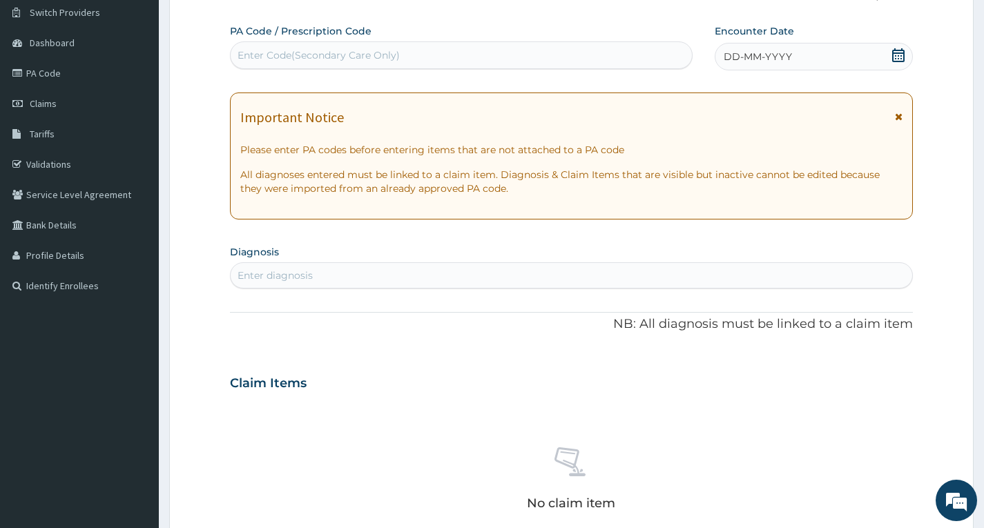
click at [353, 48] on div "Enter Code(Secondary Care Only)" at bounding box center [461, 55] width 461 height 22
type input "PA/BEA115"
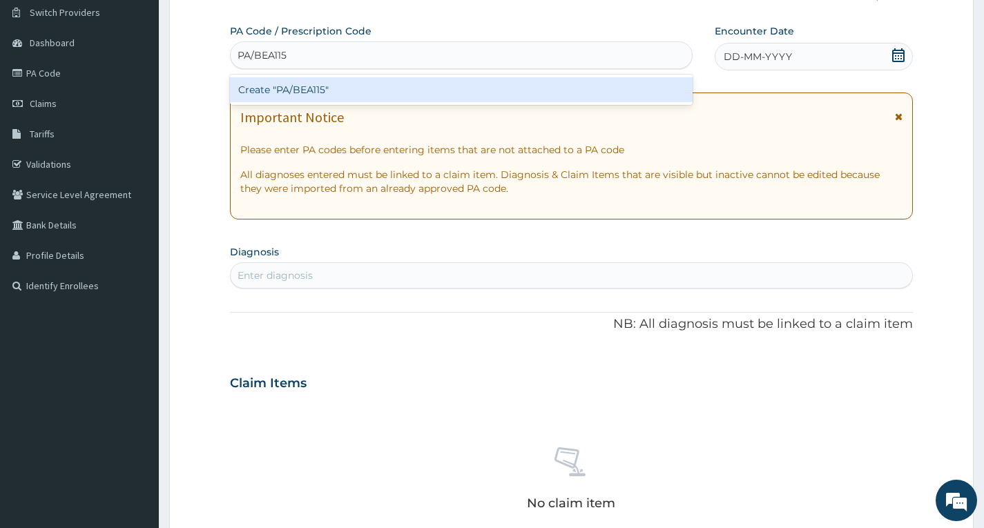
click at [355, 93] on div "Create "PA/BEA115"" at bounding box center [461, 89] width 463 height 25
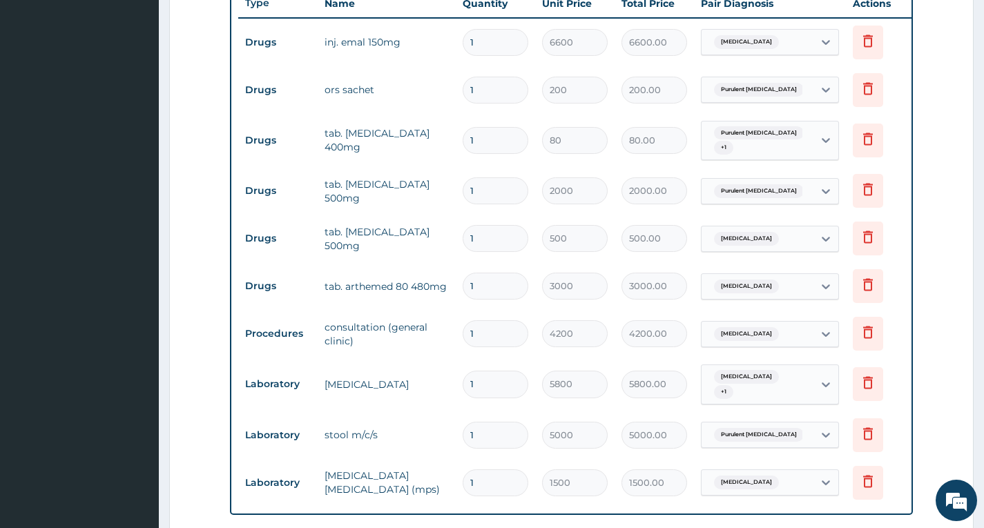
scroll to position [464, 0]
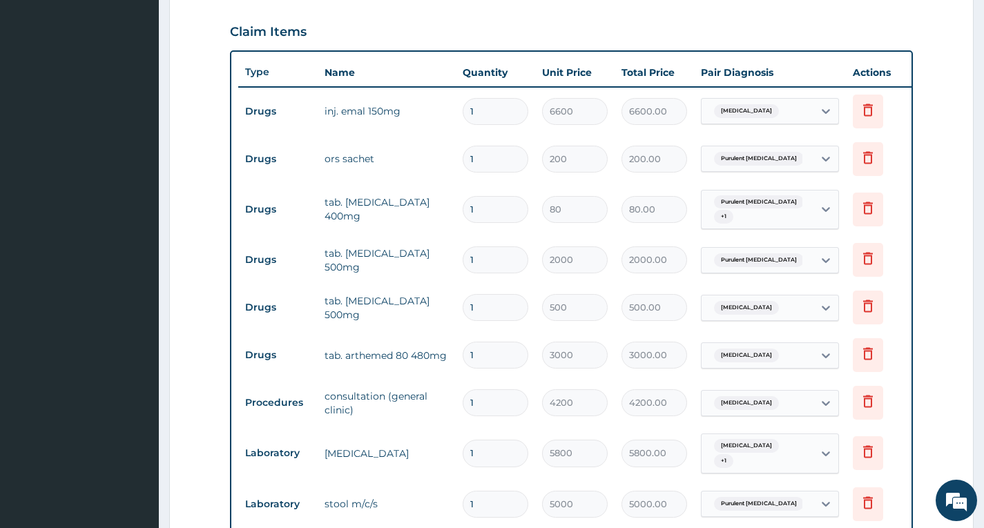
click at [495, 211] on input "1" at bounding box center [496, 209] width 66 height 27
type input "0.00"
type input "2"
type input "160.00"
type input "20"
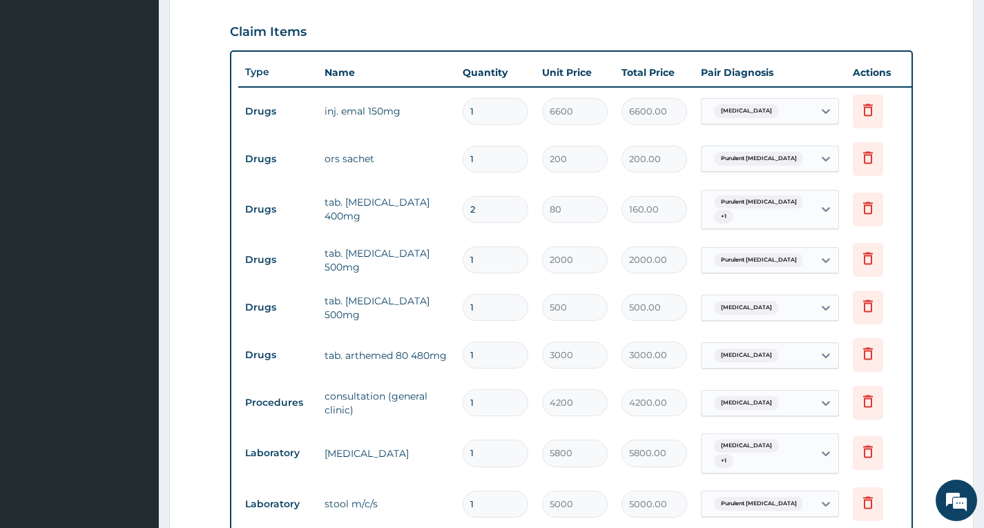
type input "1600.00"
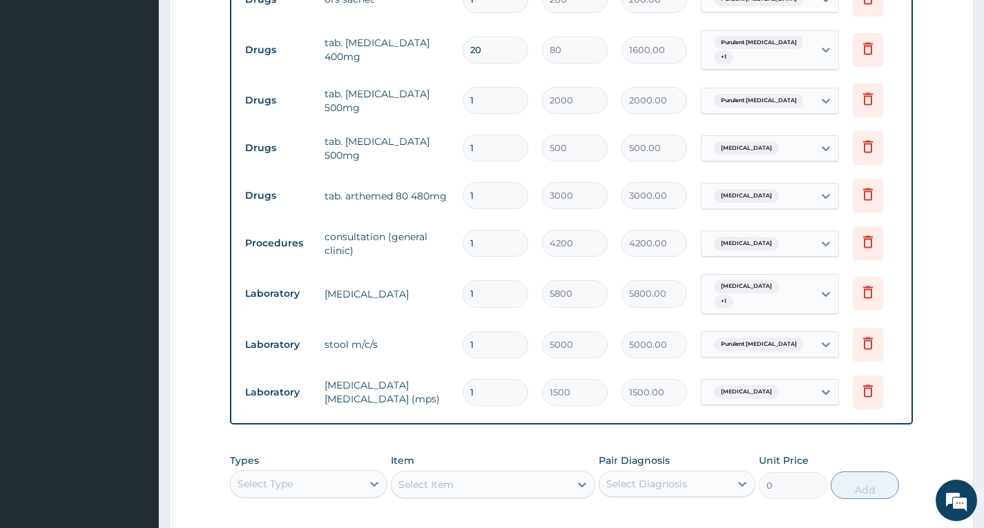
scroll to position [841, 0]
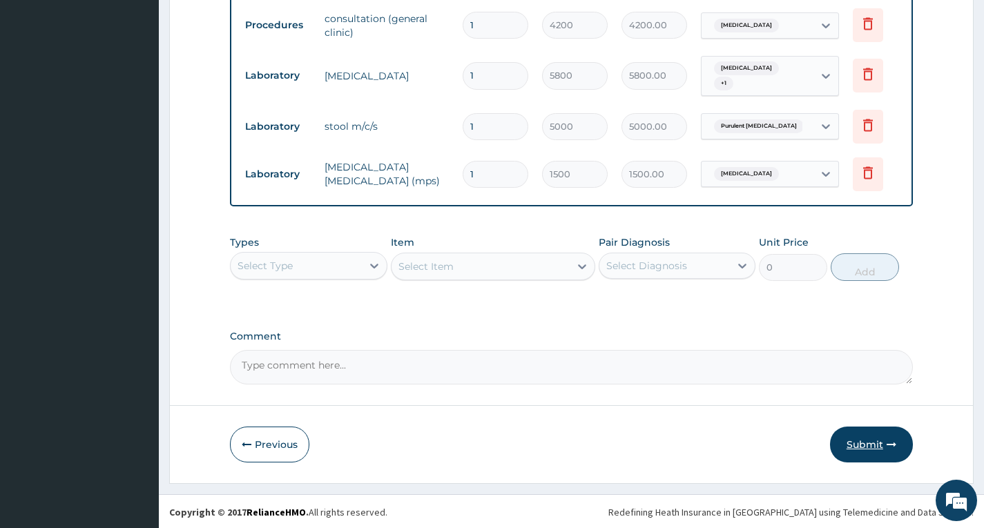
type input "20"
click at [864, 443] on button "Submit" at bounding box center [871, 445] width 83 height 36
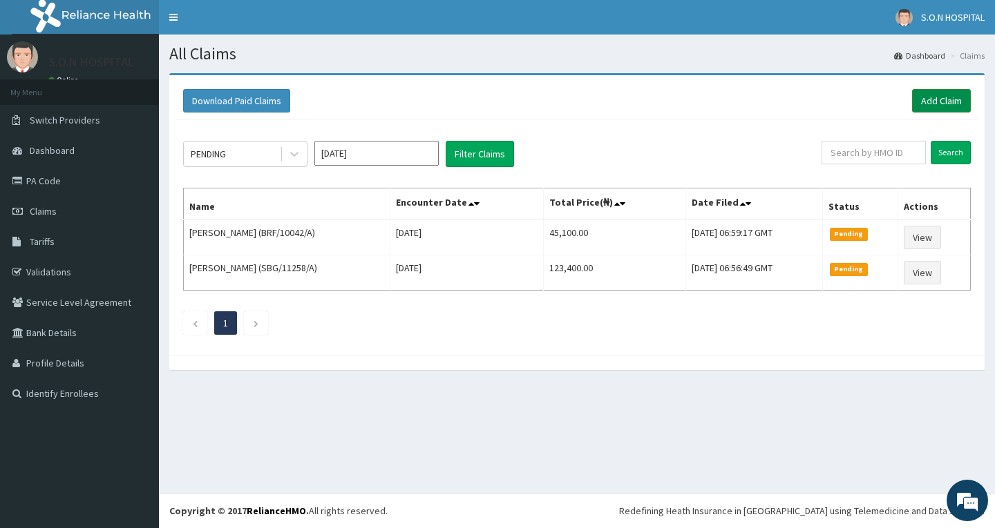
click at [950, 104] on link "Add Claim" at bounding box center [941, 100] width 59 height 23
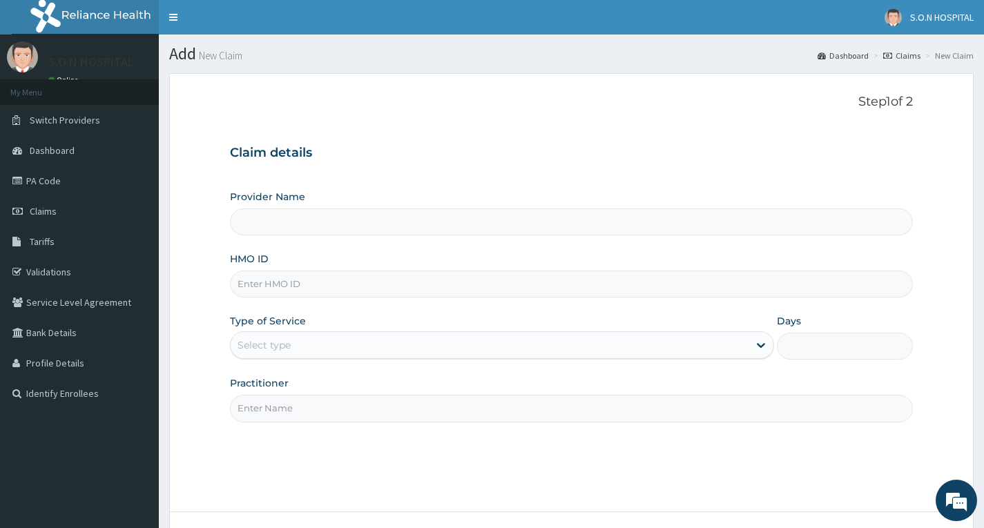
type input "SISTERS OF [GEOGRAPHIC_DATA]"
click at [356, 287] on input "HMO ID" at bounding box center [571, 284] width 683 height 27
type input "TDN/10002/A"
click at [343, 351] on div "Select type" at bounding box center [490, 345] width 518 height 22
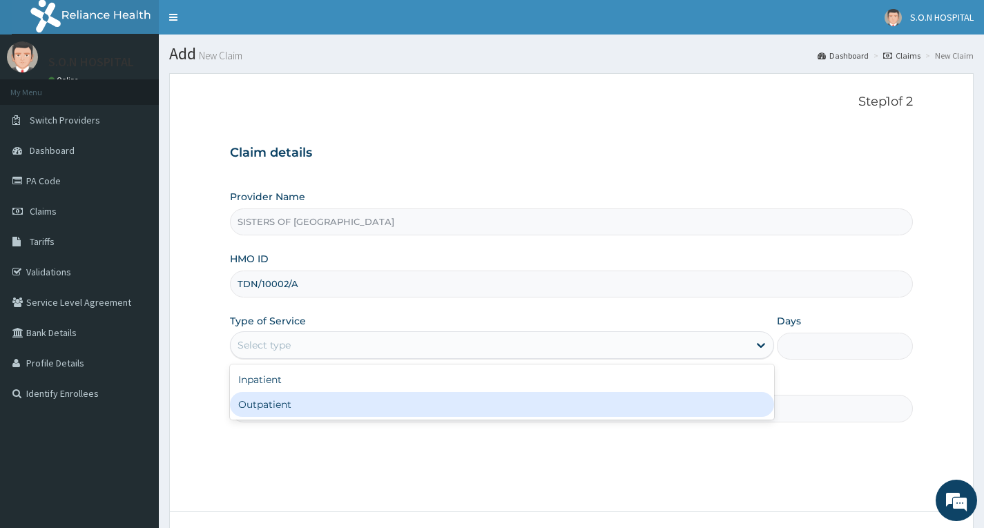
click at [335, 409] on div "Outpatient" at bounding box center [502, 404] width 544 height 25
type input "1"
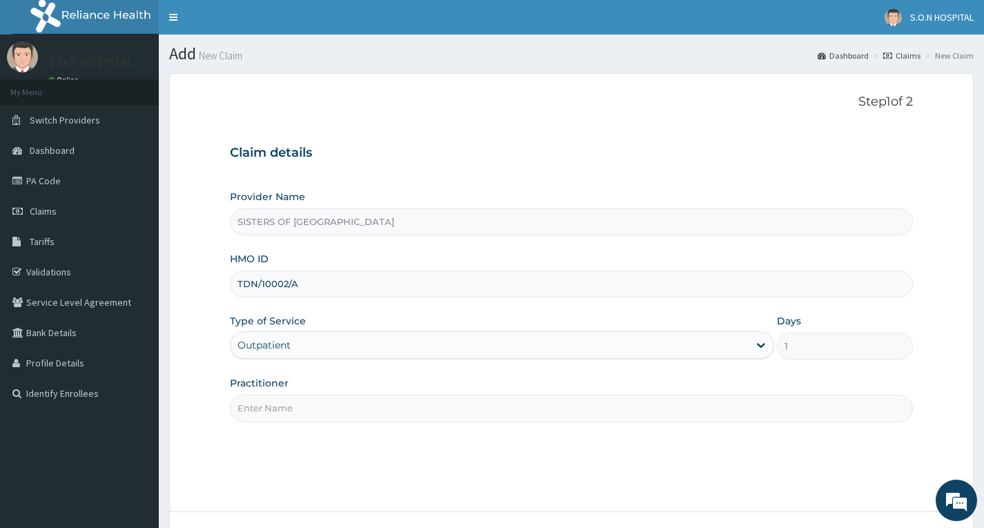
click at [337, 417] on input "Practitioner" at bounding box center [571, 408] width 683 height 27
type input "[PERSON_NAME]"
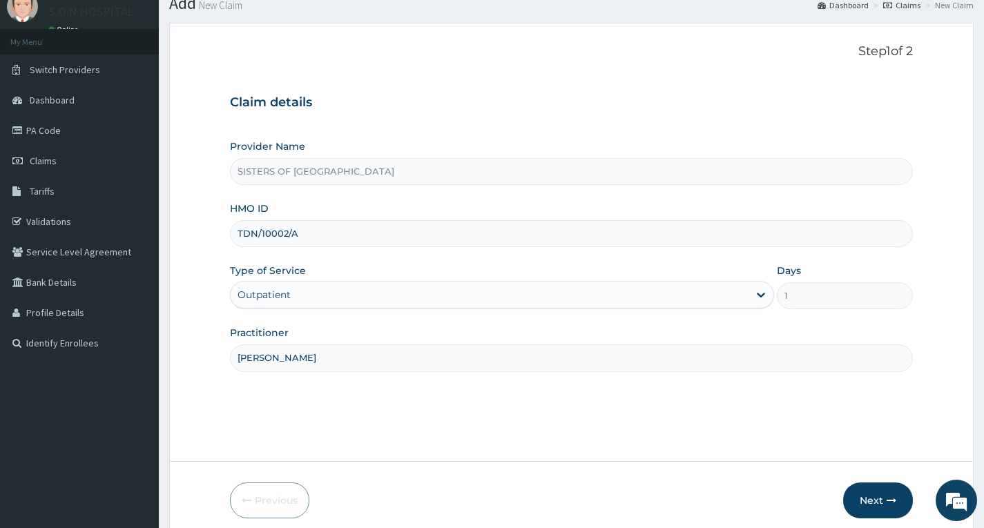
scroll to position [108, 0]
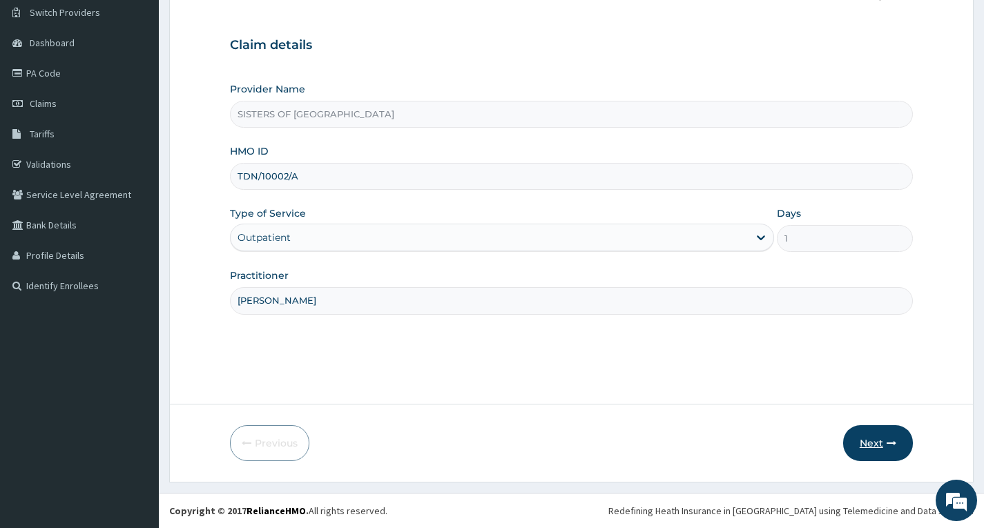
click at [876, 453] on button "Next" at bounding box center [879, 444] width 70 height 36
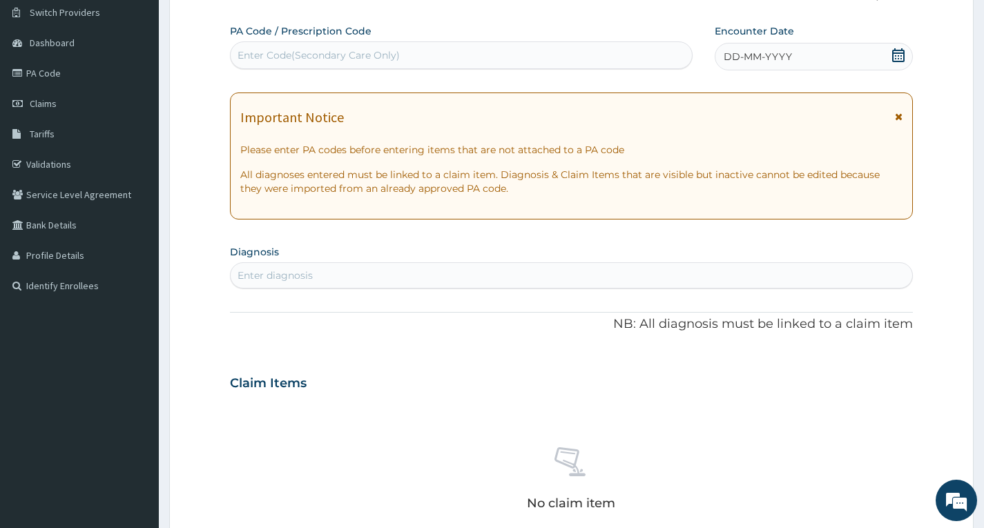
click at [453, 58] on div "Enter Code(Secondary Care Only)" at bounding box center [461, 55] width 461 height 22
type input "PA/5B5F31"
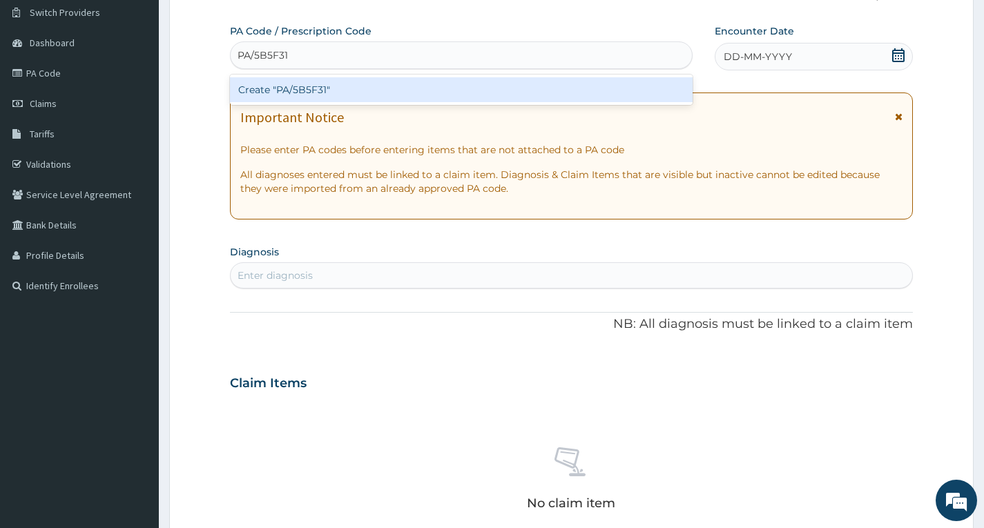
click at [441, 81] on div "Create "PA/5B5F31"" at bounding box center [461, 89] width 463 height 25
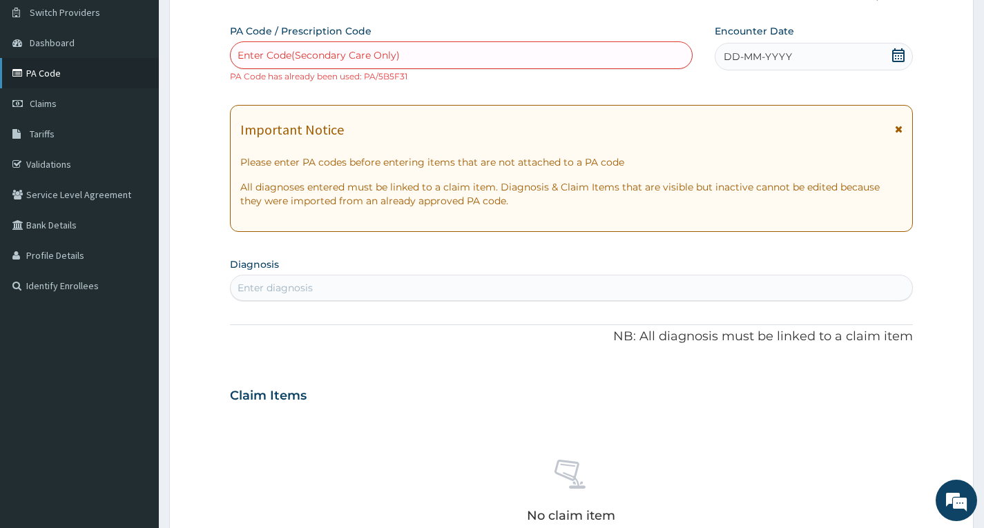
click at [104, 73] on link "PA Code" at bounding box center [79, 73] width 159 height 30
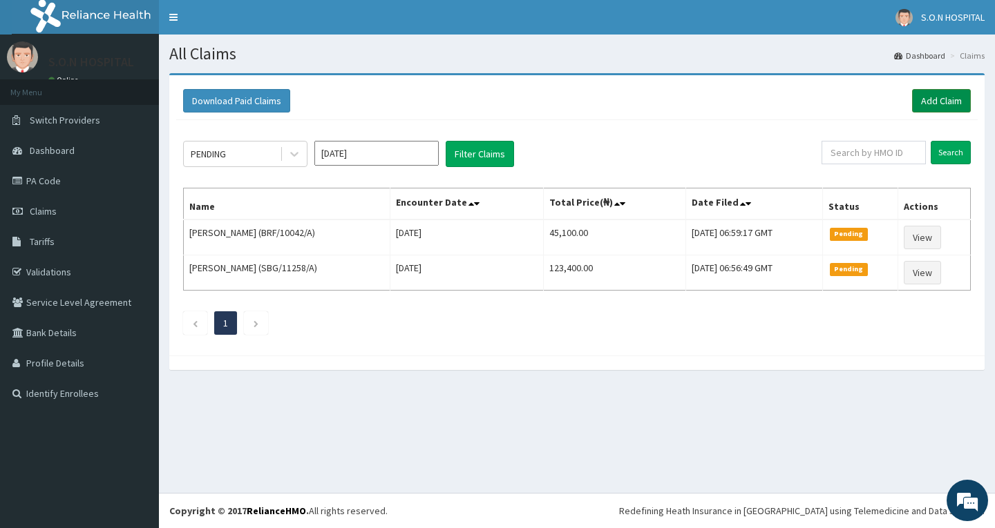
click at [952, 104] on link "Add Claim" at bounding box center [941, 100] width 59 height 23
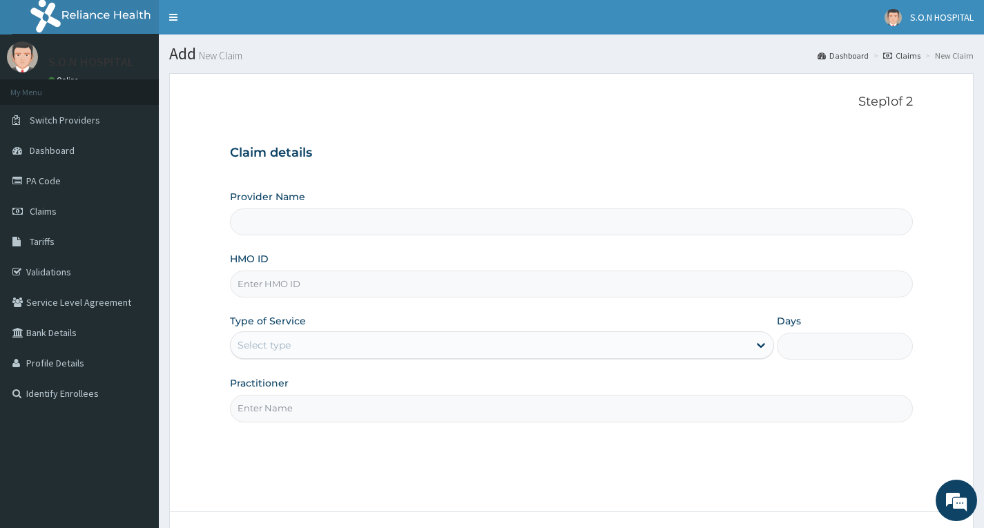
type input "SISTERS OF [GEOGRAPHIC_DATA]"
click at [343, 292] on input "HMO ID" at bounding box center [571, 284] width 683 height 27
type input "SUT/10234/C"
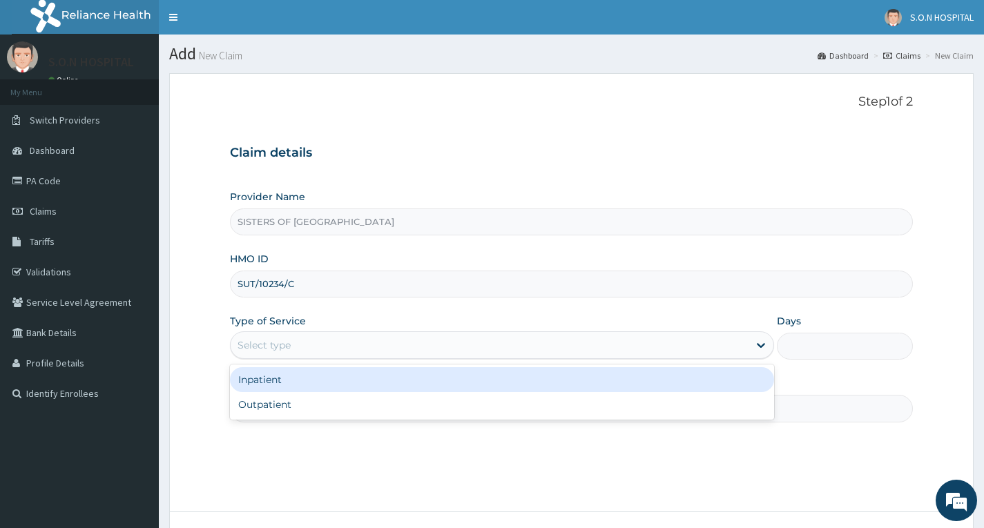
click at [345, 337] on div "Select type" at bounding box center [490, 345] width 518 height 22
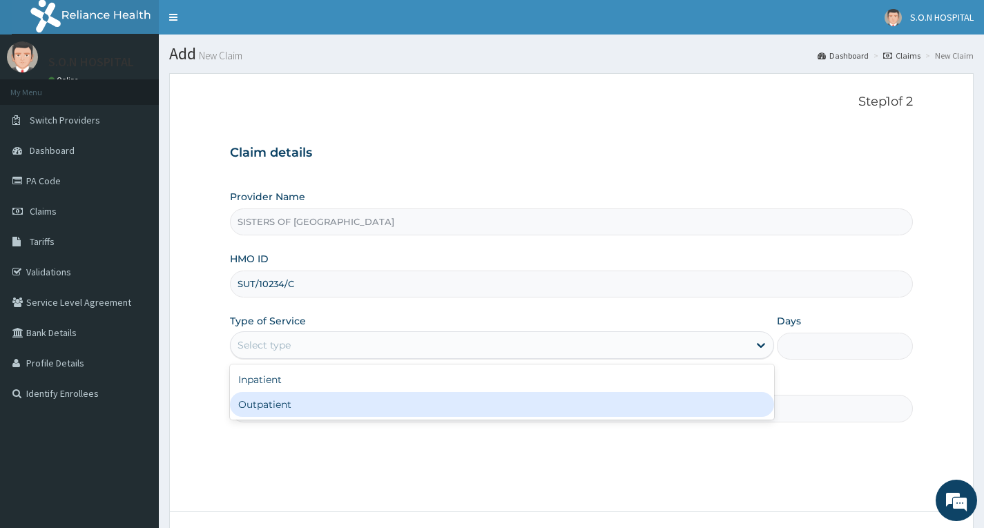
click at [346, 409] on div "Outpatient" at bounding box center [502, 404] width 544 height 25
type input "1"
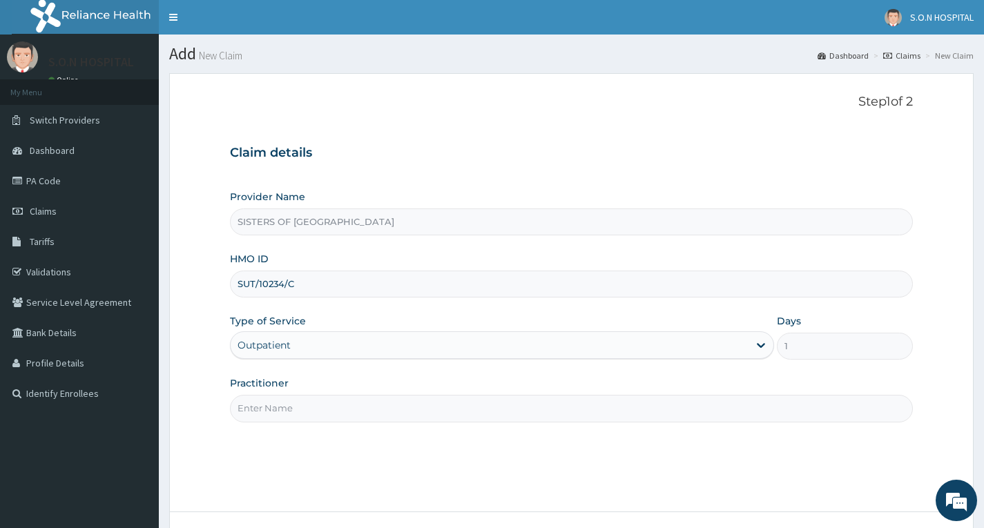
click at [347, 407] on input "Practitioner" at bounding box center [571, 408] width 683 height 27
type input "[PERSON_NAME]"
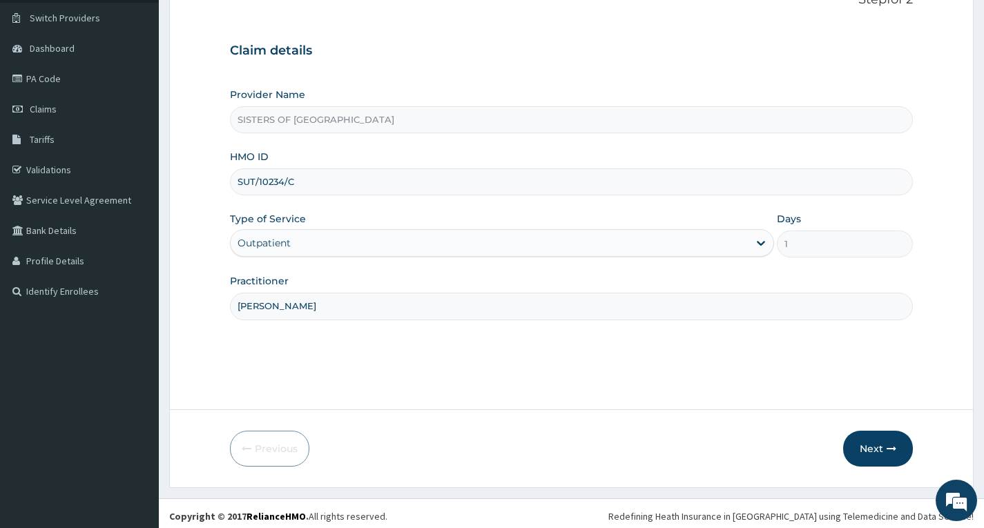
scroll to position [108, 0]
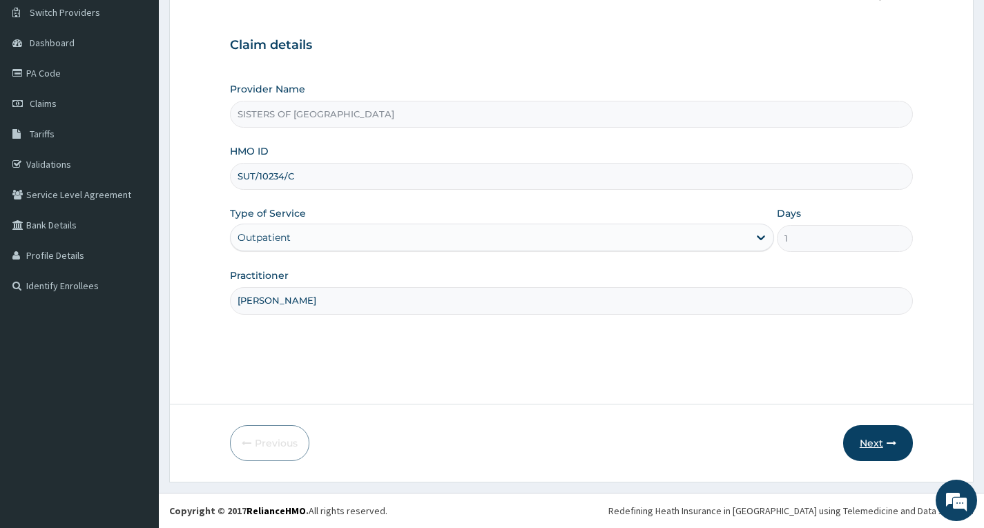
click at [897, 446] on button "Next" at bounding box center [879, 444] width 70 height 36
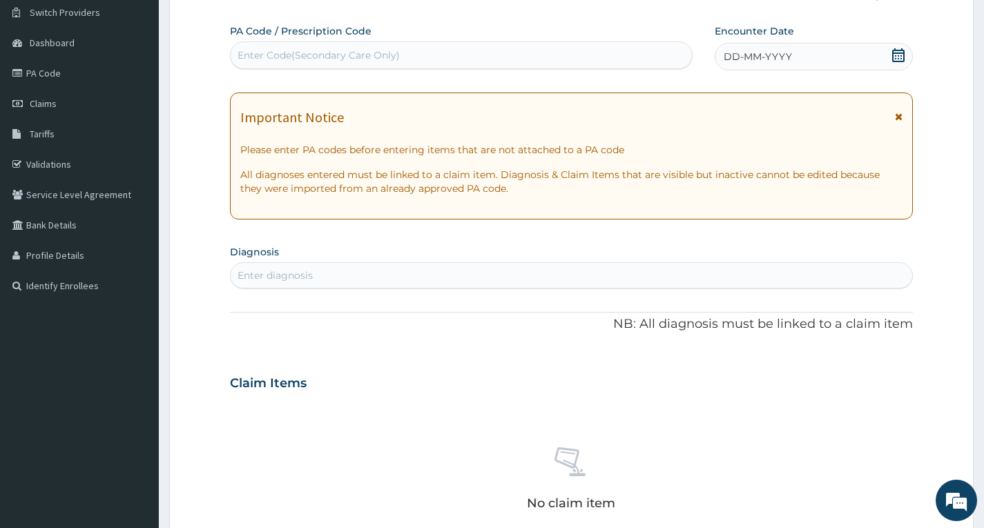
click at [428, 51] on div "Enter Code(Secondary Care Only)" at bounding box center [461, 55] width 461 height 22
type input "PA/40B73A"
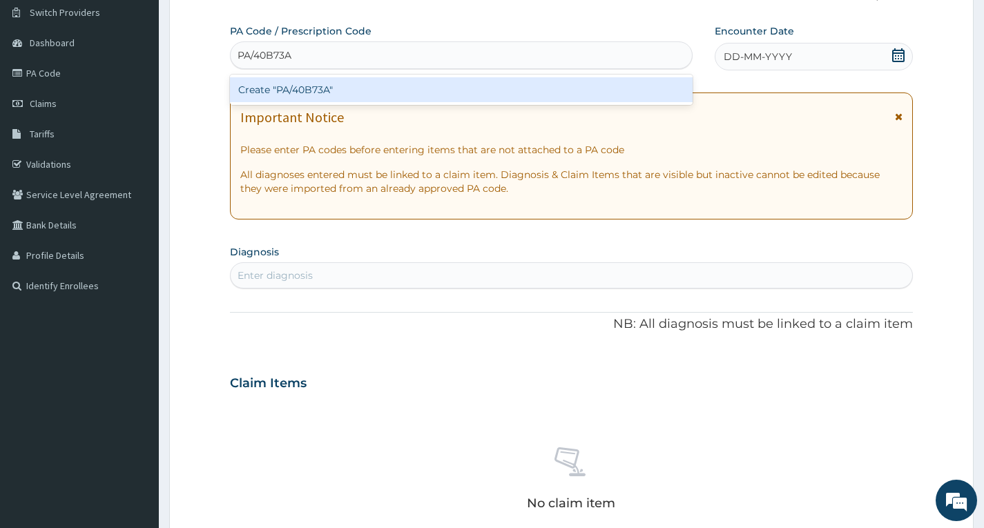
click at [490, 86] on div "Create "PA/40B73A"" at bounding box center [461, 89] width 463 height 25
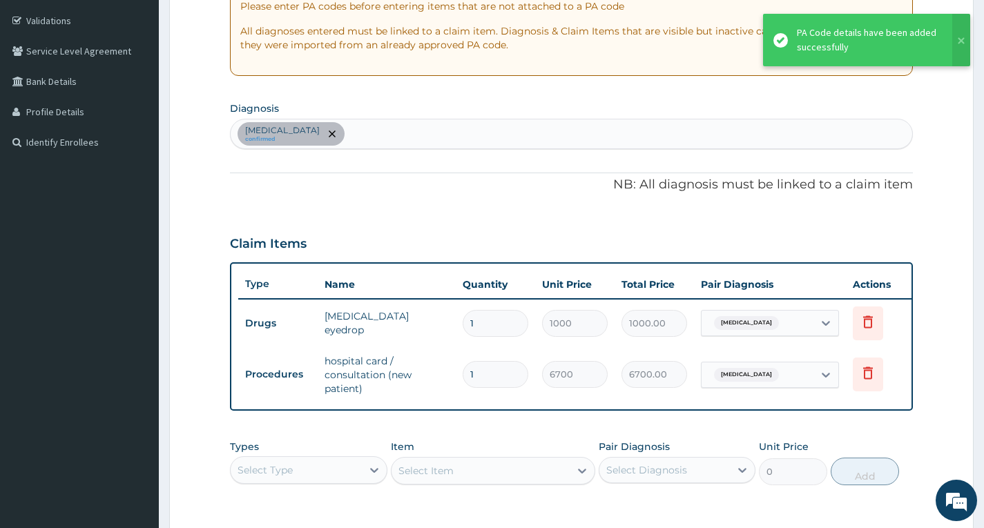
scroll to position [318, 0]
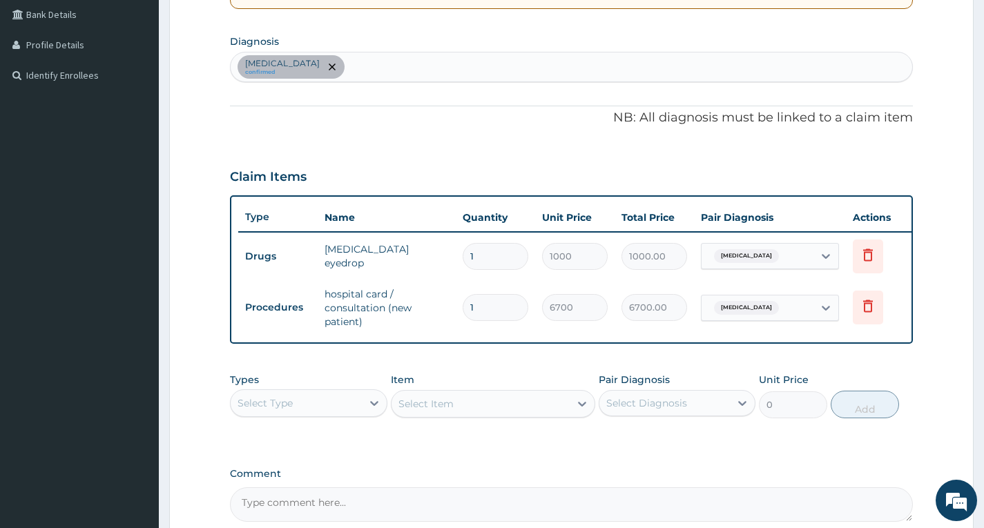
click at [511, 254] on input "1" at bounding box center [496, 256] width 66 height 27
type input "0.00"
type input "5"
type input "5000.00"
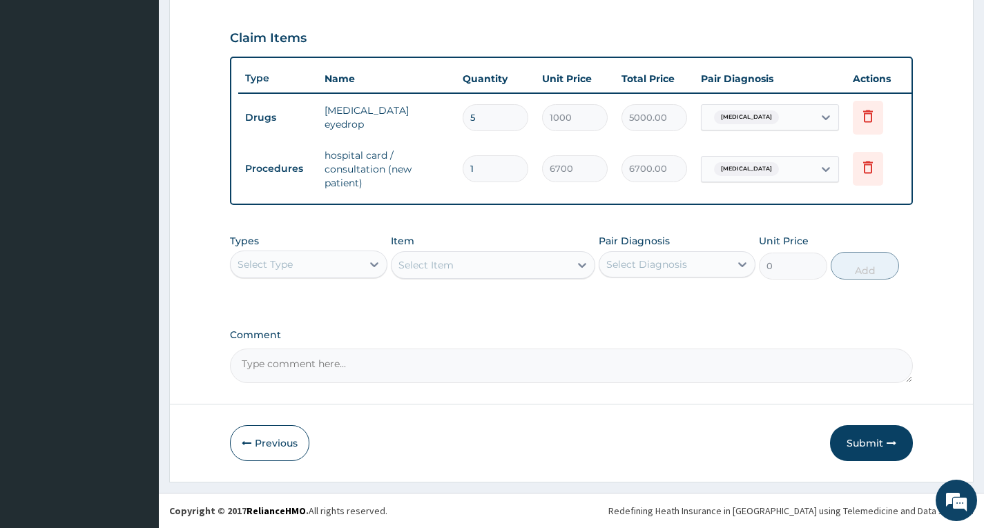
scroll to position [468, 0]
type input "5"
click at [885, 452] on button "Submit" at bounding box center [871, 444] width 83 height 36
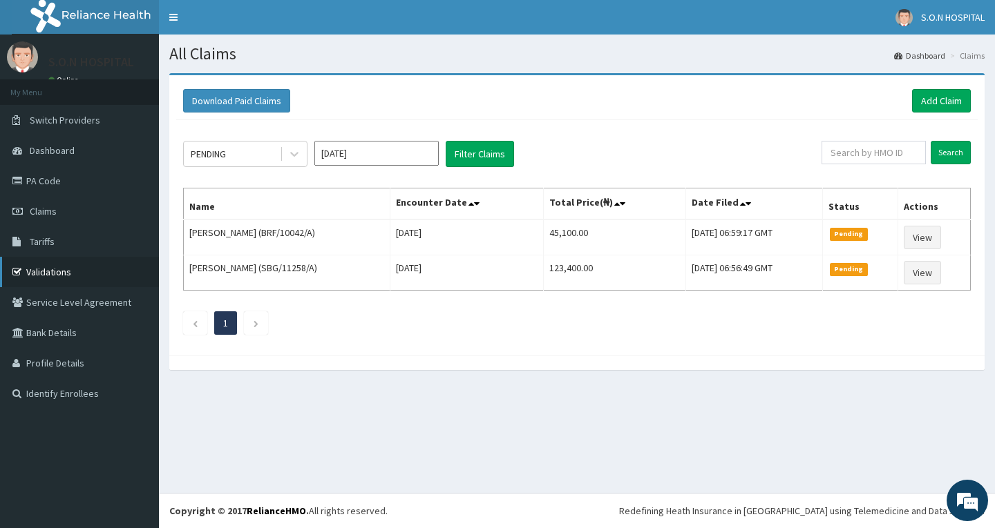
click at [73, 271] on link "Validations" at bounding box center [79, 272] width 159 height 30
